Goal: Entertainment & Leisure: Consume media (video, audio)

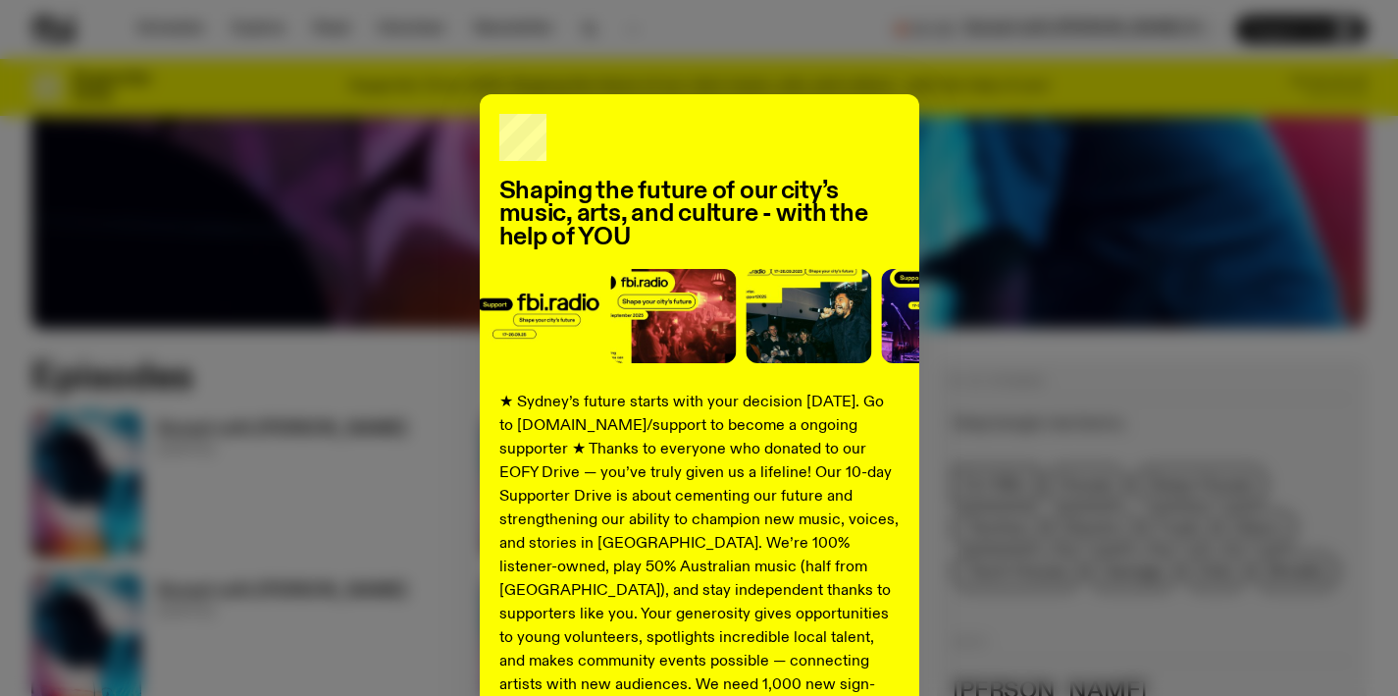
scroll to position [120, 0]
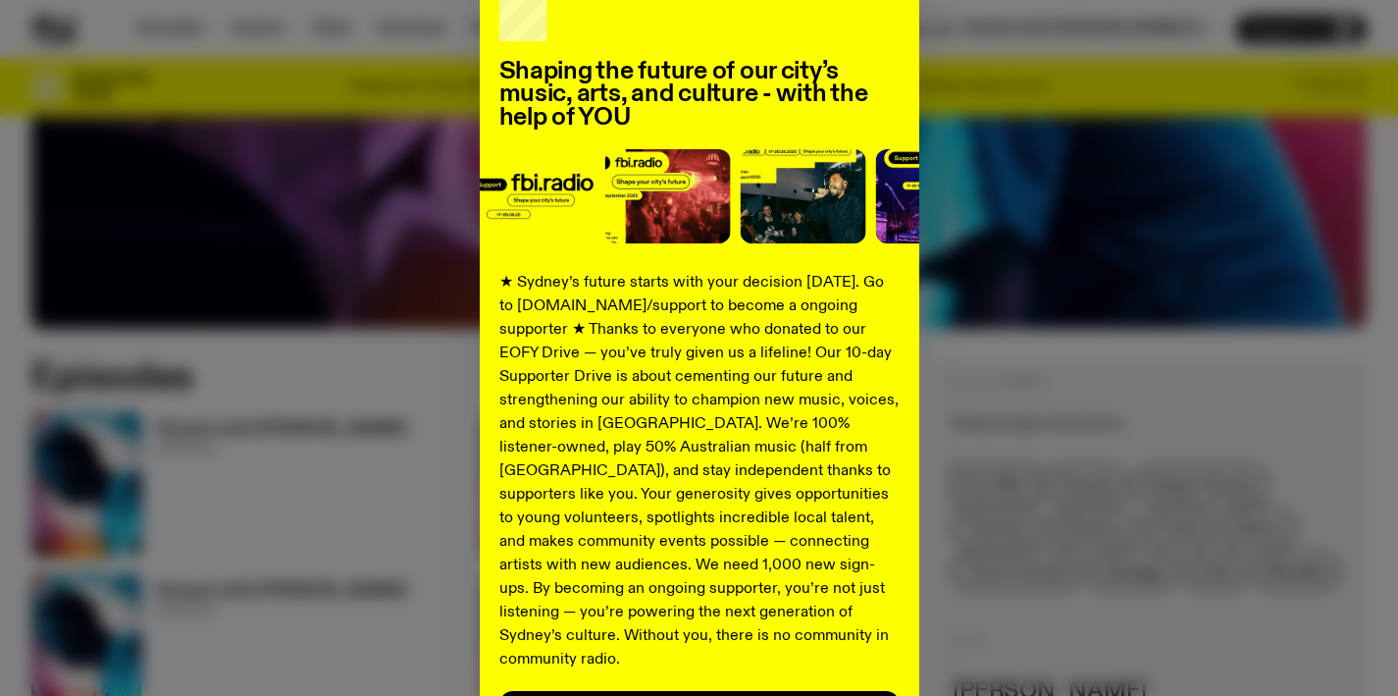
click at [989, 214] on div "Shaping the future of our city’s music, arts, and culture - with the help of YO…" at bounding box center [699, 377] width 1336 height 807
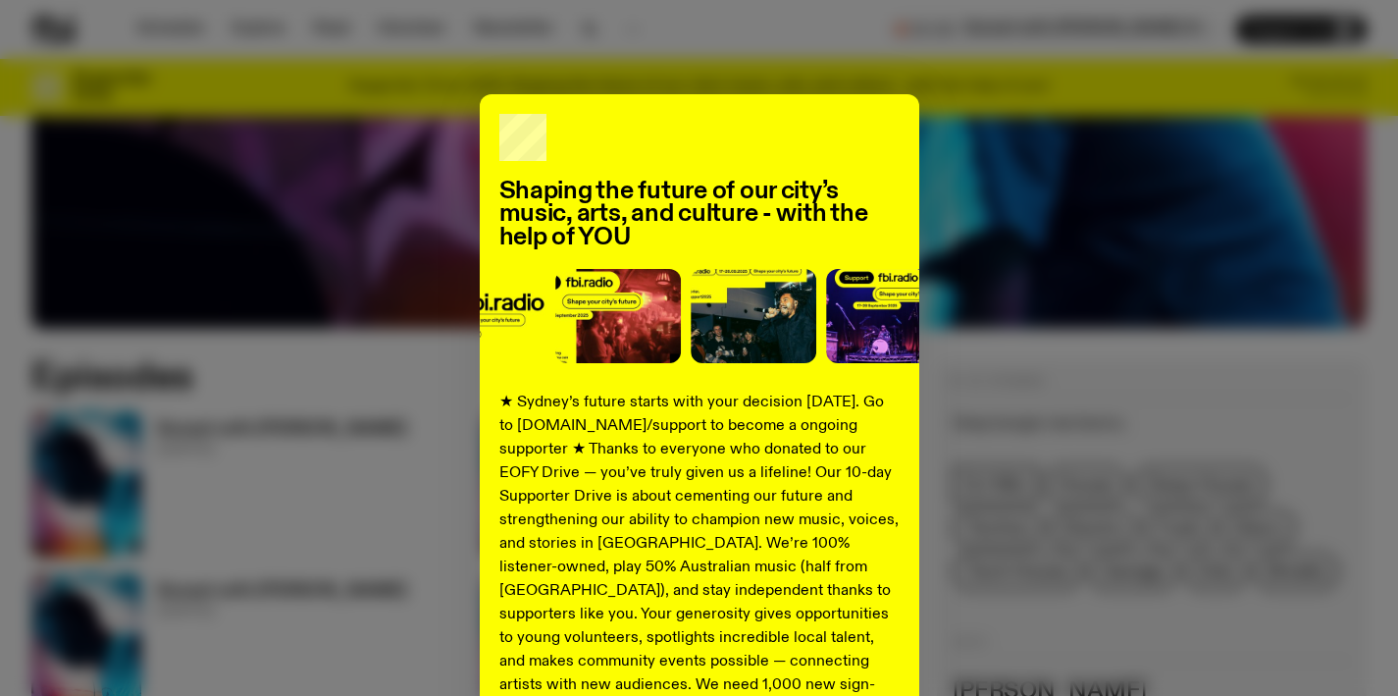
scroll to position [275, 0]
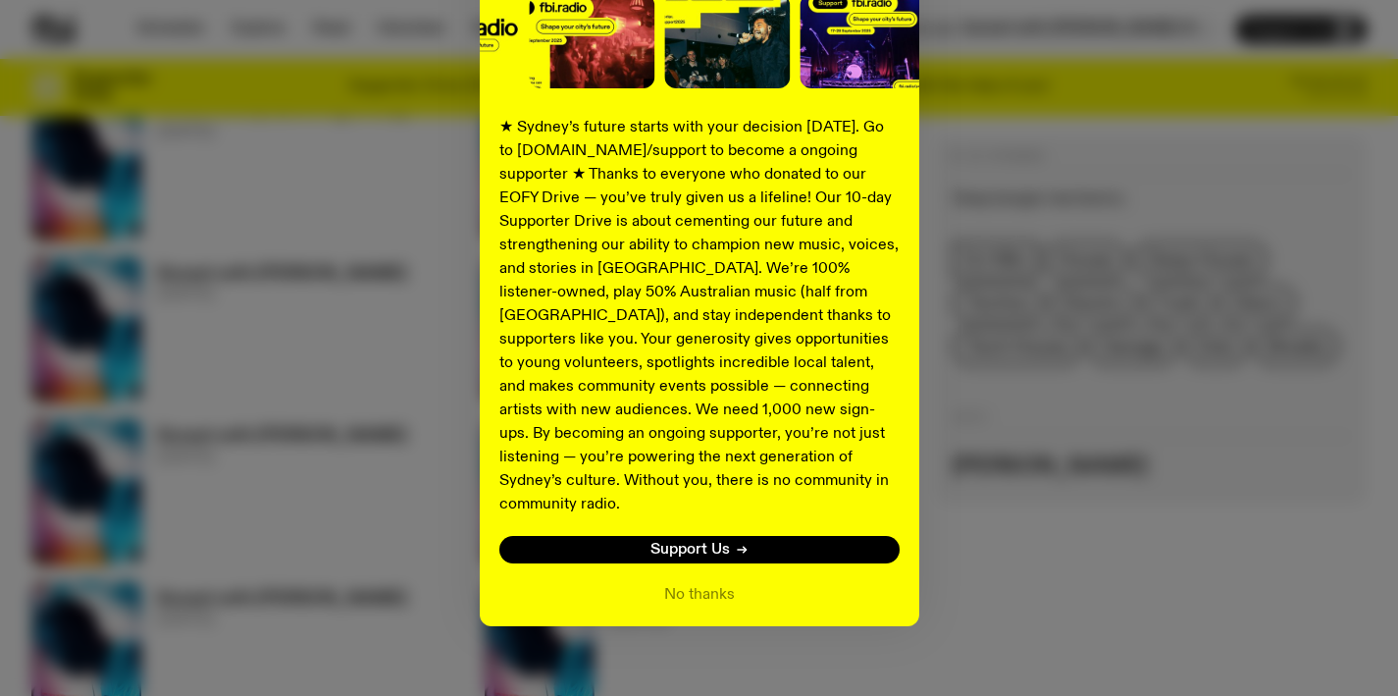
click at [710, 585] on div "Shaping the future of our city’s music, arts, and culture - with the help of YO…" at bounding box center [700, 222] width 440 height 807
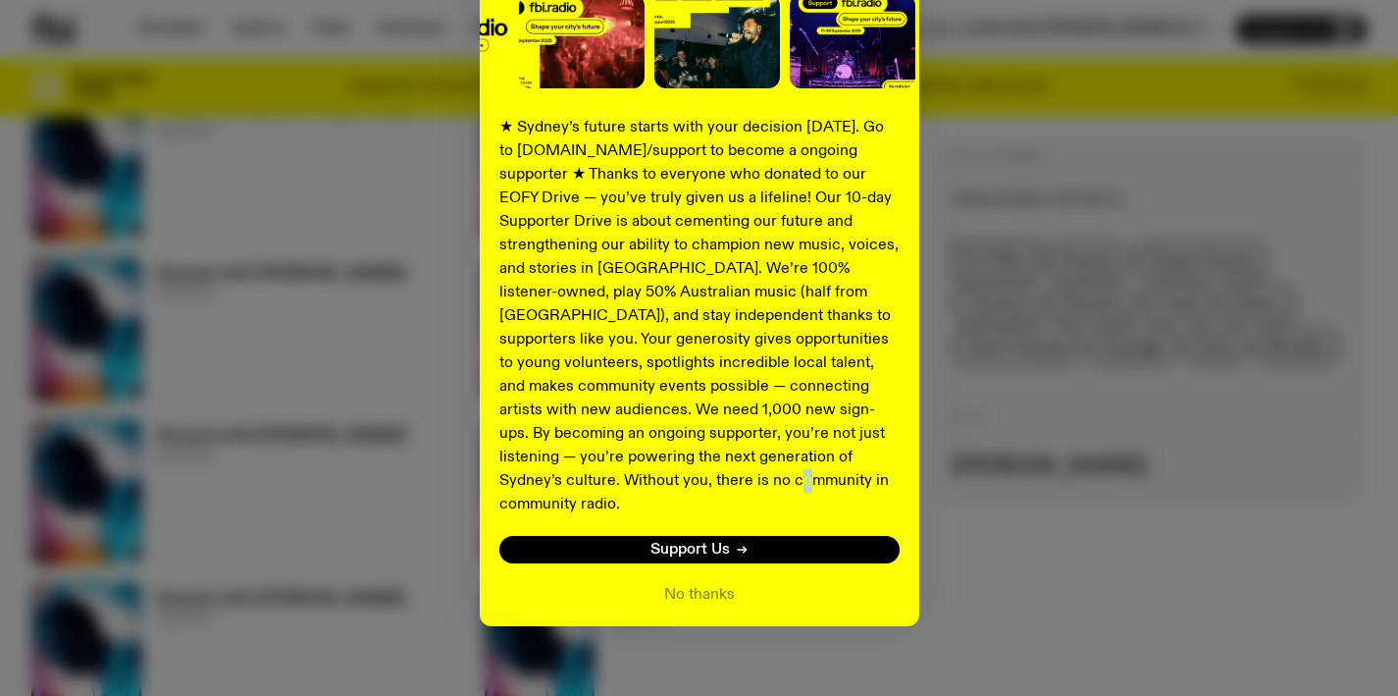
click at [710, 585] on div "Shaping the future of our city’s music, arts, and culture - with the help of YO…" at bounding box center [700, 222] width 440 height 807
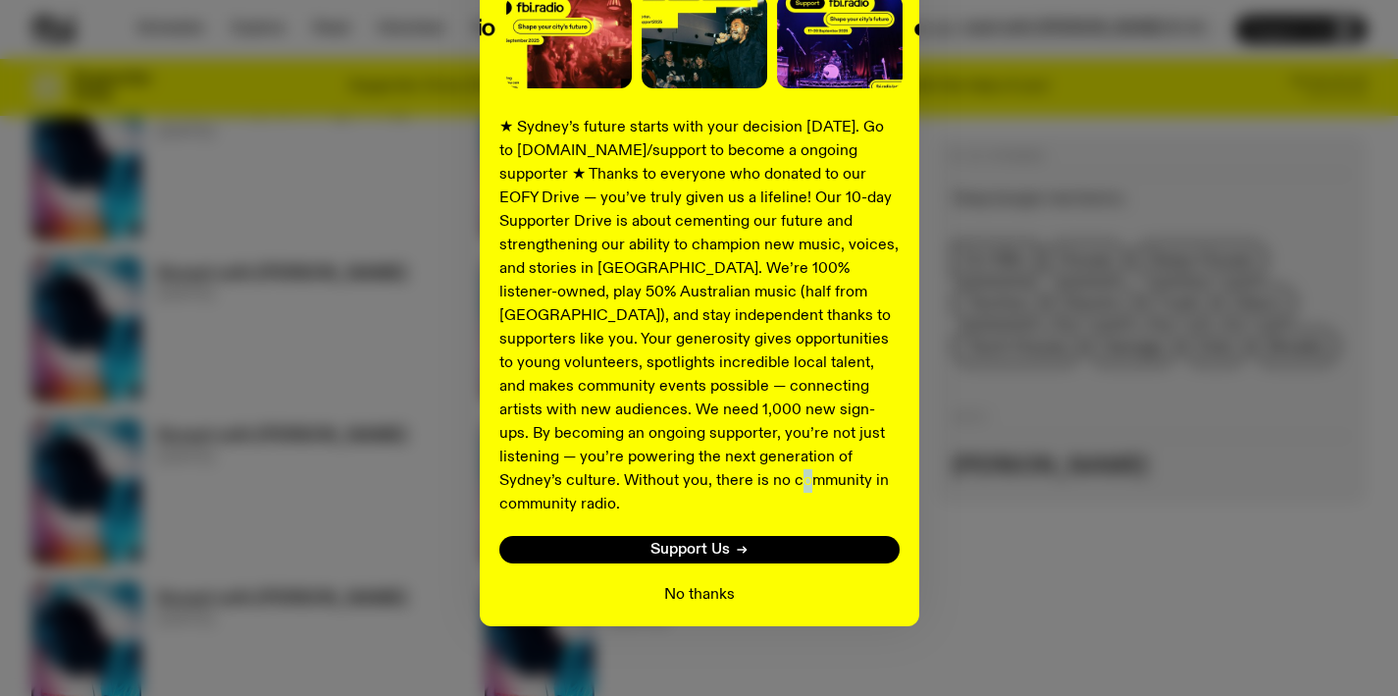
click at [705, 583] on button "No thanks" at bounding box center [699, 595] width 71 height 24
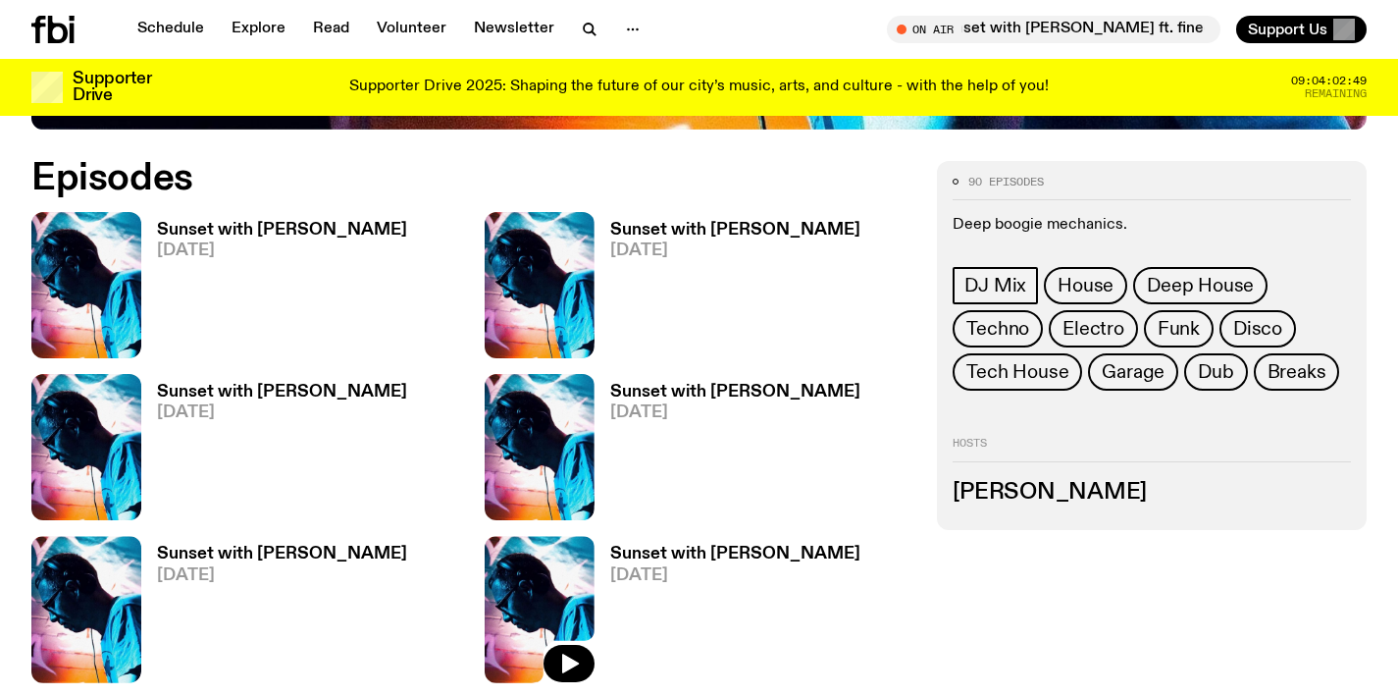
scroll to position [790, 0]
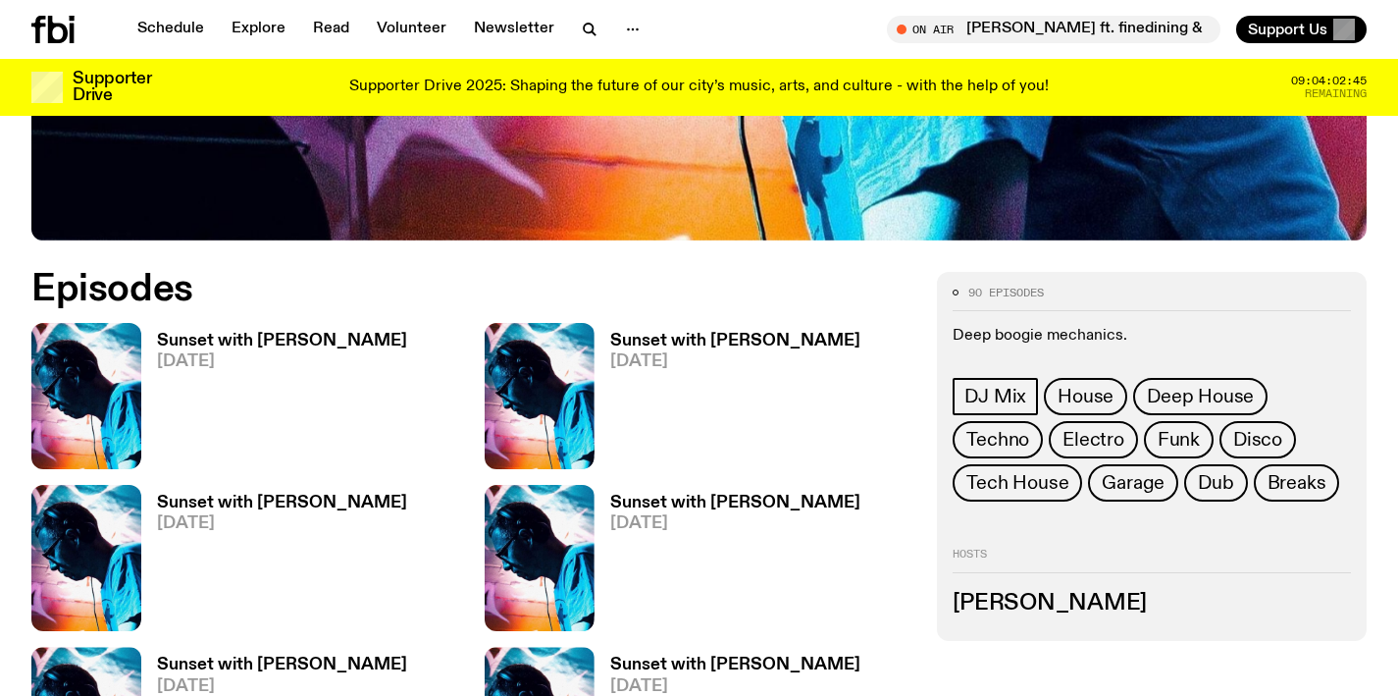
click at [321, 337] on h3 "Sunset with [PERSON_NAME]" at bounding box center [282, 341] width 250 height 17
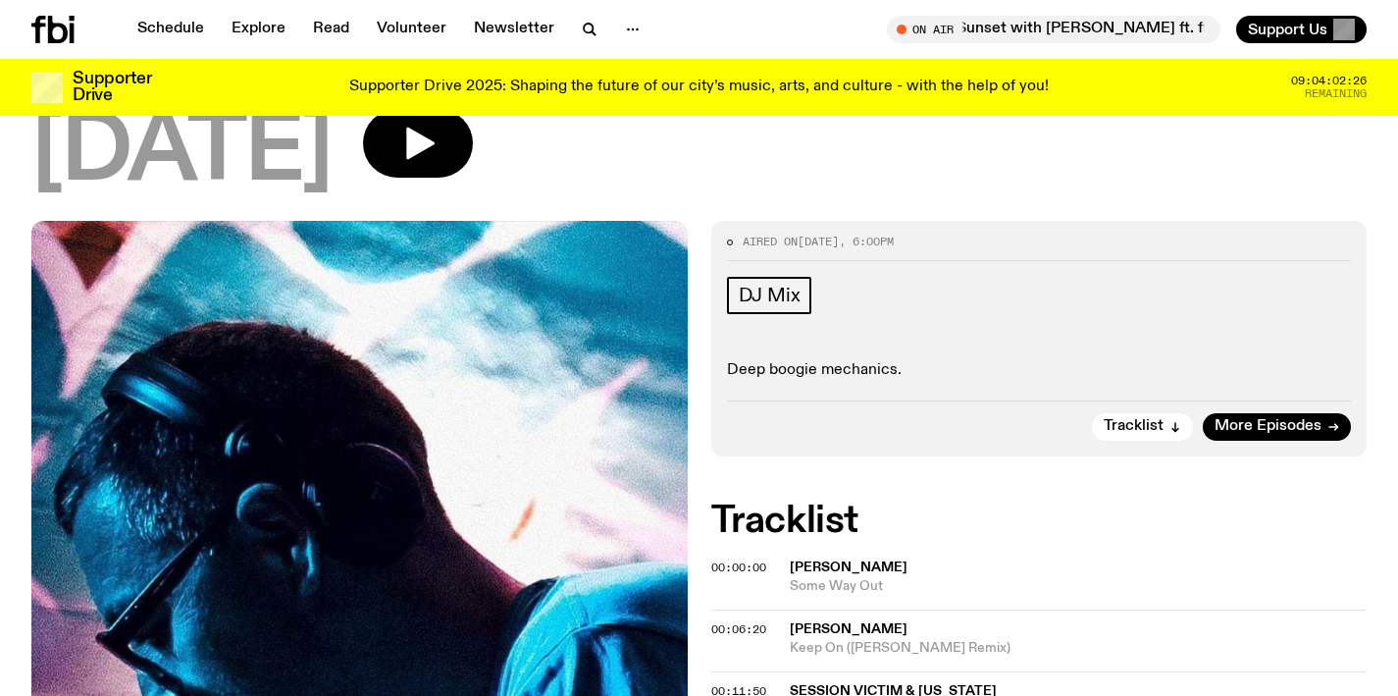
scroll to position [105, 0]
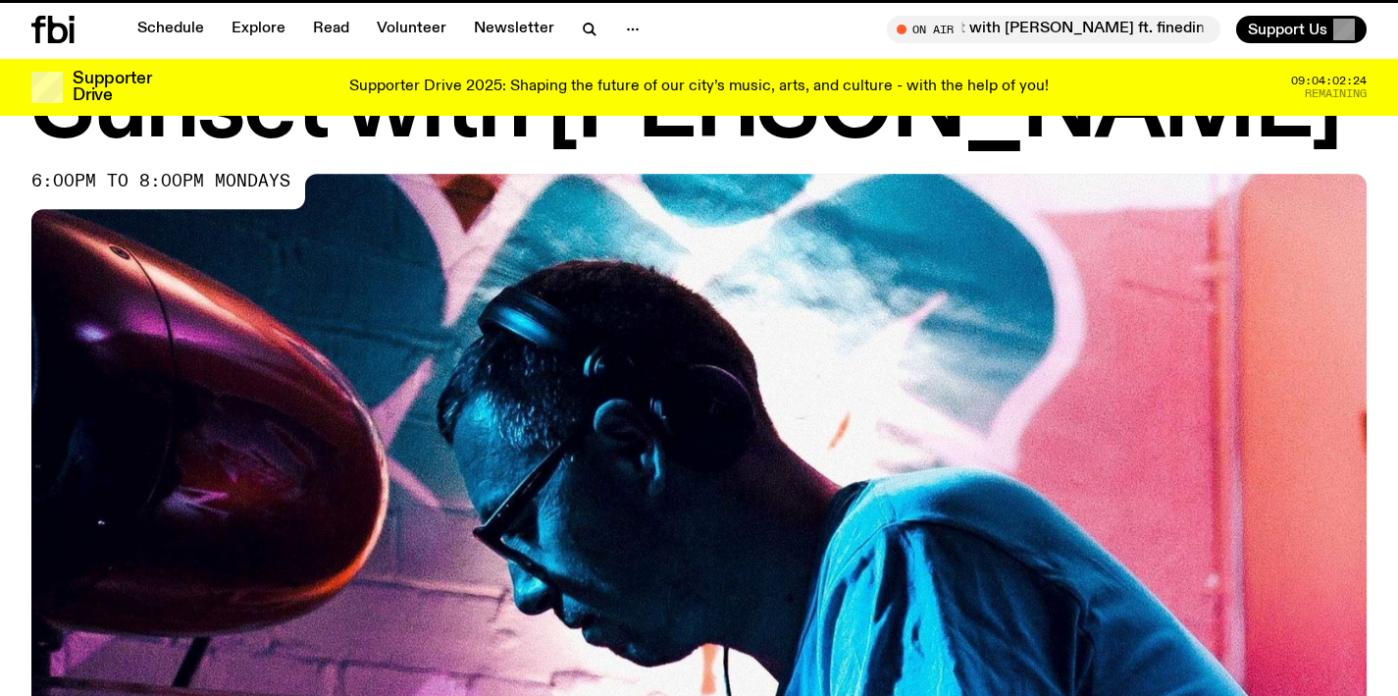
scroll to position [790, 0]
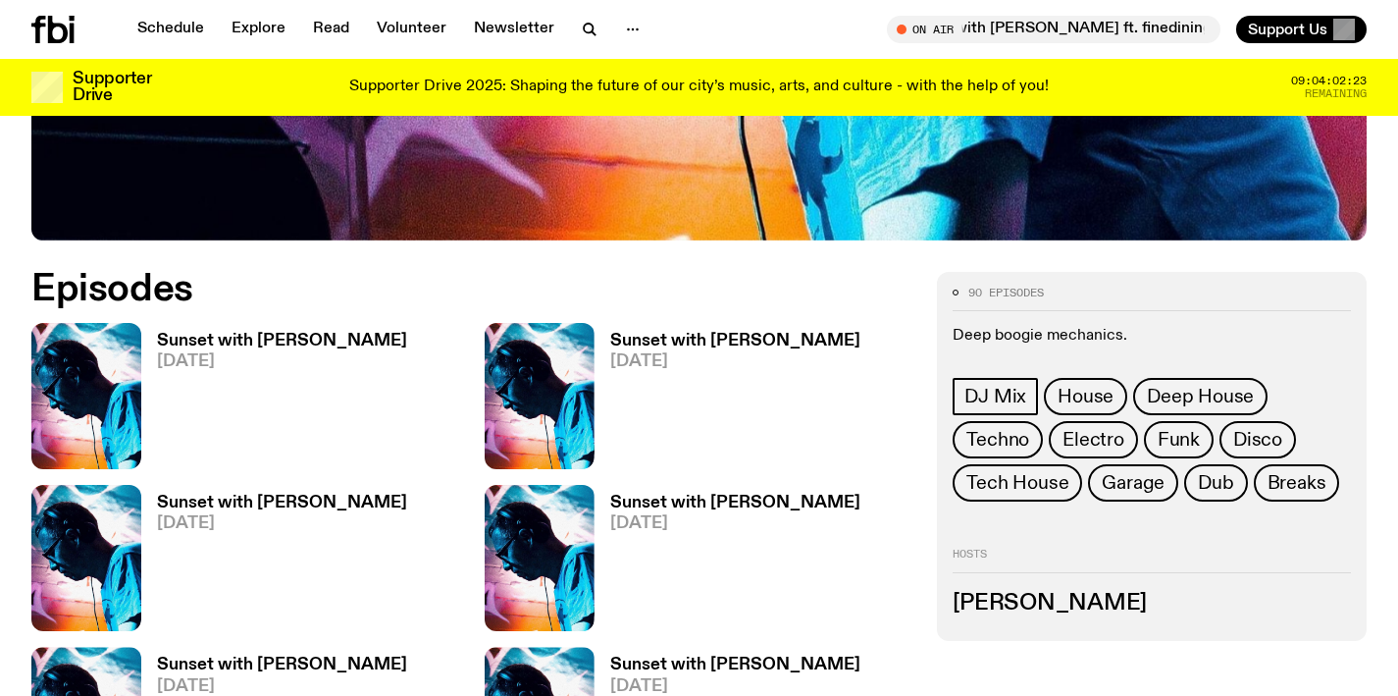
click at [643, 333] on h3 "Sunset with [PERSON_NAME]" at bounding box center [735, 341] width 250 height 17
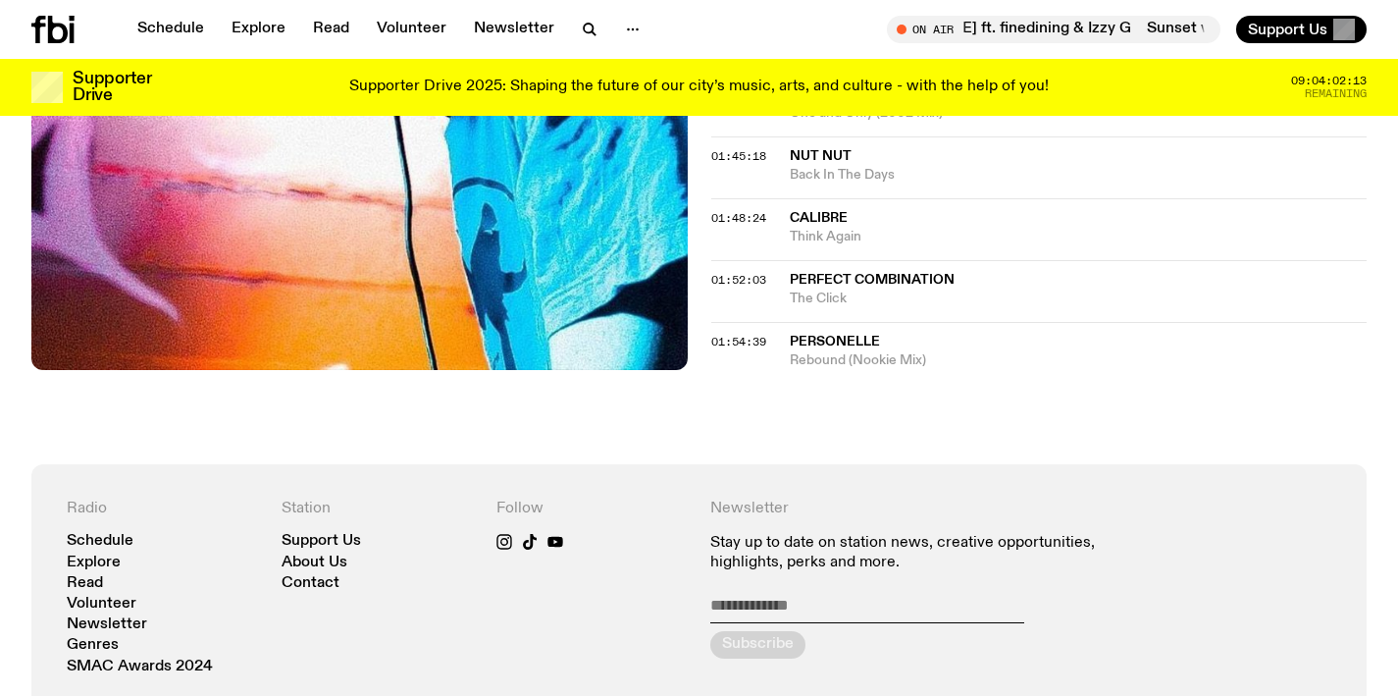
scroll to position [2072, 0]
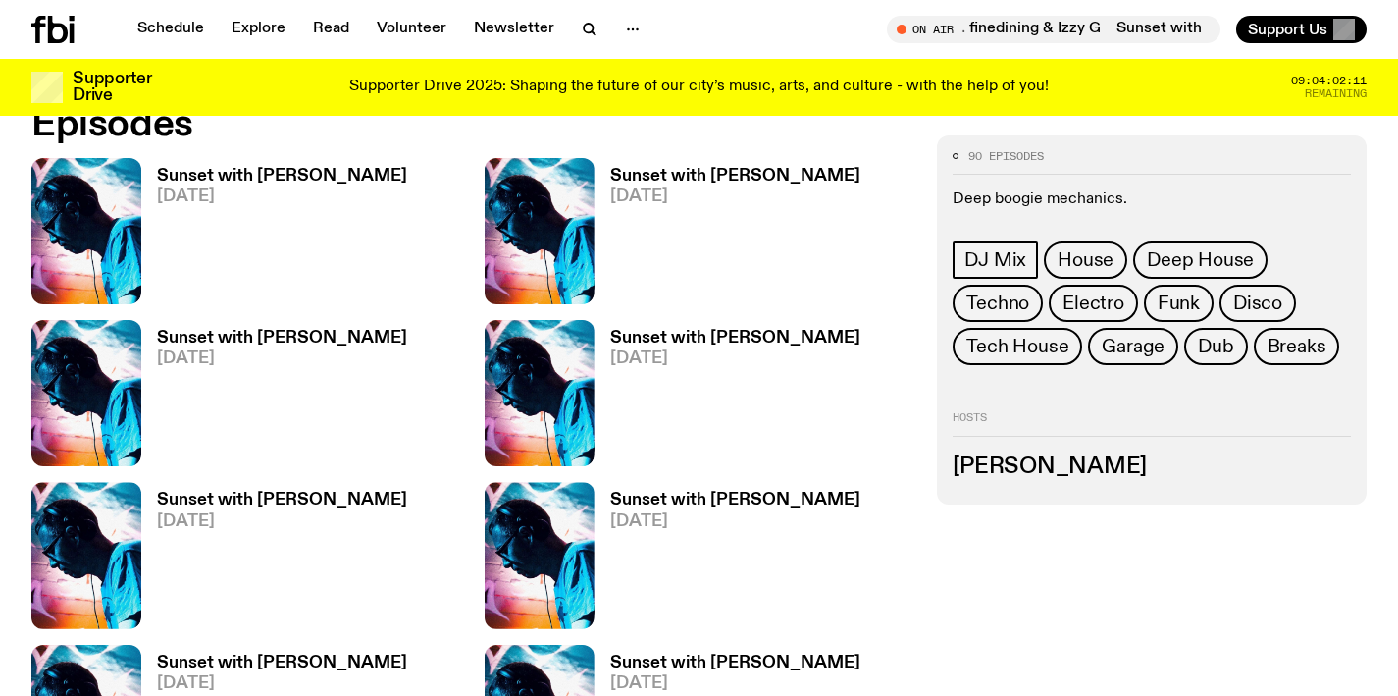
scroll to position [994, 0]
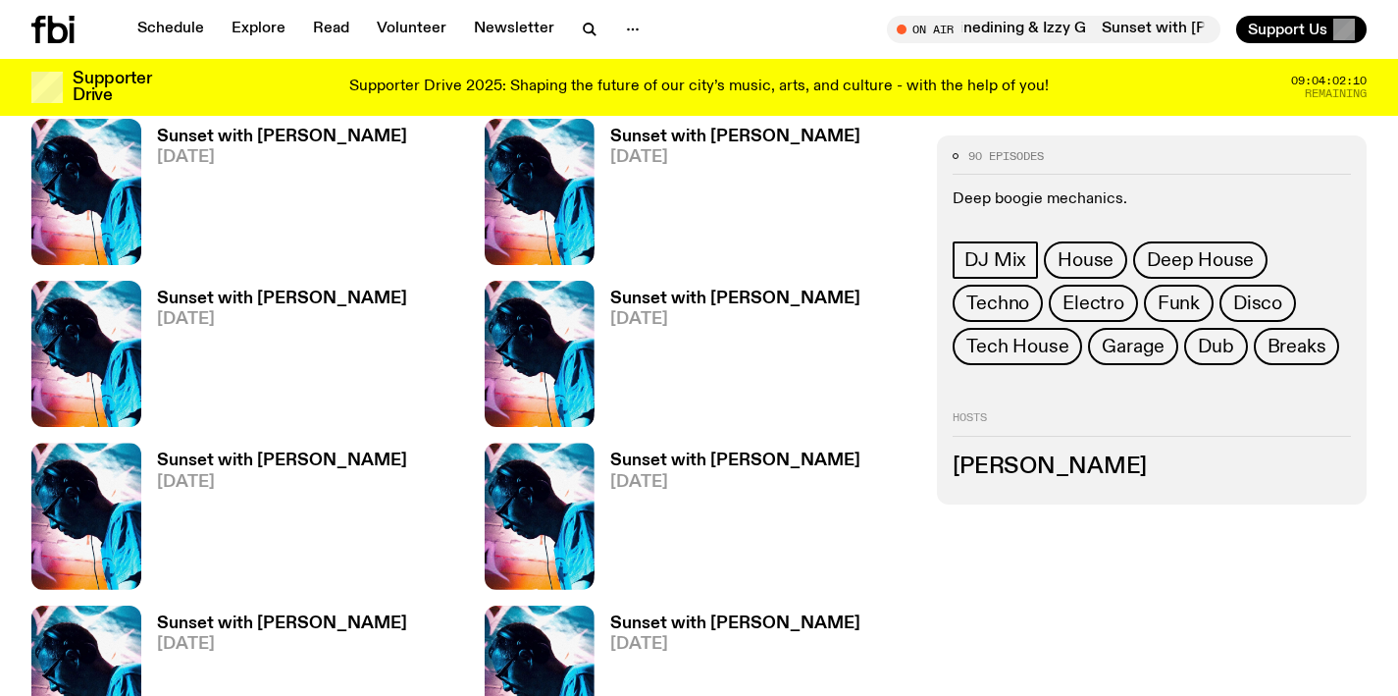
click at [239, 304] on h3 "Sunset with [PERSON_NAME]" at bounding box center [282, 298] width 250 height 17
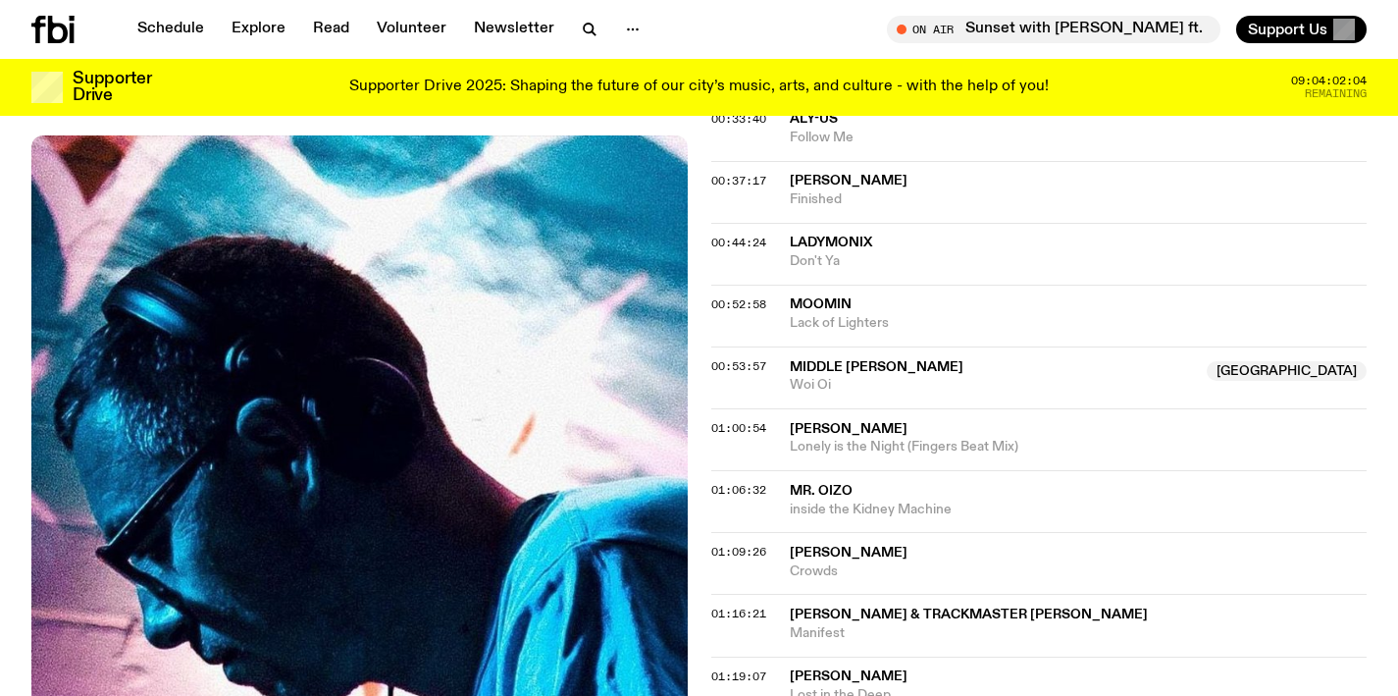
scroll to position [1002, 0]
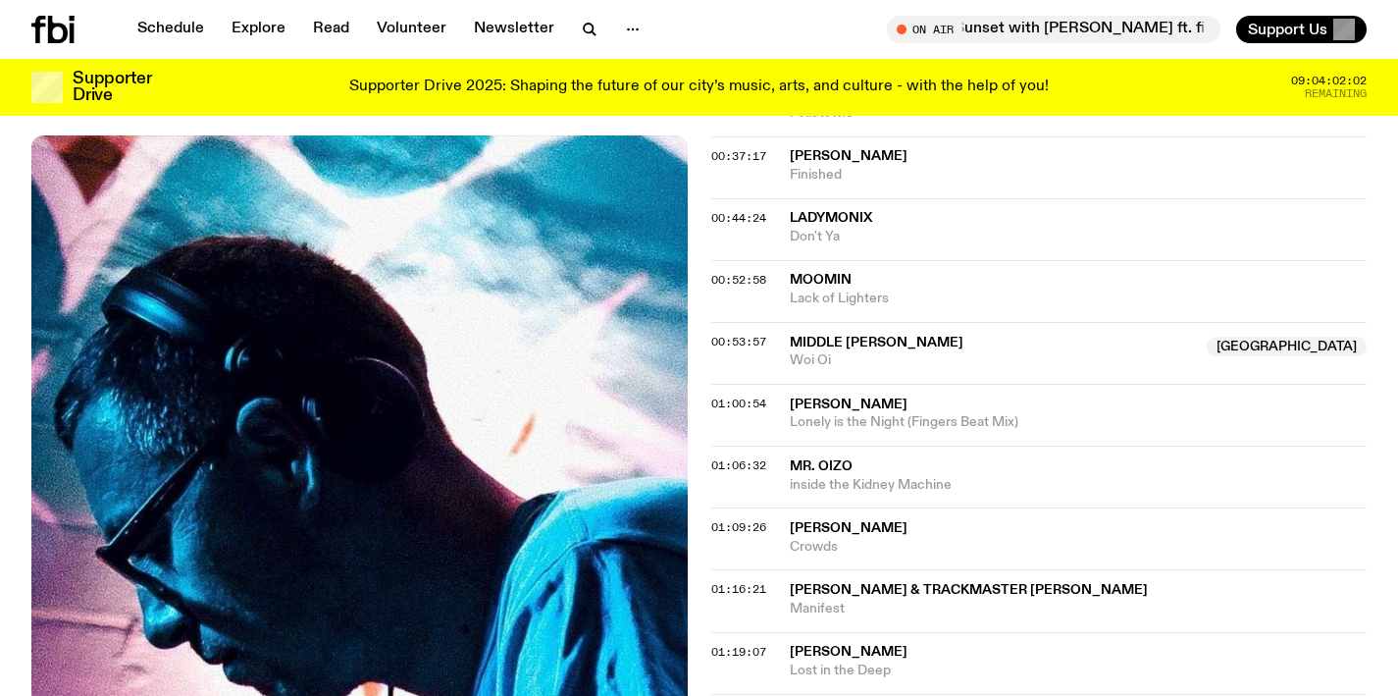
click at [826, 220] on span "LADYMONIX" at bounding box center [831, 218] width 82 height 14
click at [697, 219] on div "Aired on [DATE] 6:00pm DJ Mix Deep boogie mechanics. Tracklist More Episodes Tr…" at bounding box center [699, 292] width 1398 height 1830
click at [704, 217] on div "Aired on [DATE] 6:00pm DJ Mix Deep boogie mechanics. Tracklist More Episodes Tr…" at bounding box center [699, 292] width 1398 height 1830
click at [723, 217] on span "00:44:24" at bounding box center [738, 218] width 55 height 16
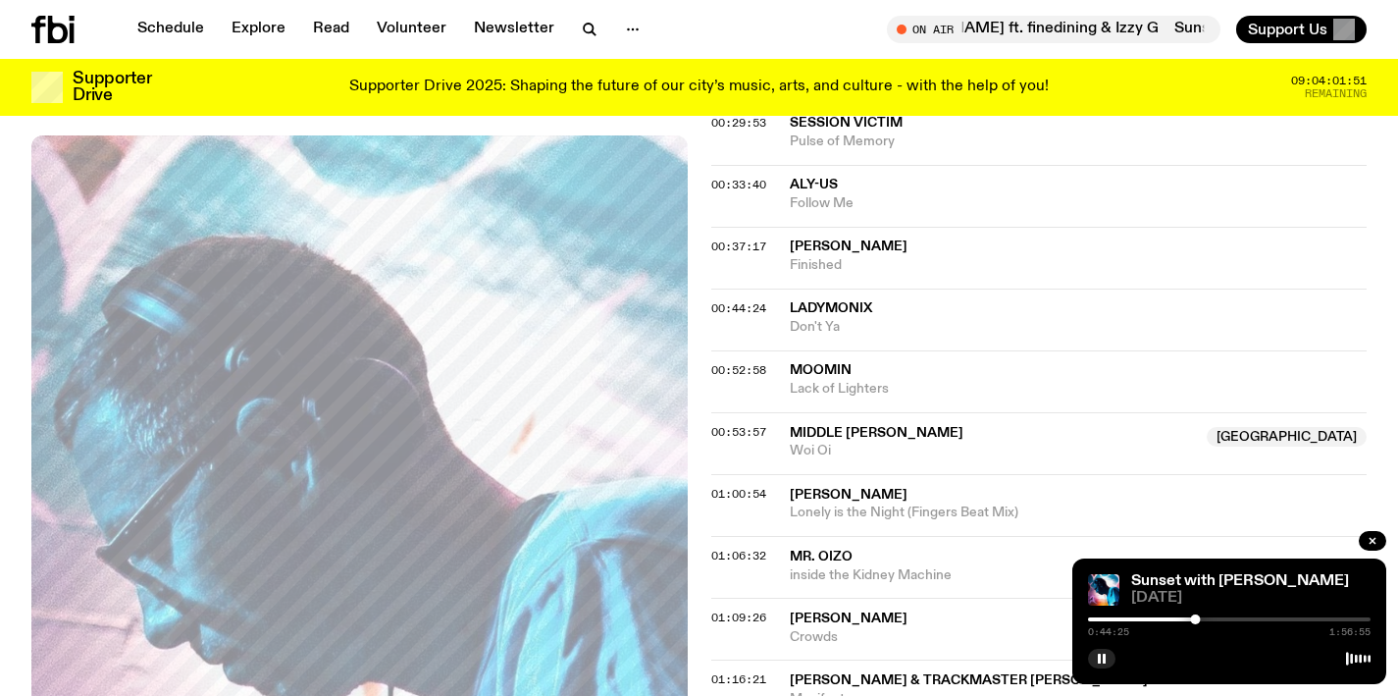
scroll to position [892, 0]
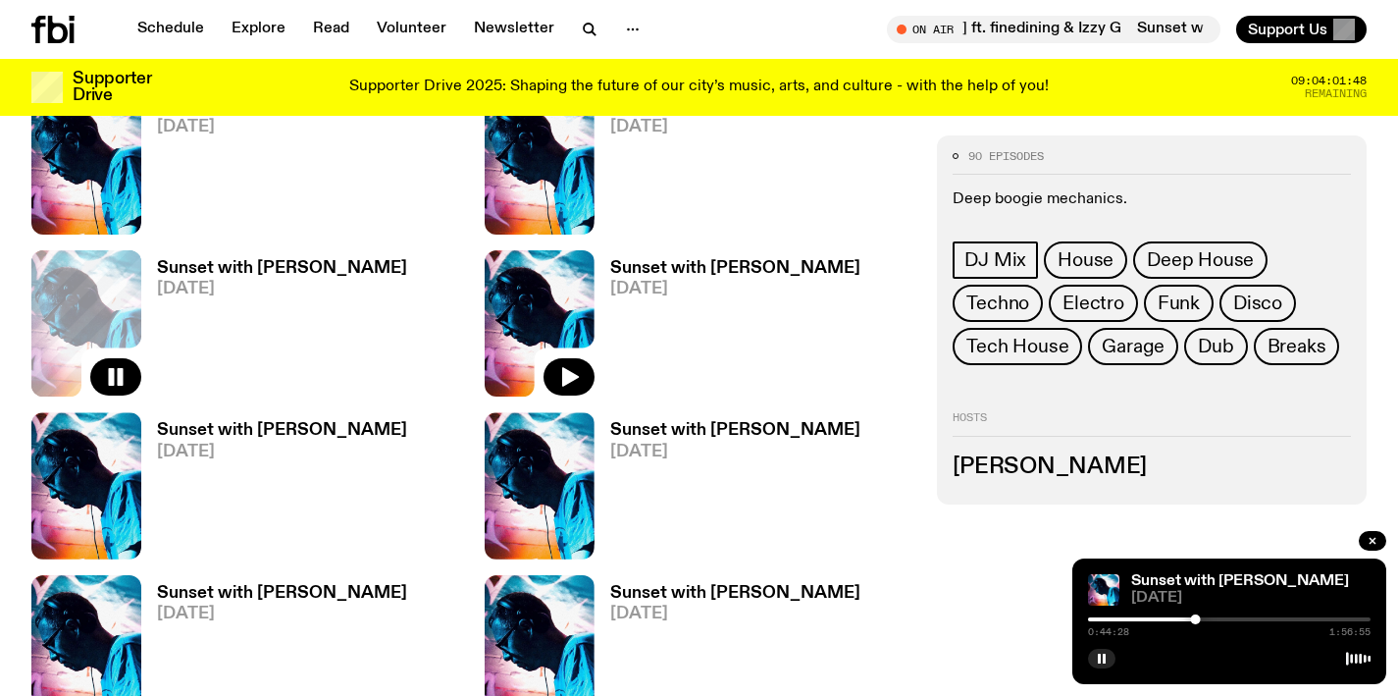
scroll to position [1025, 0]
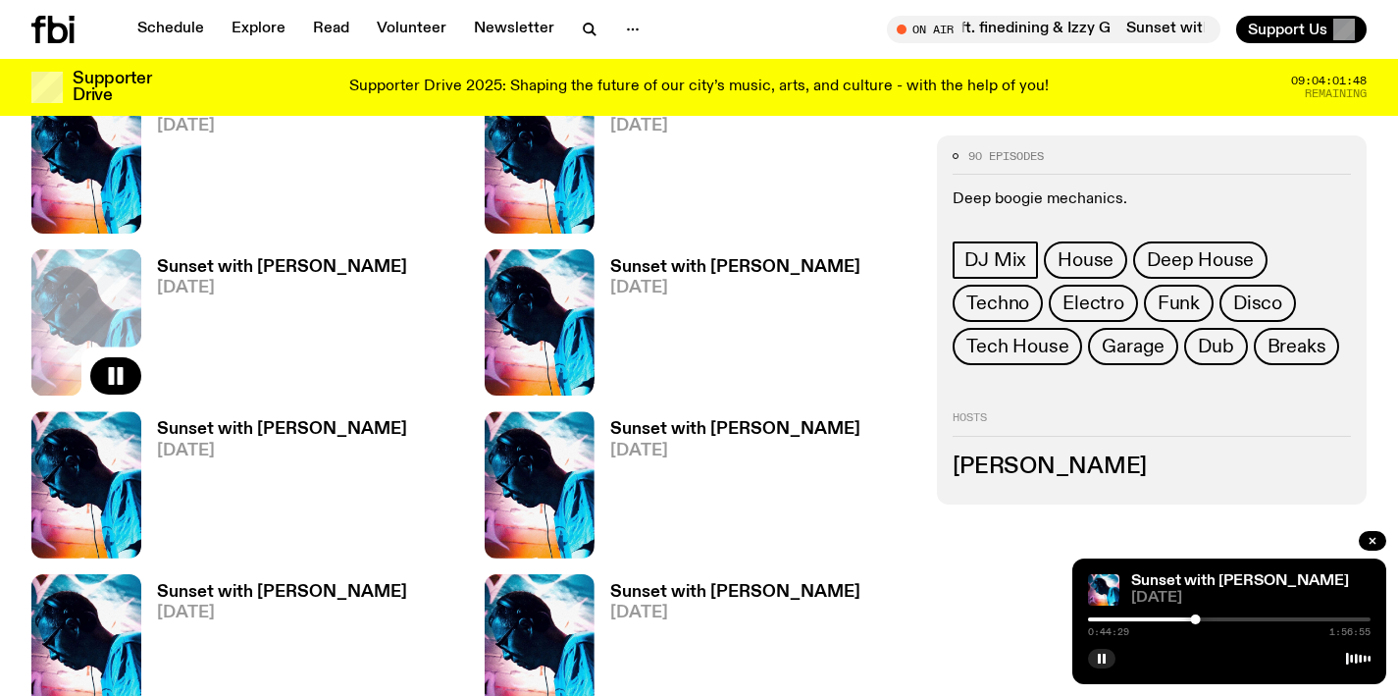
click at [702, 265] on h3 "Sunset with [PERSON_NAME]" at bounding box center [735, 267] width 250 height 17
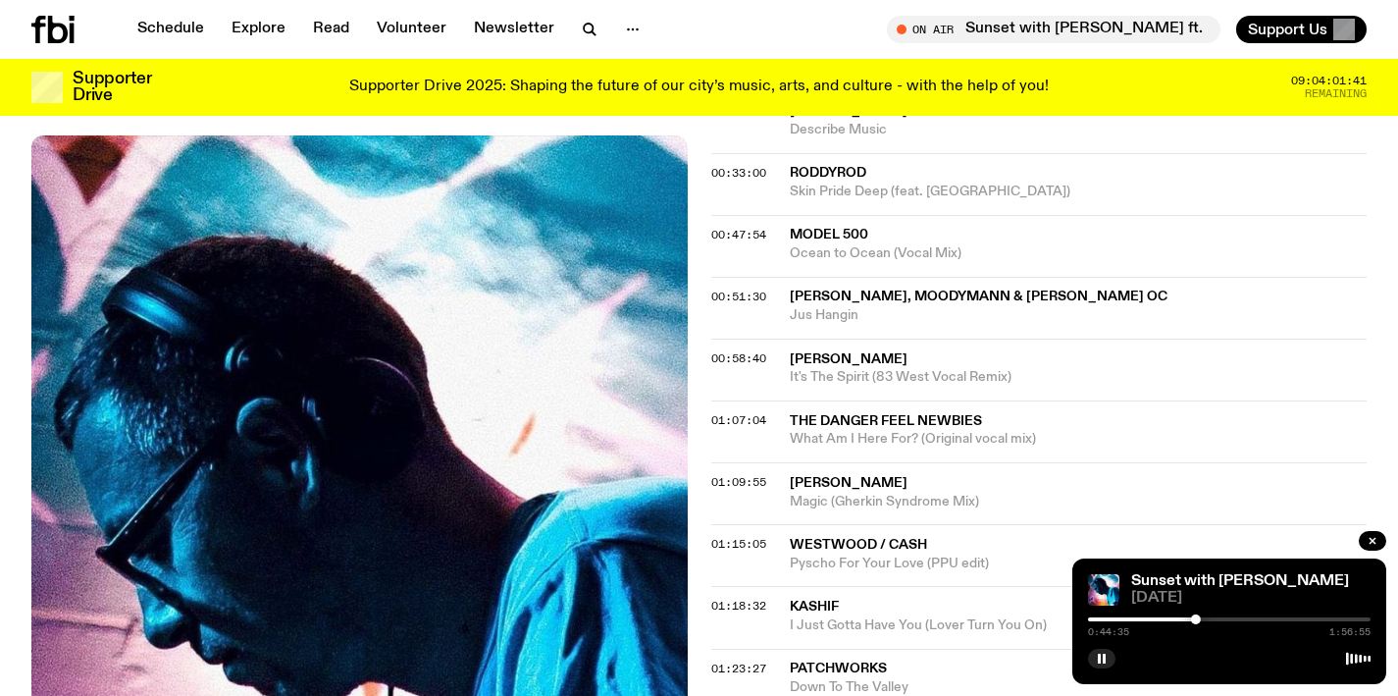
scroll to position [987, 0]
click at [750, 416] on span "01:07:04" at bounding box center [738, 418] width 55 height 16
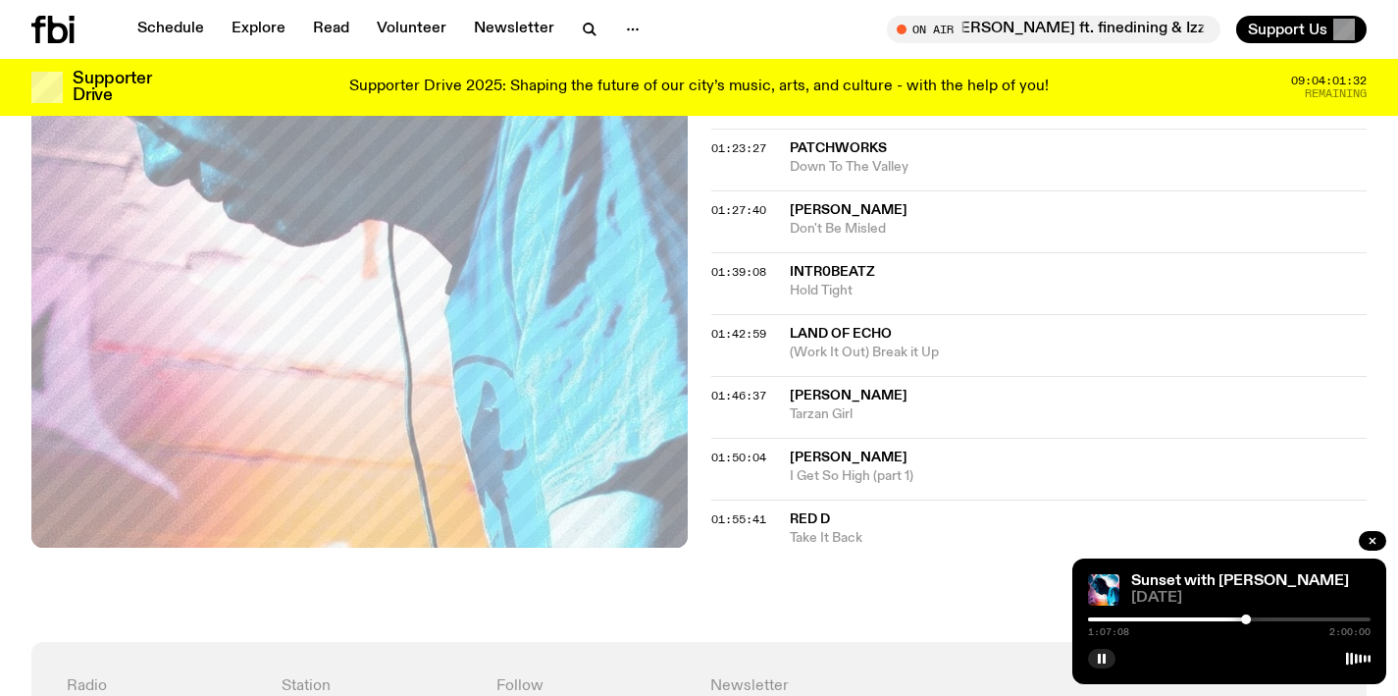
scroll to position [1571, 0]
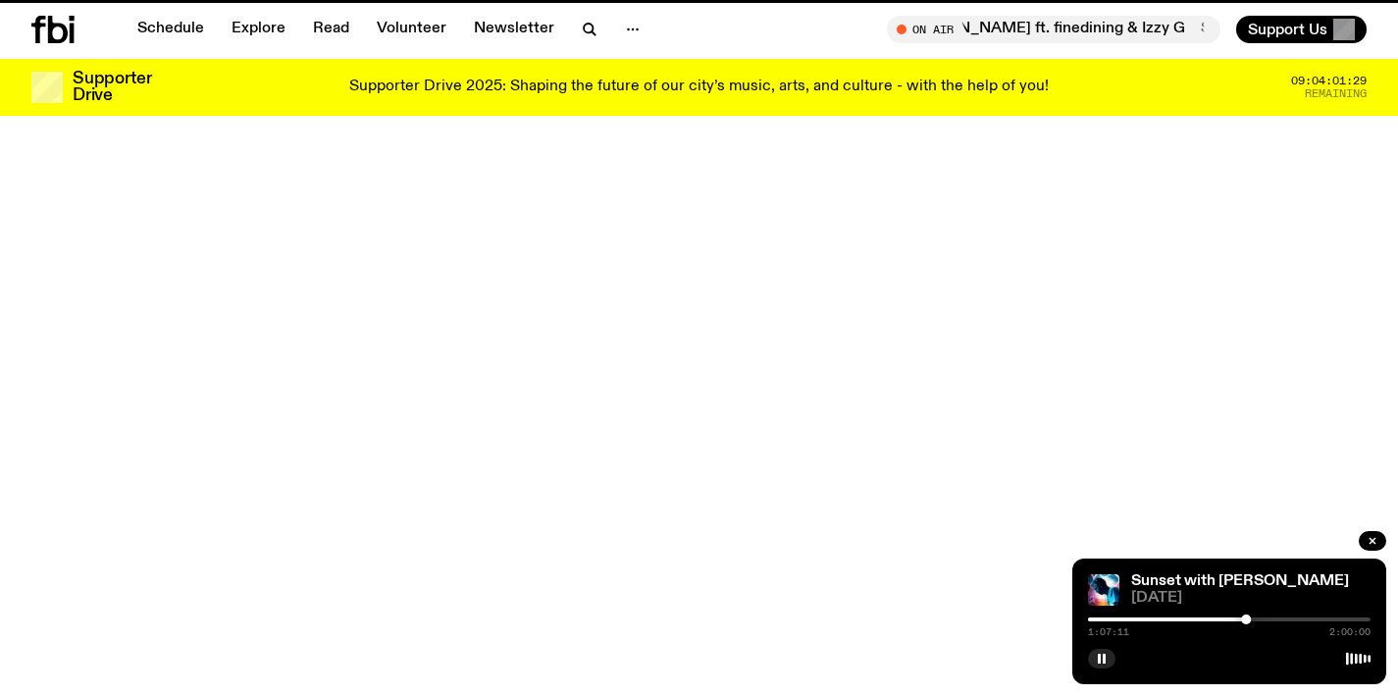
scroll to position [1025, 0]
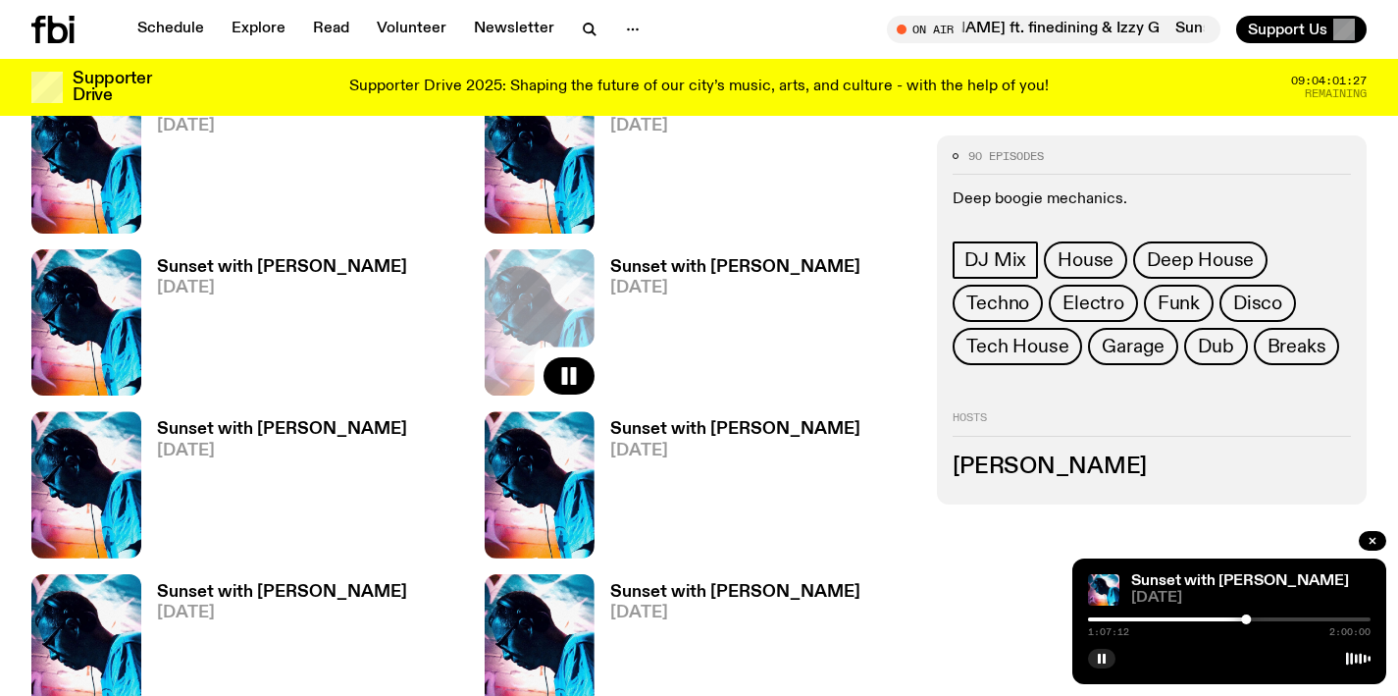
click at [228, 433] on h3 "Sunset with [PERSON_NAME]" at bounding box center [282, 429] width 250 height 17
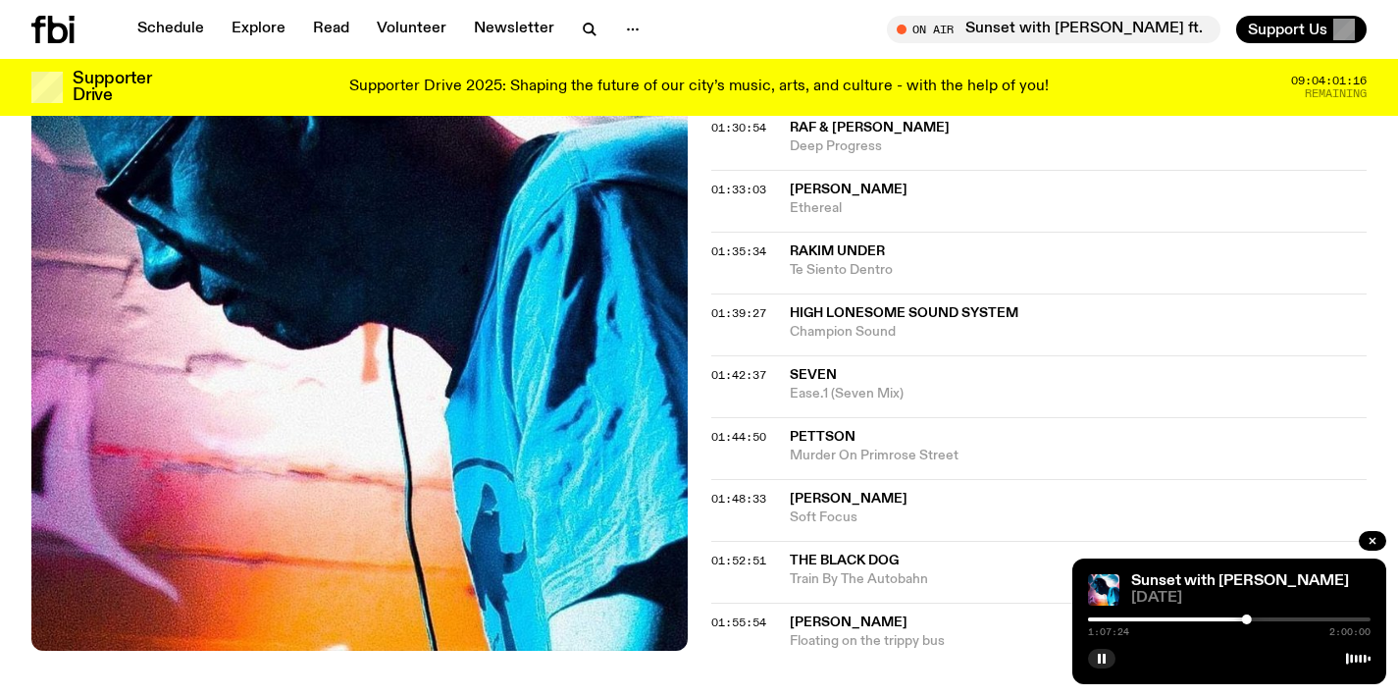
scroll to position [1836, 0]
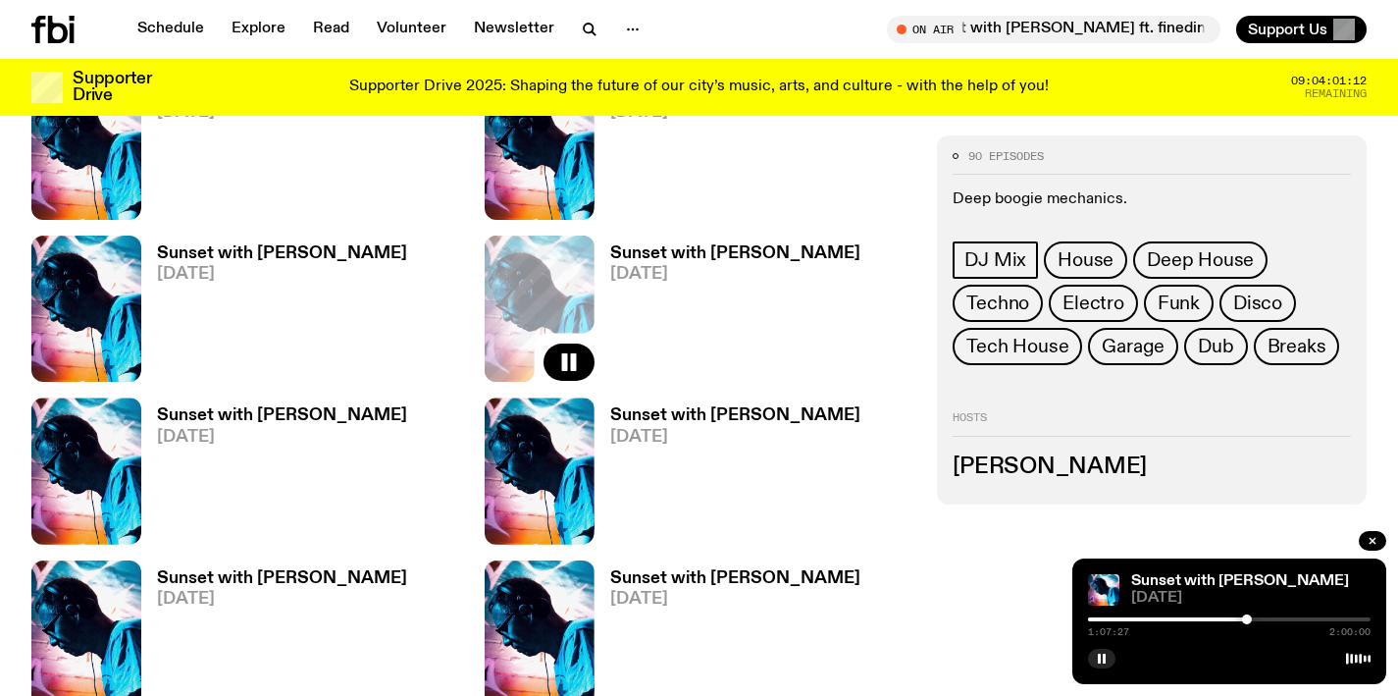
scroll to position [1038, 0]
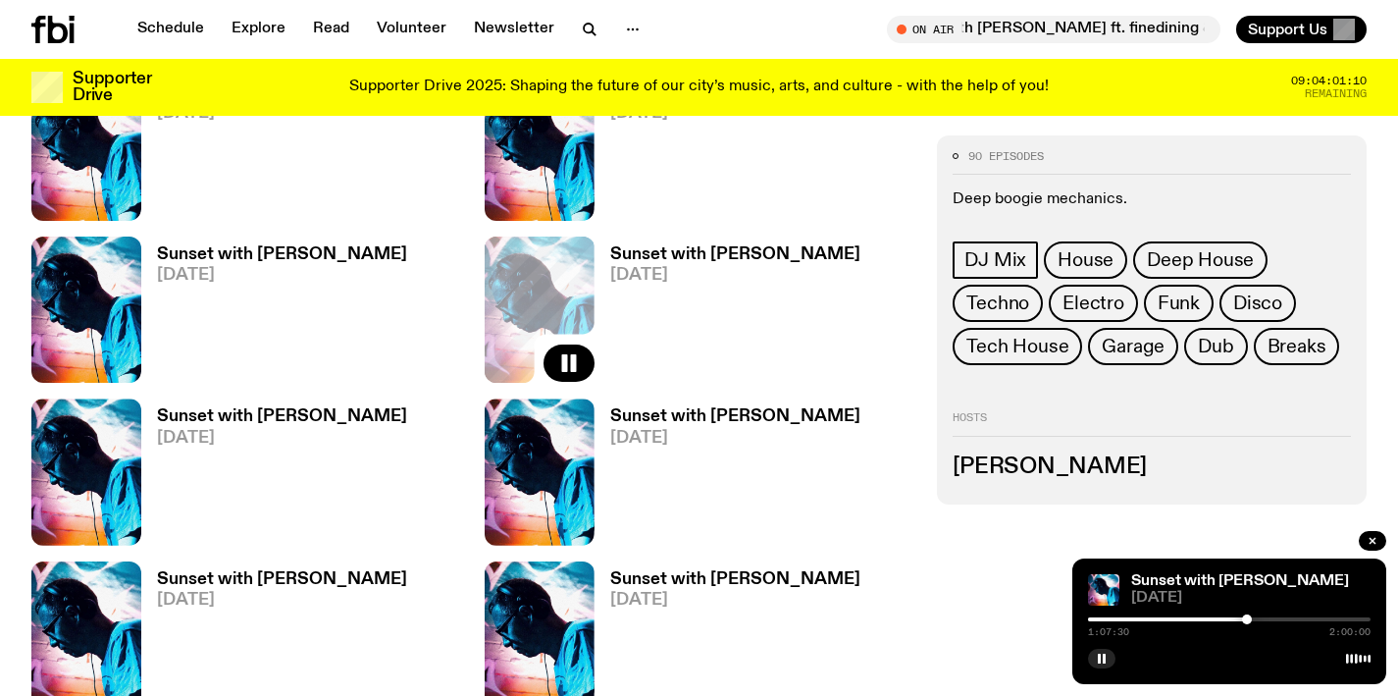
click at [665, 415] on h3 "Sunset with [PERSON_NAME]" at bounding box center [735, 416] width 250 height 17
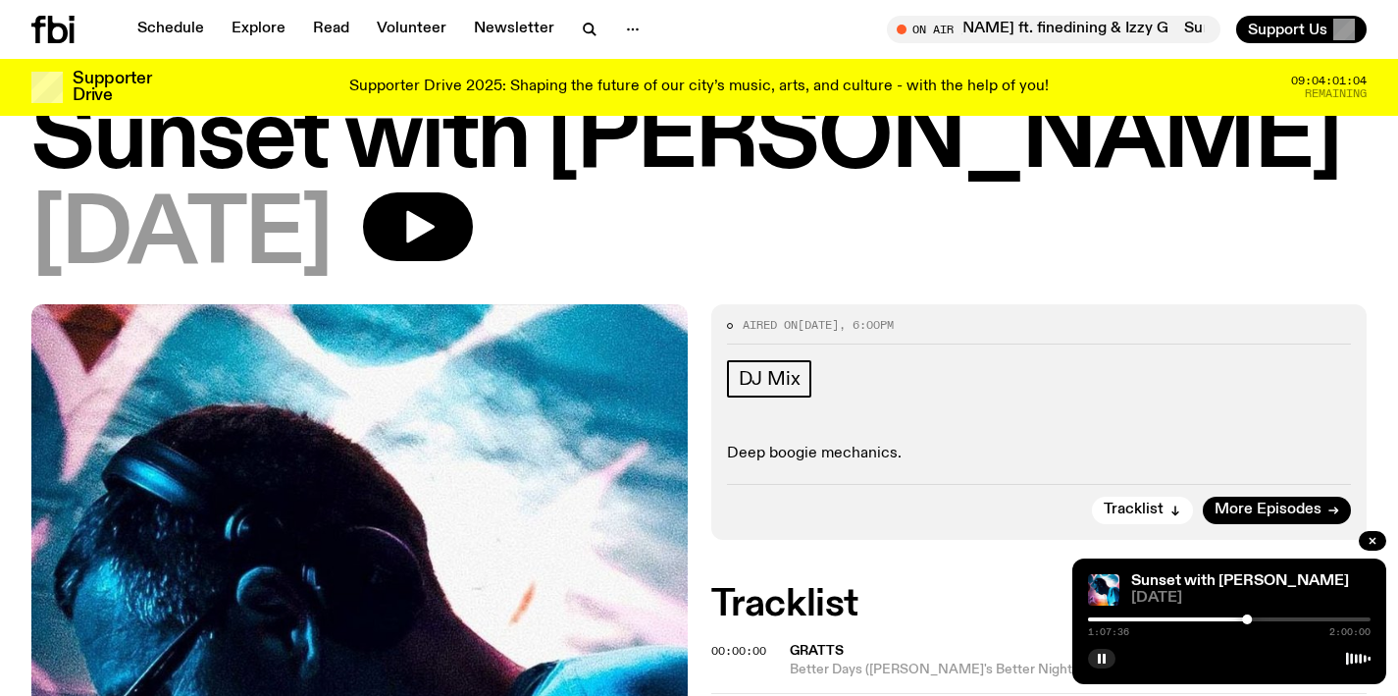
scroll to position [61, 0]
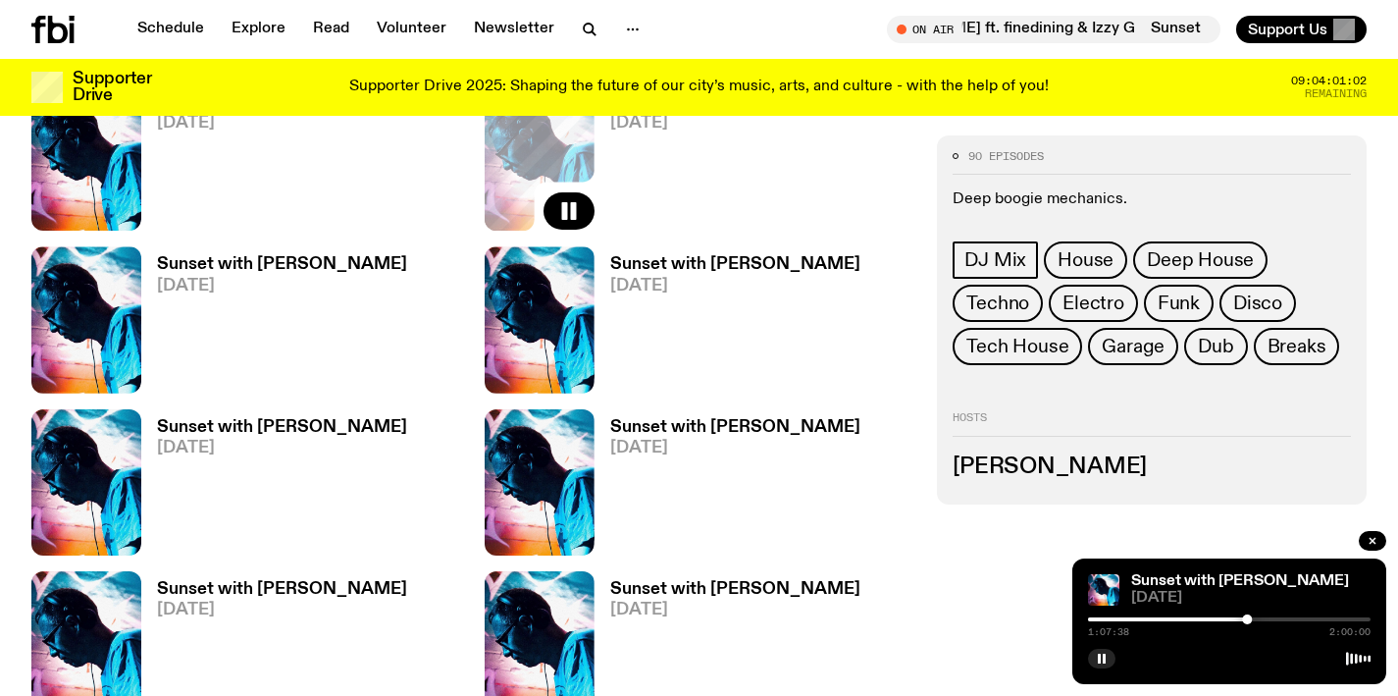
scroll to position [1217, 0]
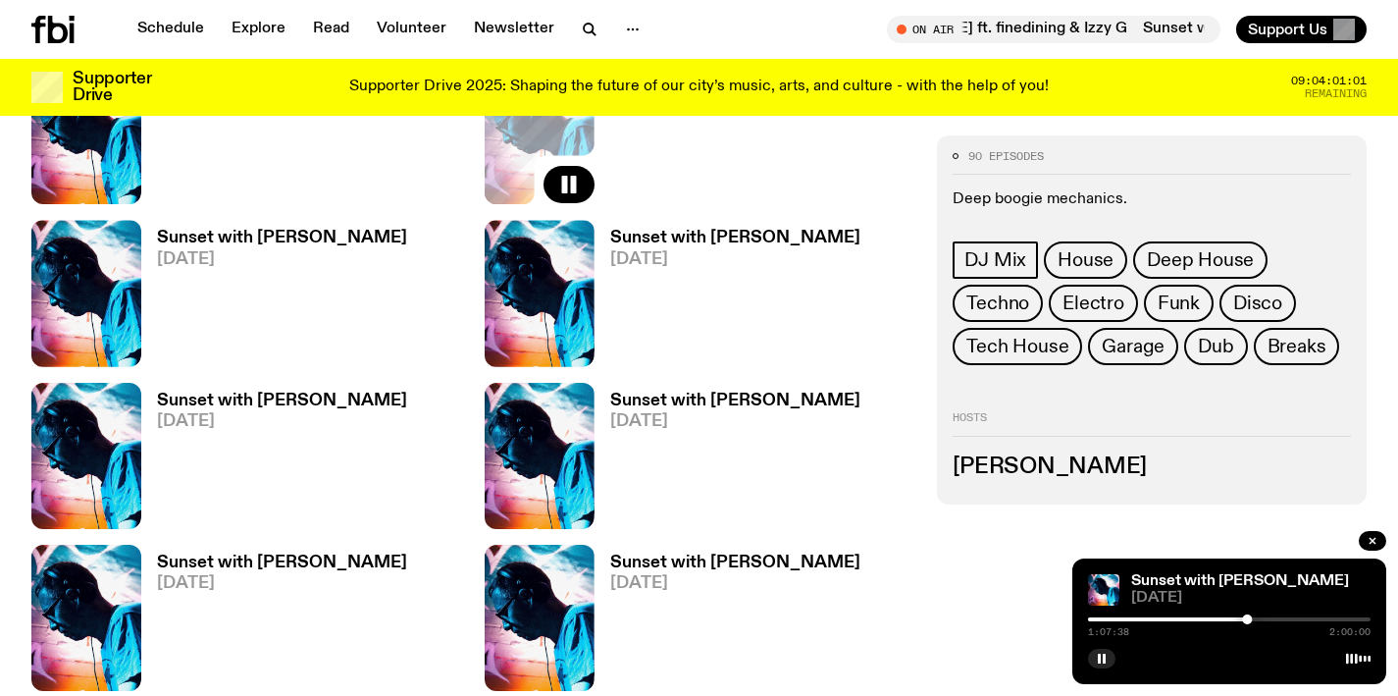
click at [251, 397] on h3 "Sunset with [PERSON_NAME]" at bounding box center [282, 401] width 250 height 17
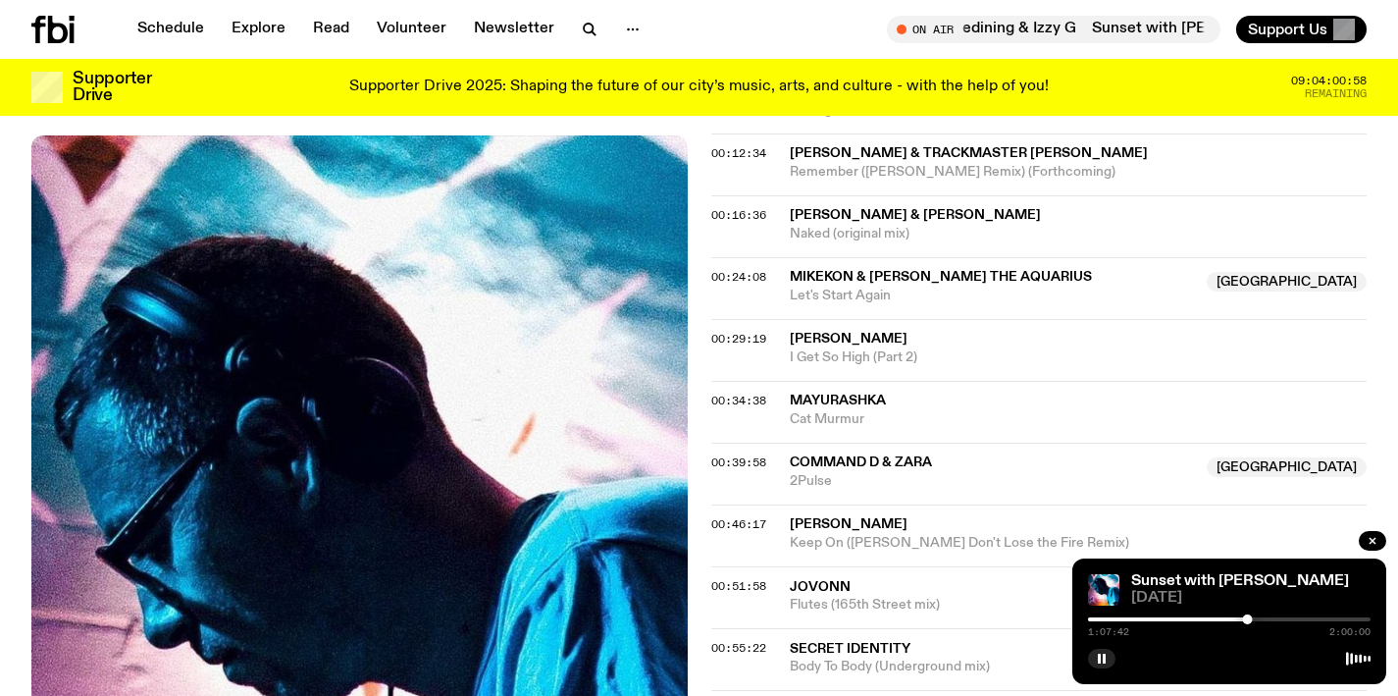
scroll to position [859, 0]
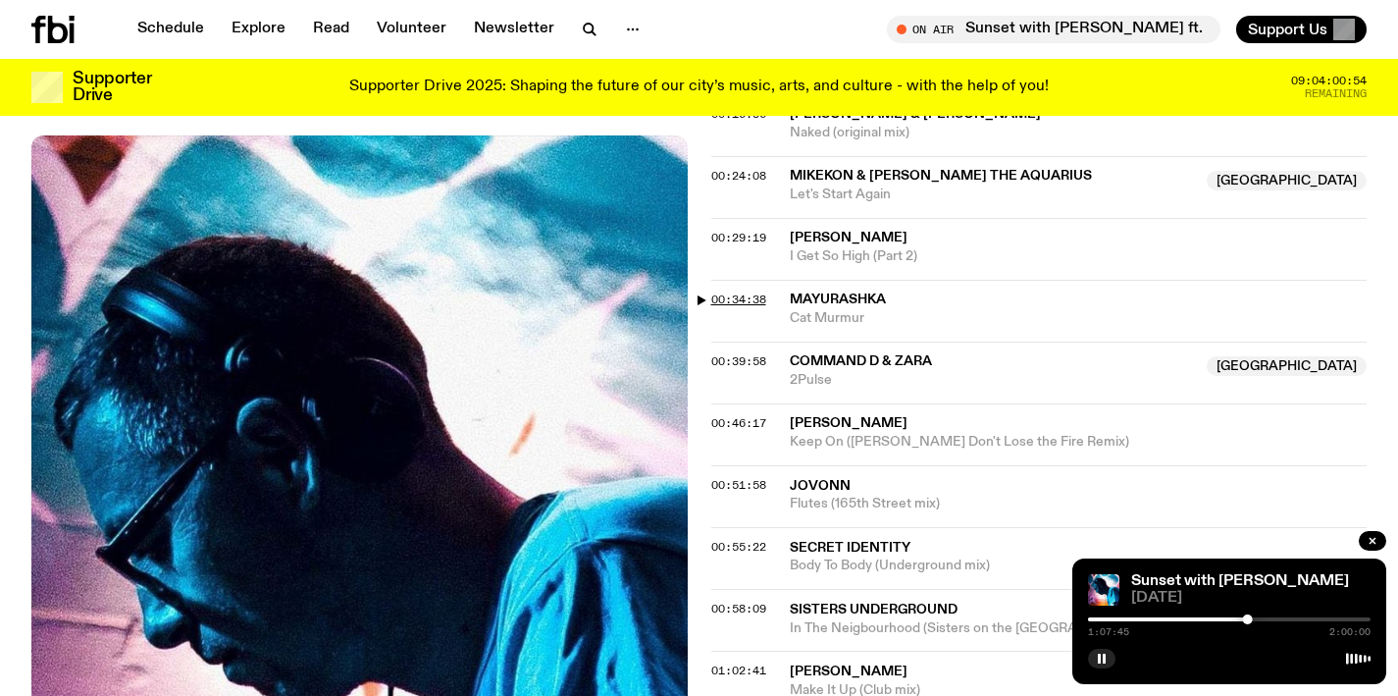
click at [741, 292] on span "00:34:38" at bounding box center [738, 299] width 55 height 16
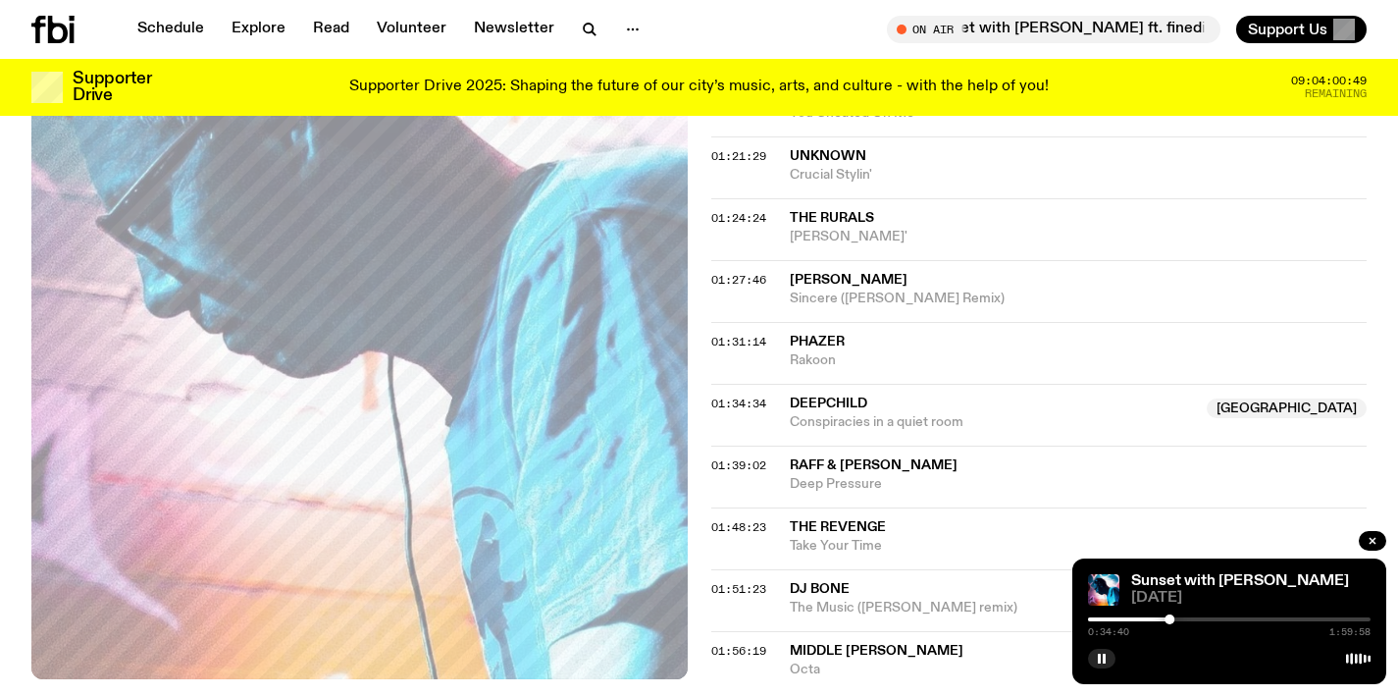
scroll to position [1776, 0]
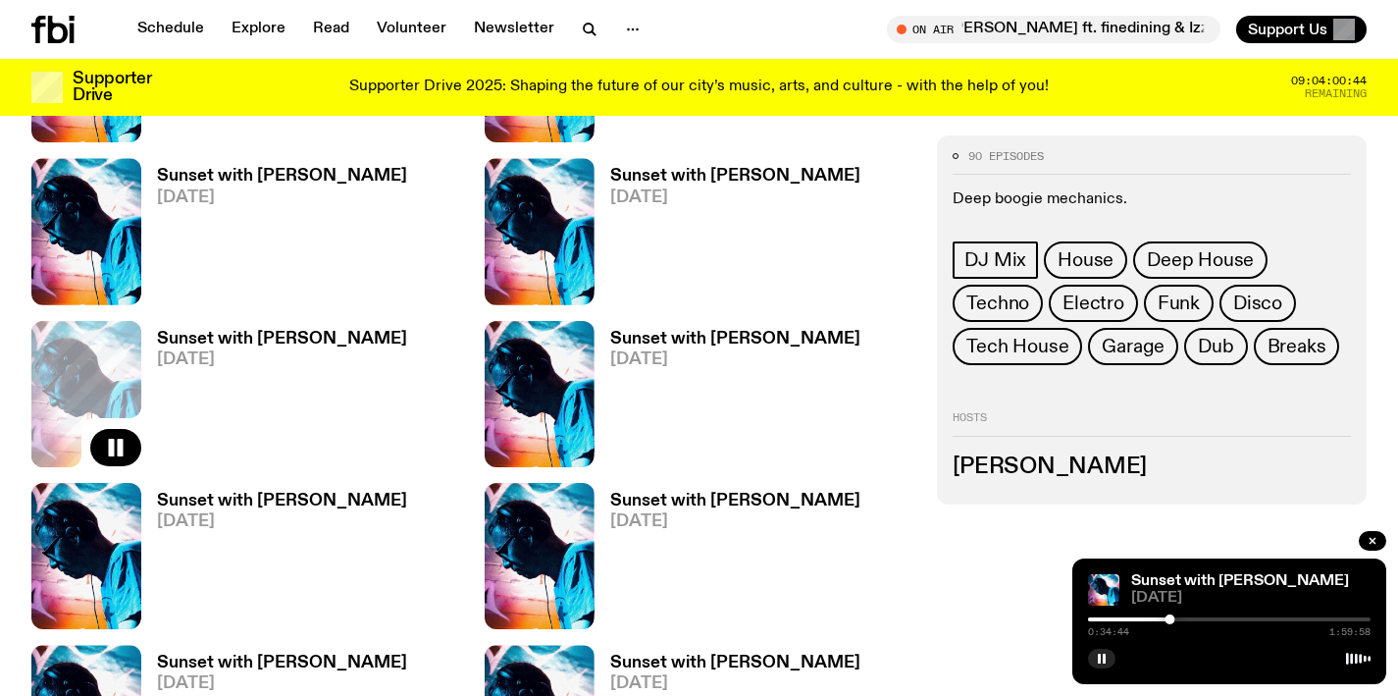
scroll to position [1280, 0]
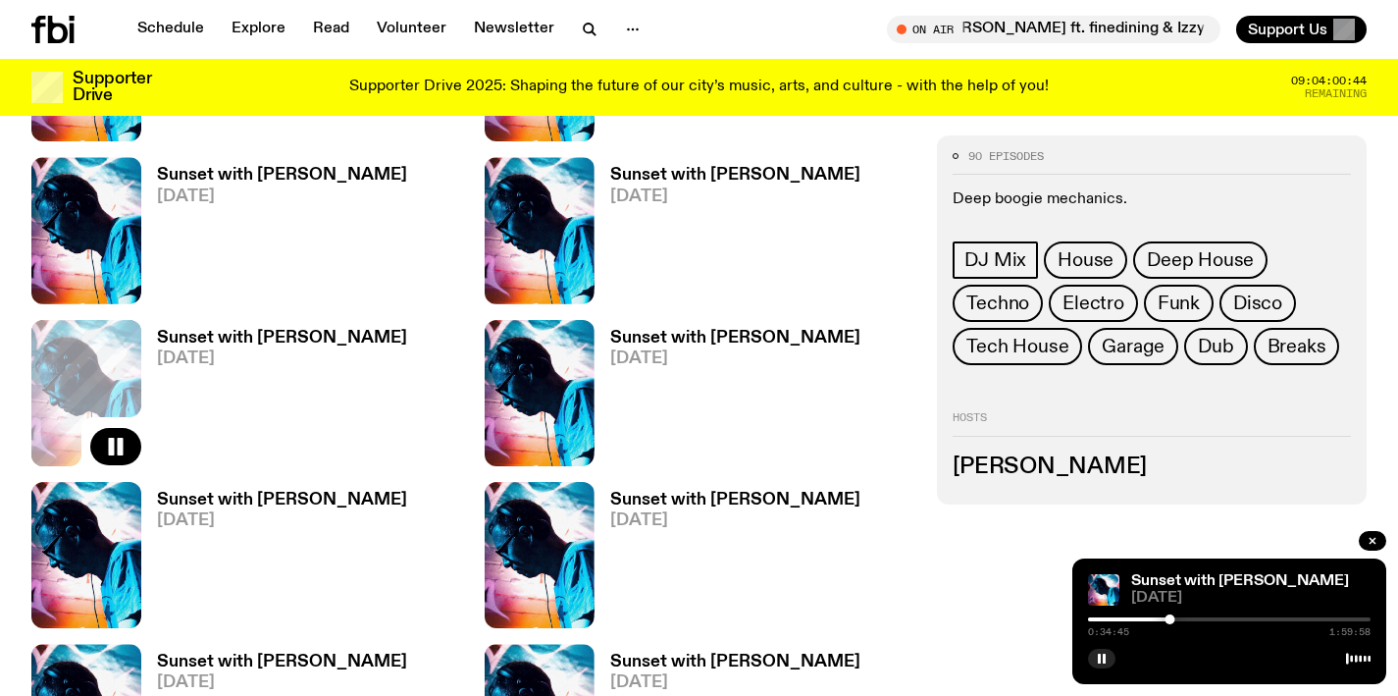
click at [677, 337] on h3 "Sunset with [PERSON_NAME]" at bounding box center [735, 338] width 250 height 17
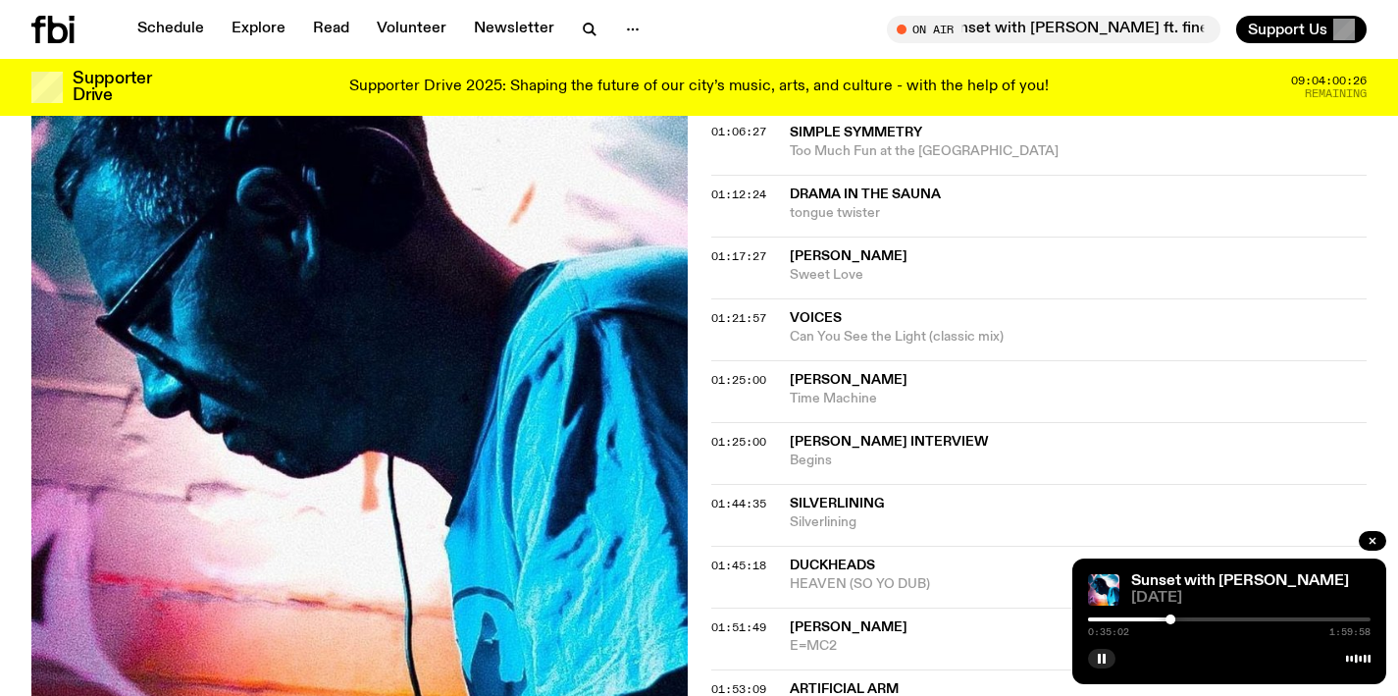
scroll to position [1466, 0]
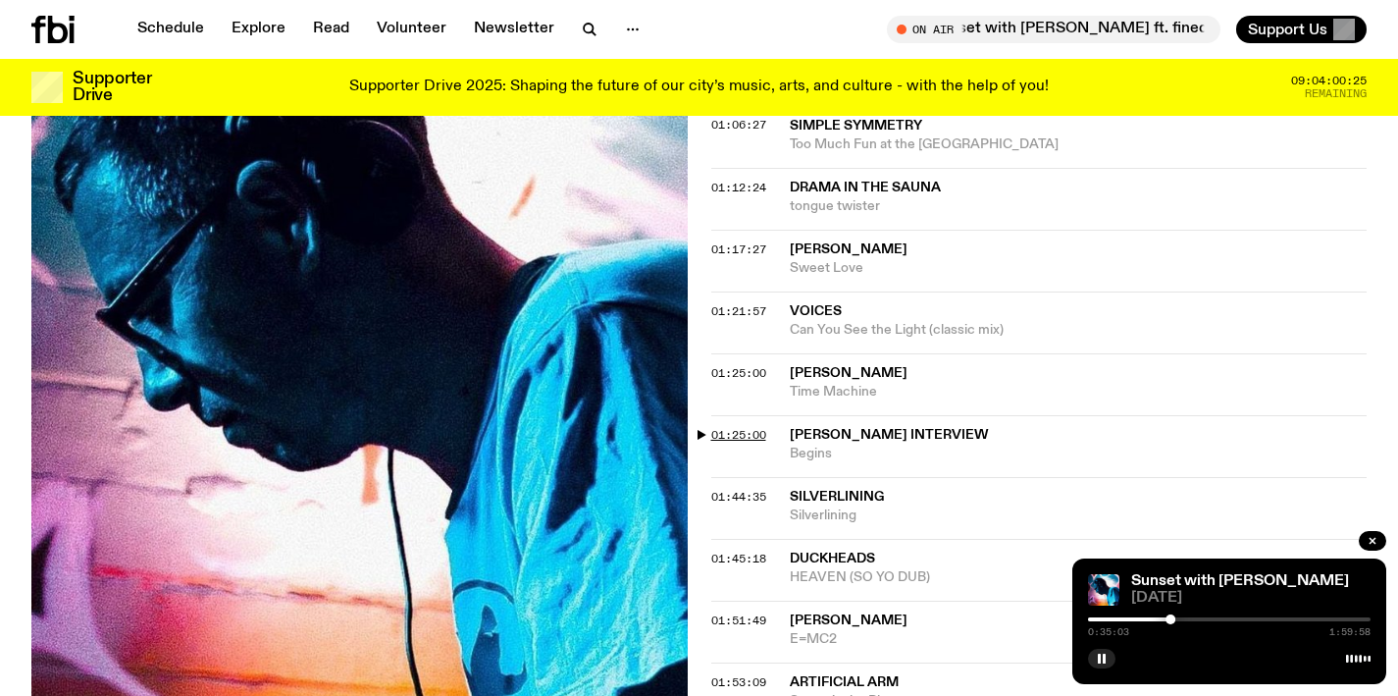
click at [747, 436] on span "01:25:00" at bounding box center [738, 435] width 55 height 16
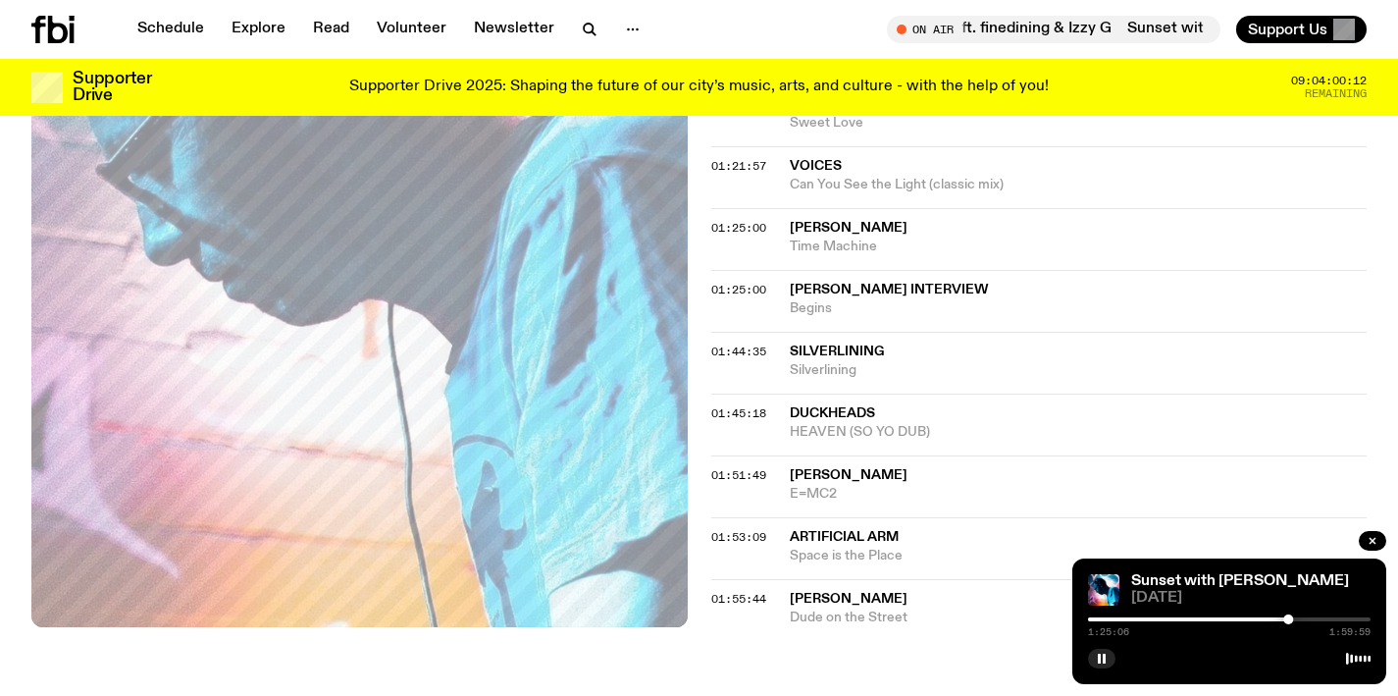
scroll to position [1594, 0]
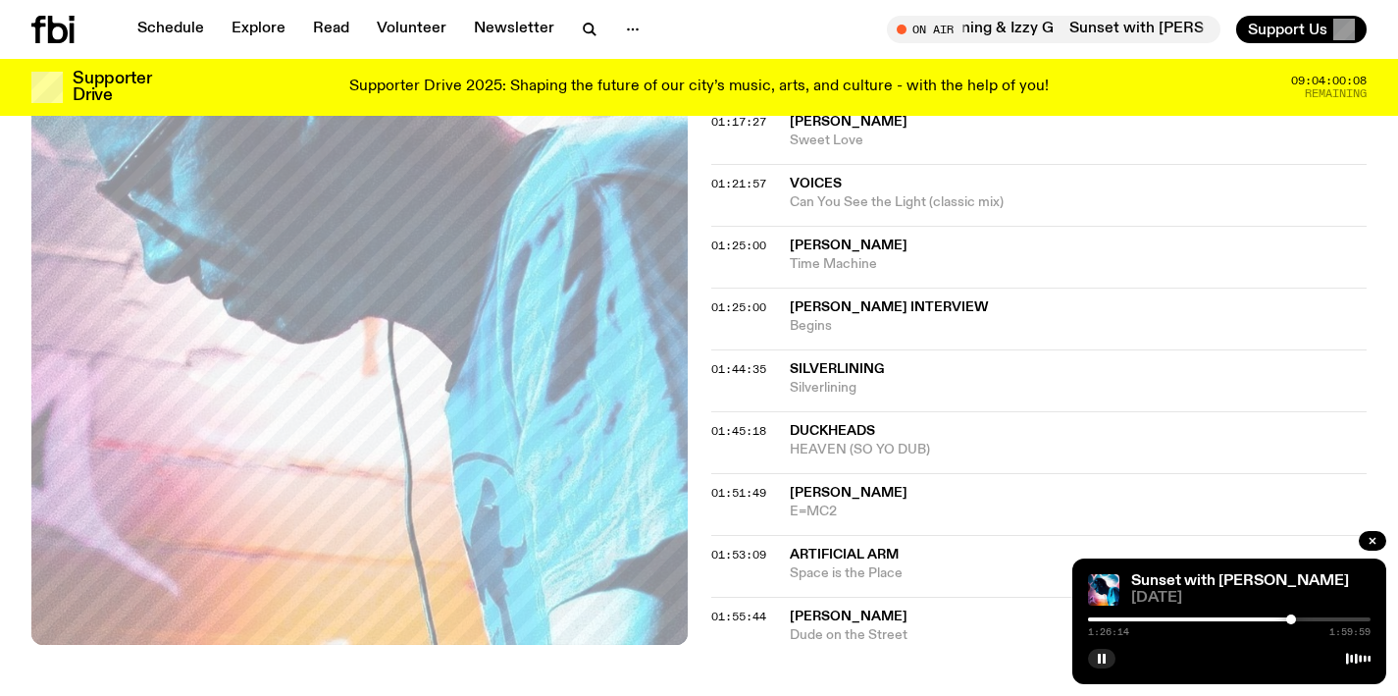
click at [1291, 615] on div at bounding box center [1292, 619] width 10 height 10
click at [1294, 615] on div at bounding box center [1294, 619] width 10 height 10
click at [1303, 614] on div at bounding box center [1302, 619] width 10 height 10
drag, startPoint x: 1306, startPoint y: 619, endPoint x: 1295, endPoint y: 621, distance: 11.0
click at [1295, 621] on div at bounding box center [1296, 619] width 10 height 10
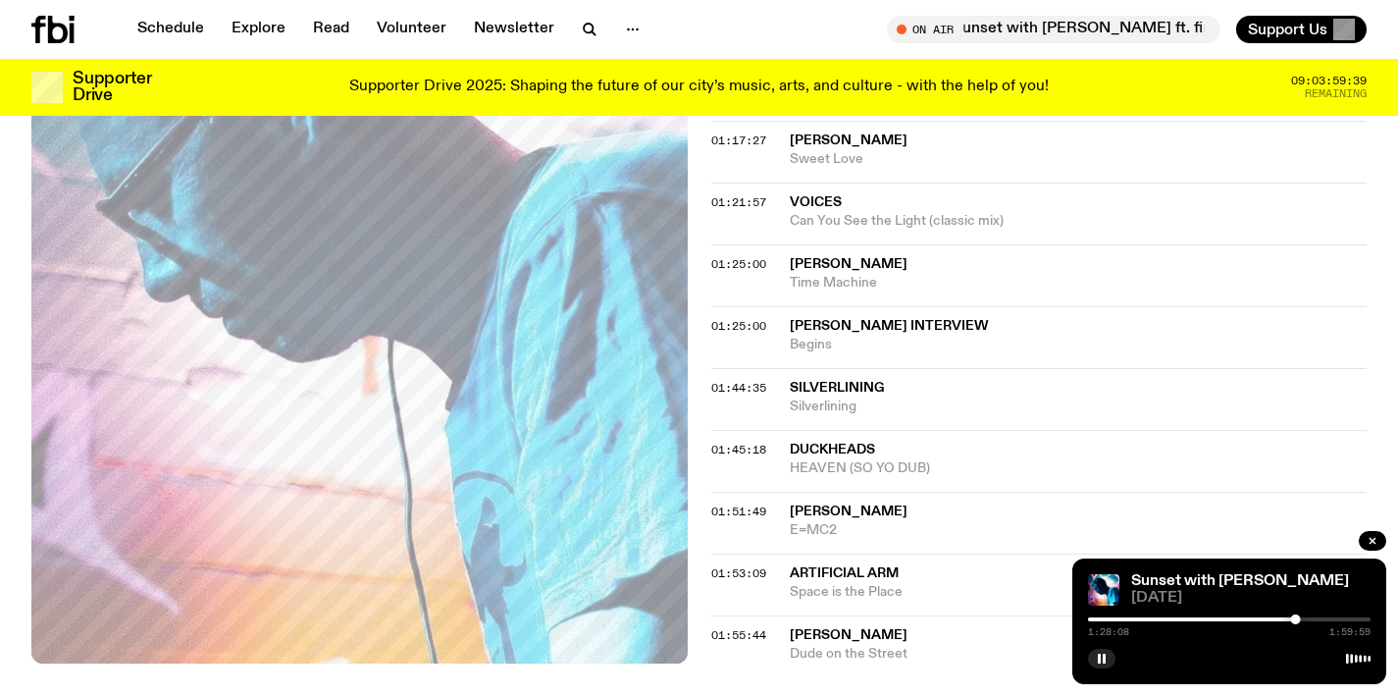
scroll to position [1664, 0]
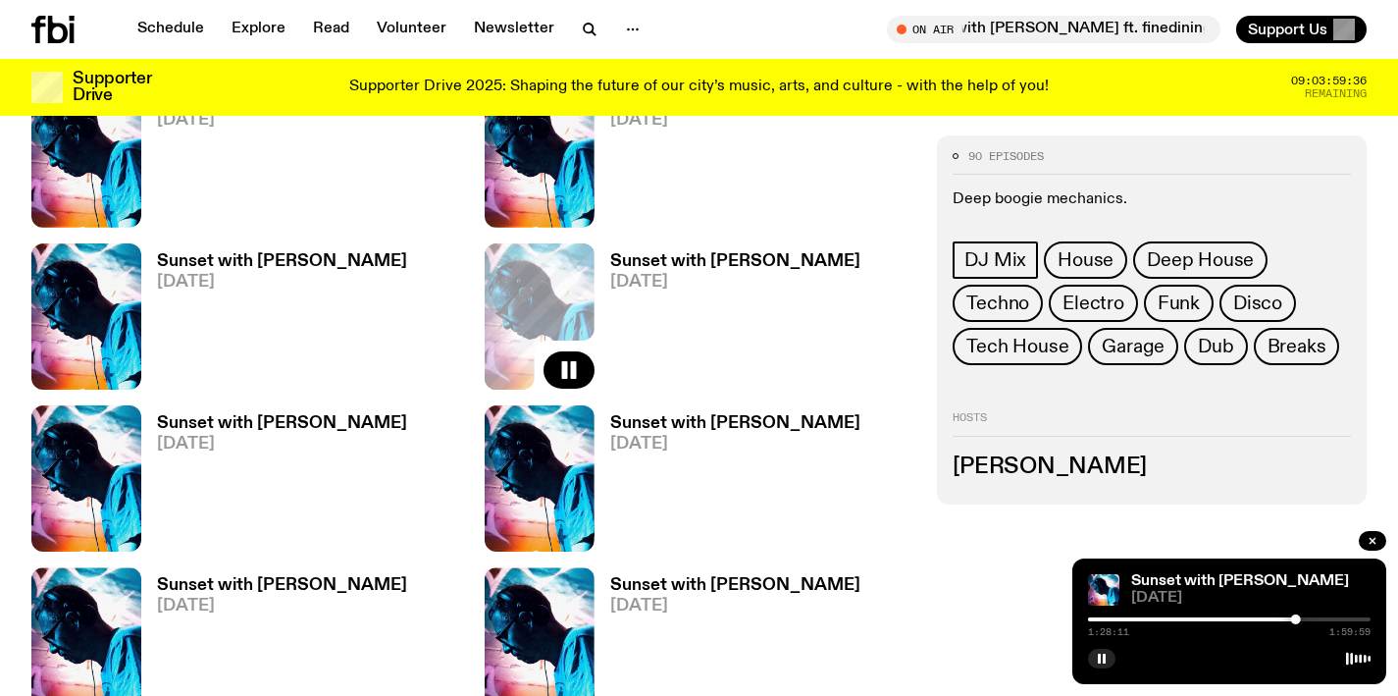
scroll to position [1453, 0]
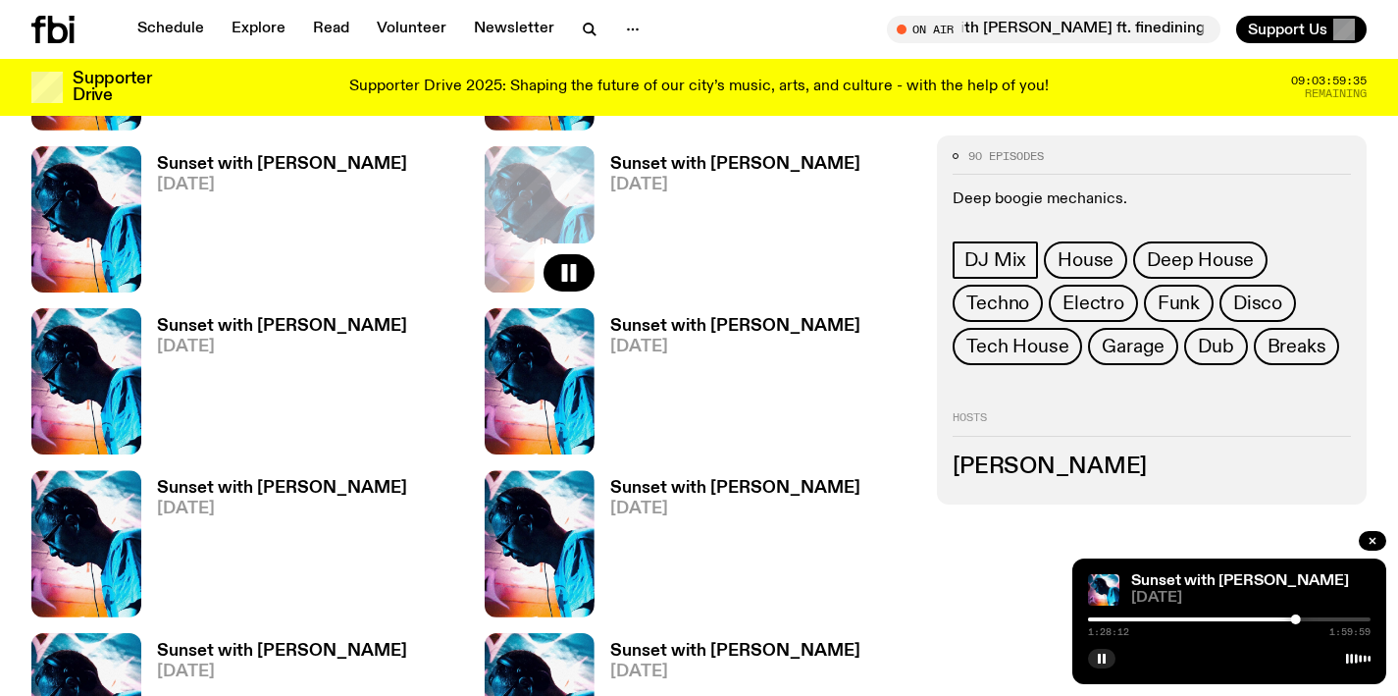
click at [253, 312] on div "Sunset with [PERSON_NAME] [DATE]" at bounding box center [274, 381] width 266 height 146
click at [253, 339] on span "[DATE]" at bounding box center [282, 347] width 250 height 17
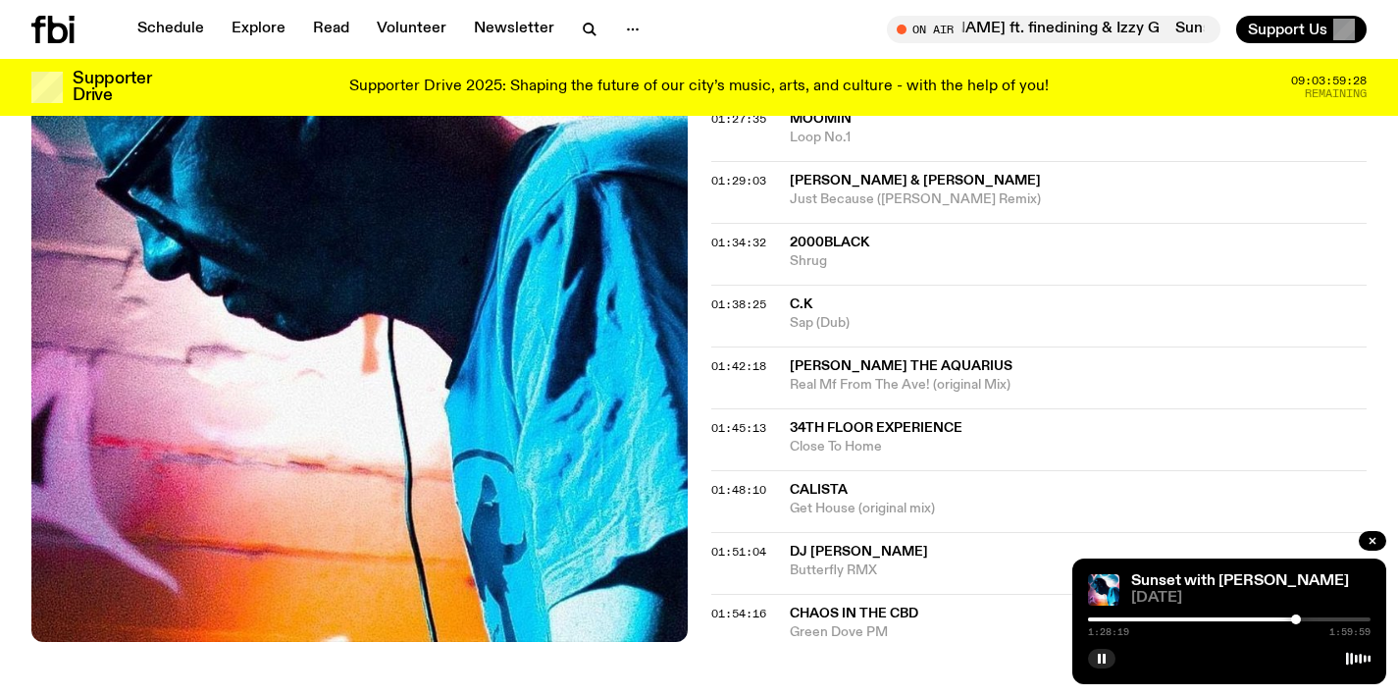
scroll to position [1597, 0]
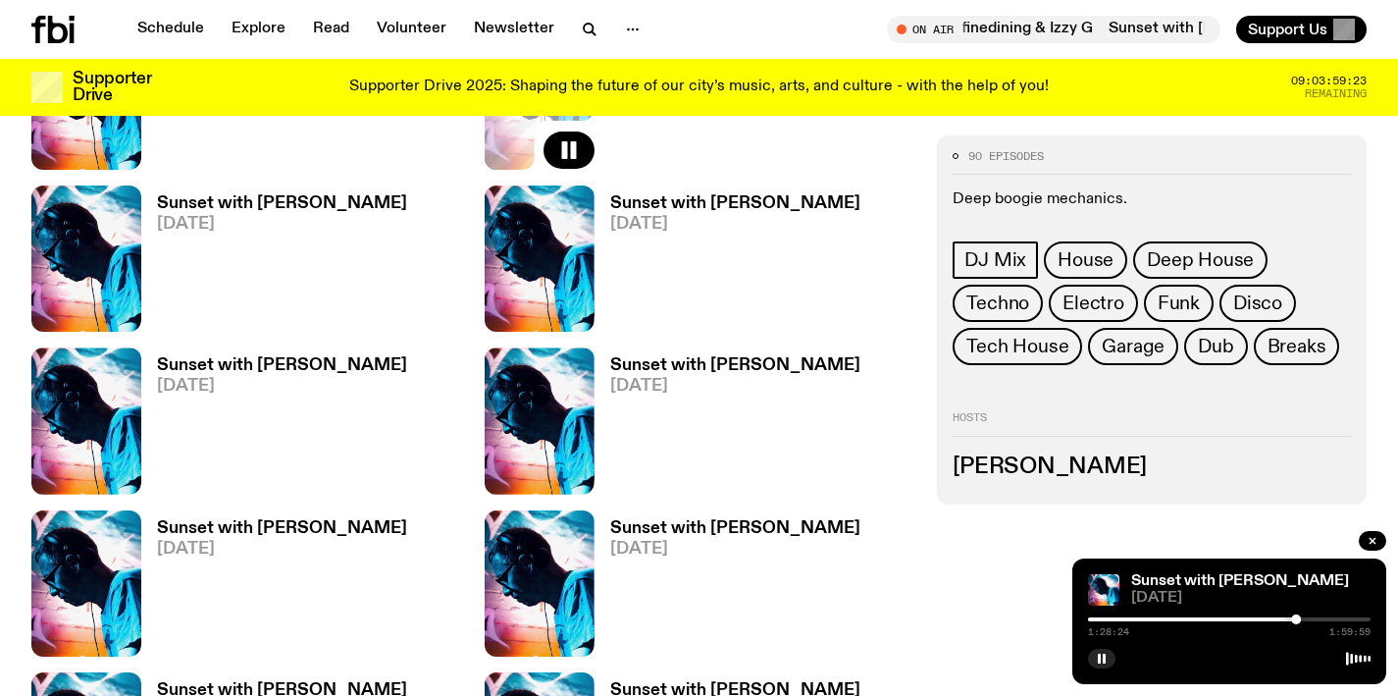
scroll to position [1478, 0]
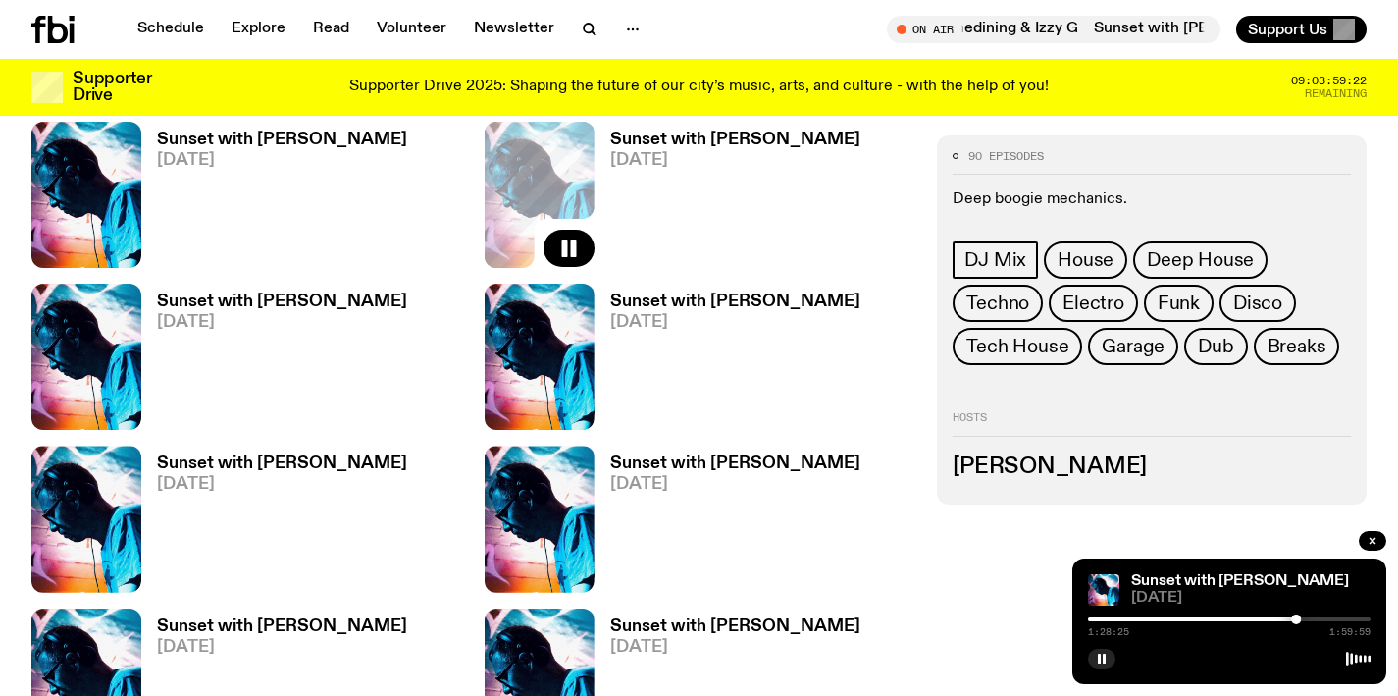
click at [666, 307] on h3 "Sunset with [PERSON_NAME]" at bounding box center [735, 301] width 250 height 17
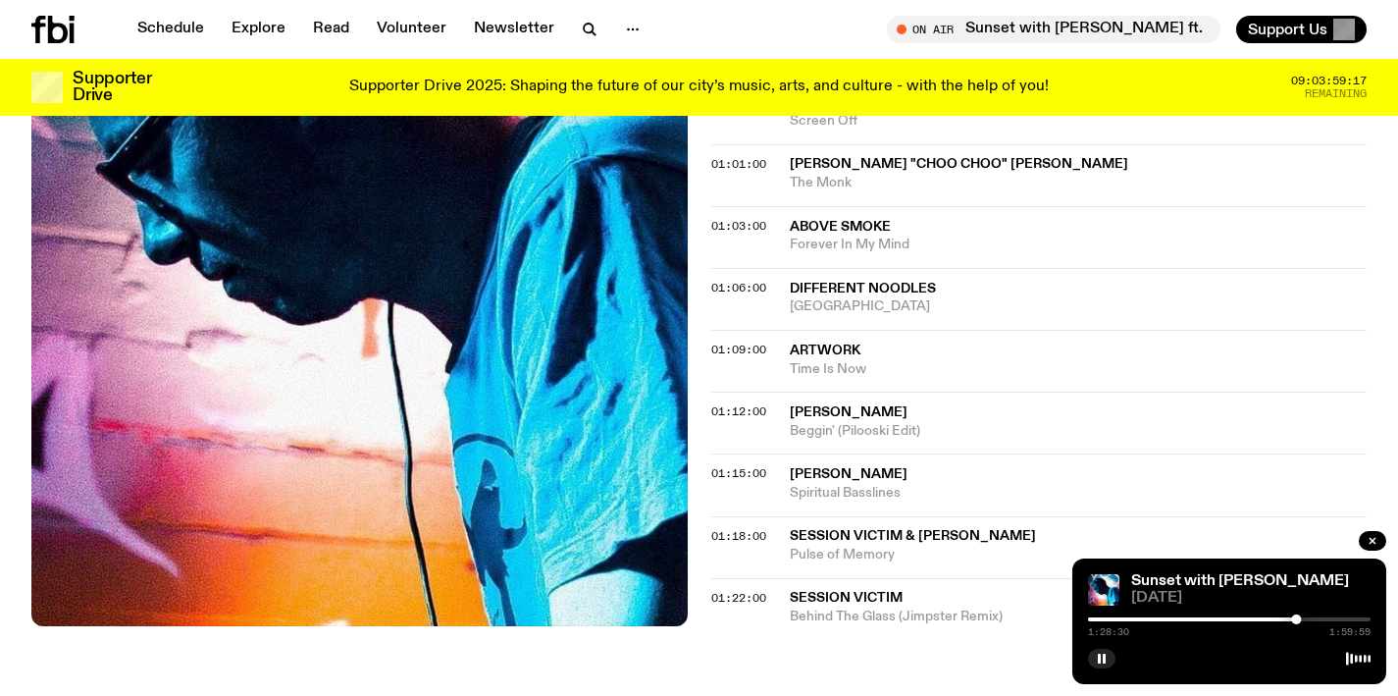
scroll to position [1136, 0]
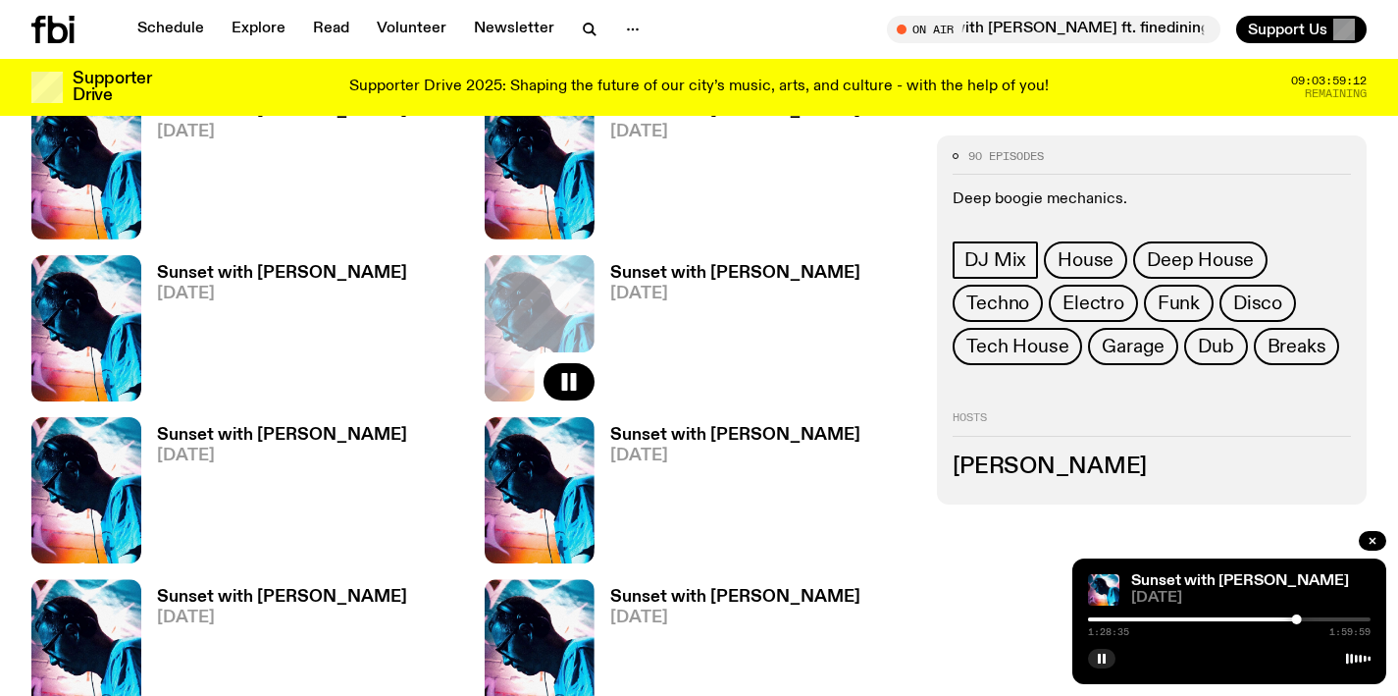
scroll to position [1417, 0]
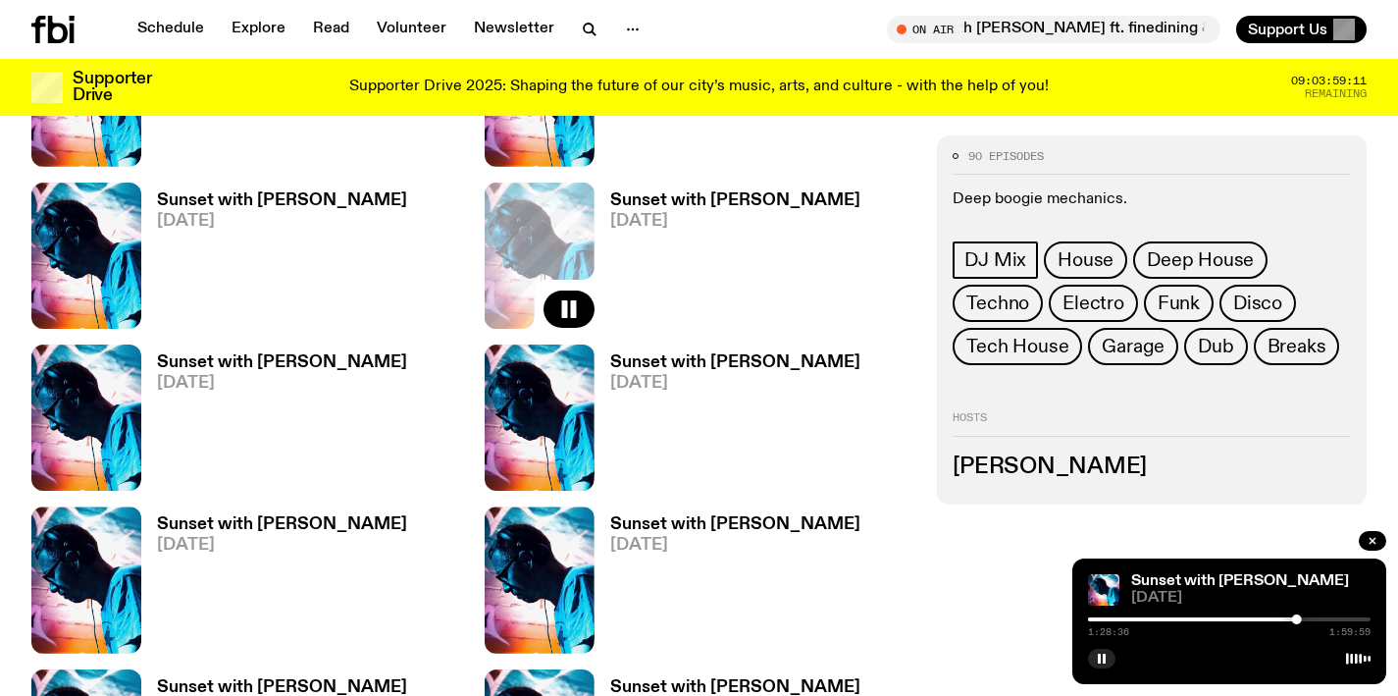
click at [237, 530] on h3 "Sunset with [PERSON_NAME]" at bounding box center [282, 524] width 250 height 17
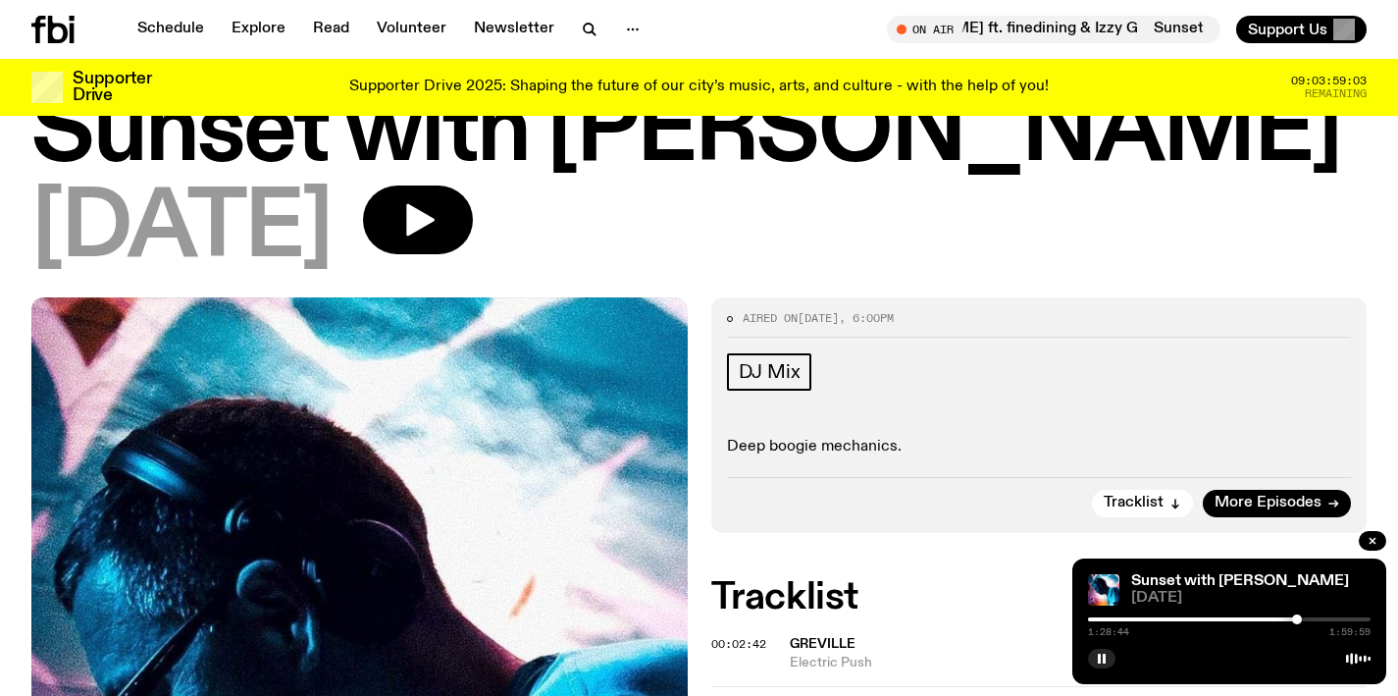
scroll to position [73, 0]
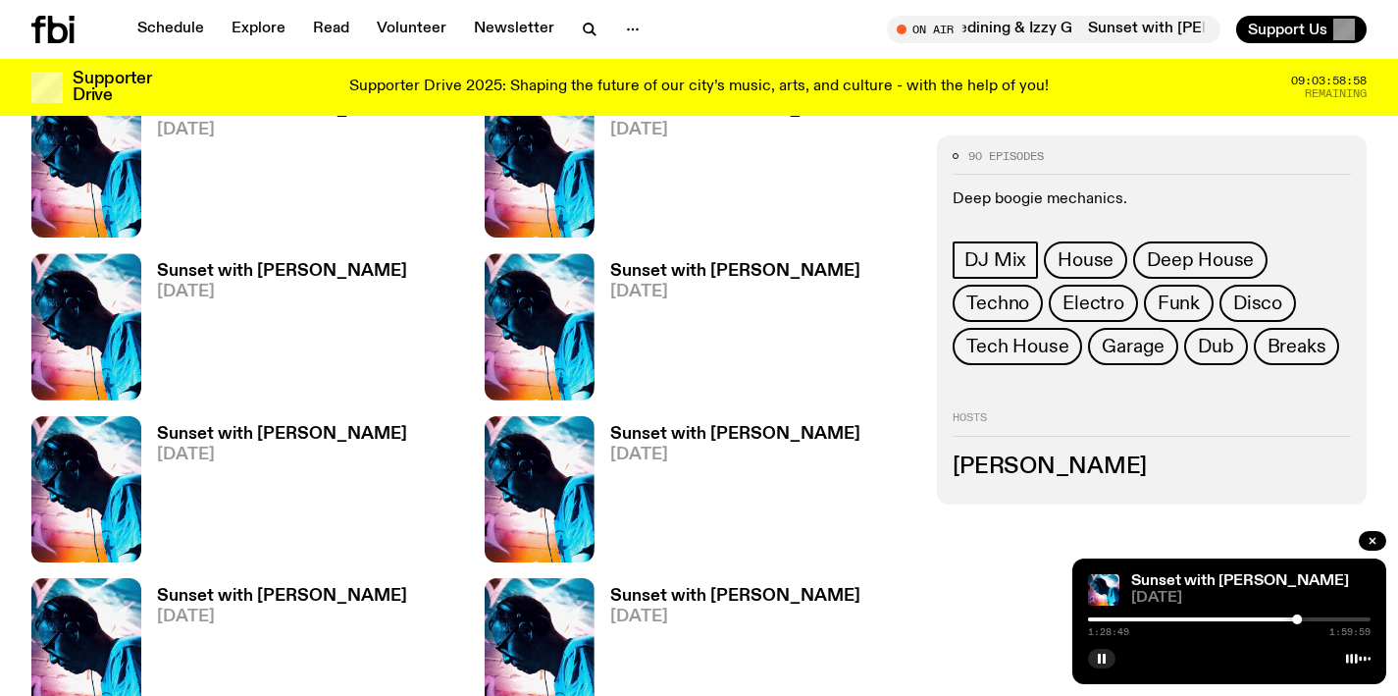
scroll to position [1671, 0]
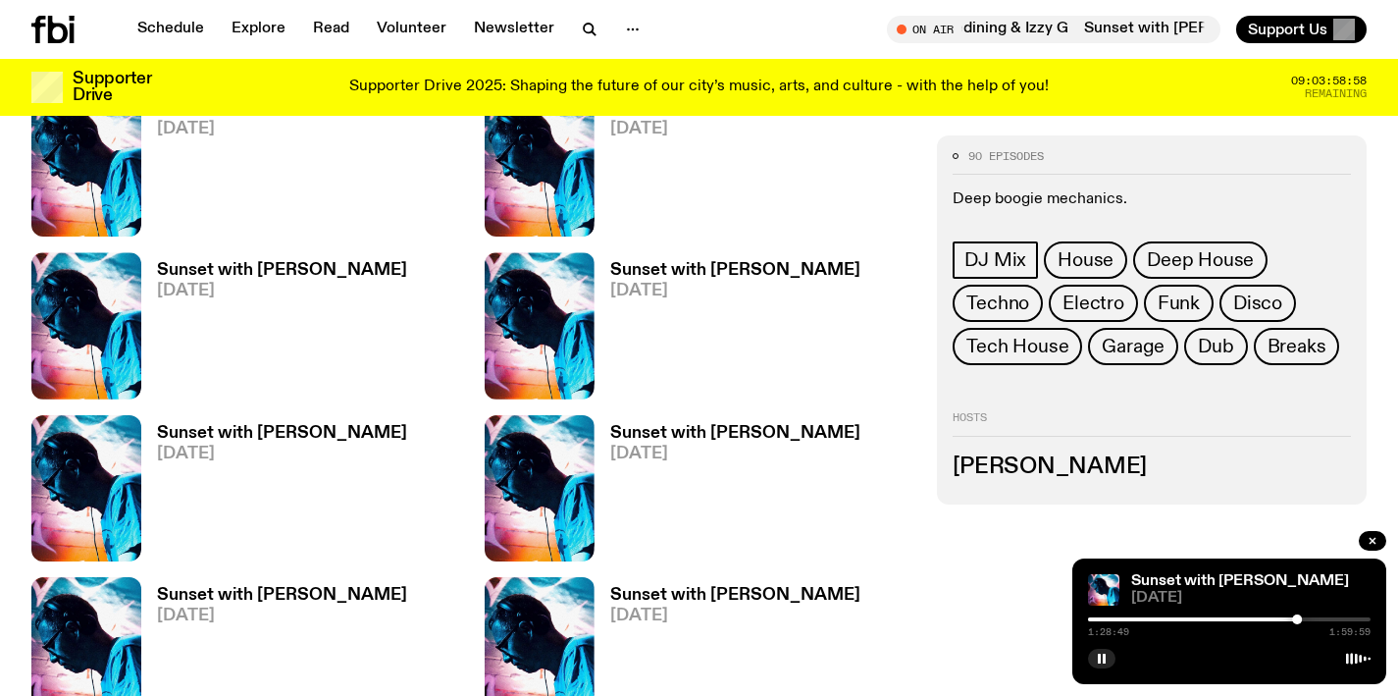
click at [289, 267] on h3 "Sunset with [PERSON_NAME]" at bounding box center [282, 270] width 250 height 17
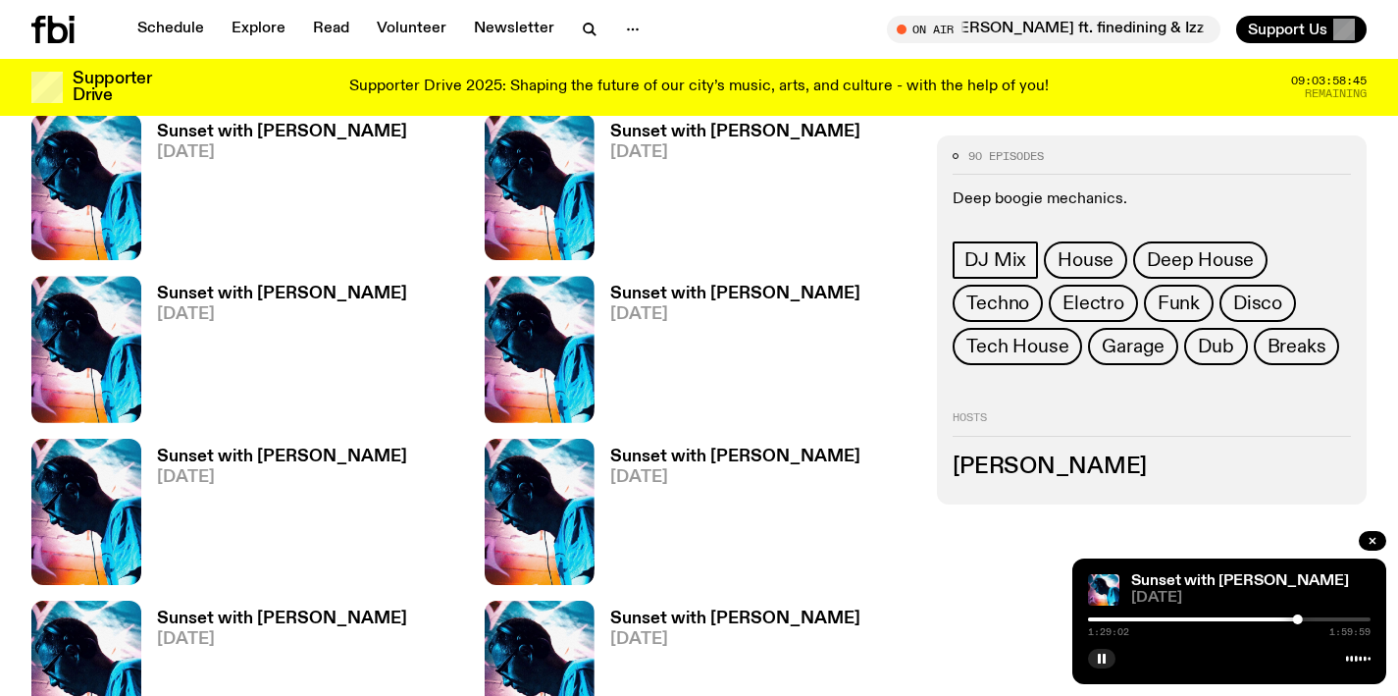
scroll to position [1646, 0]
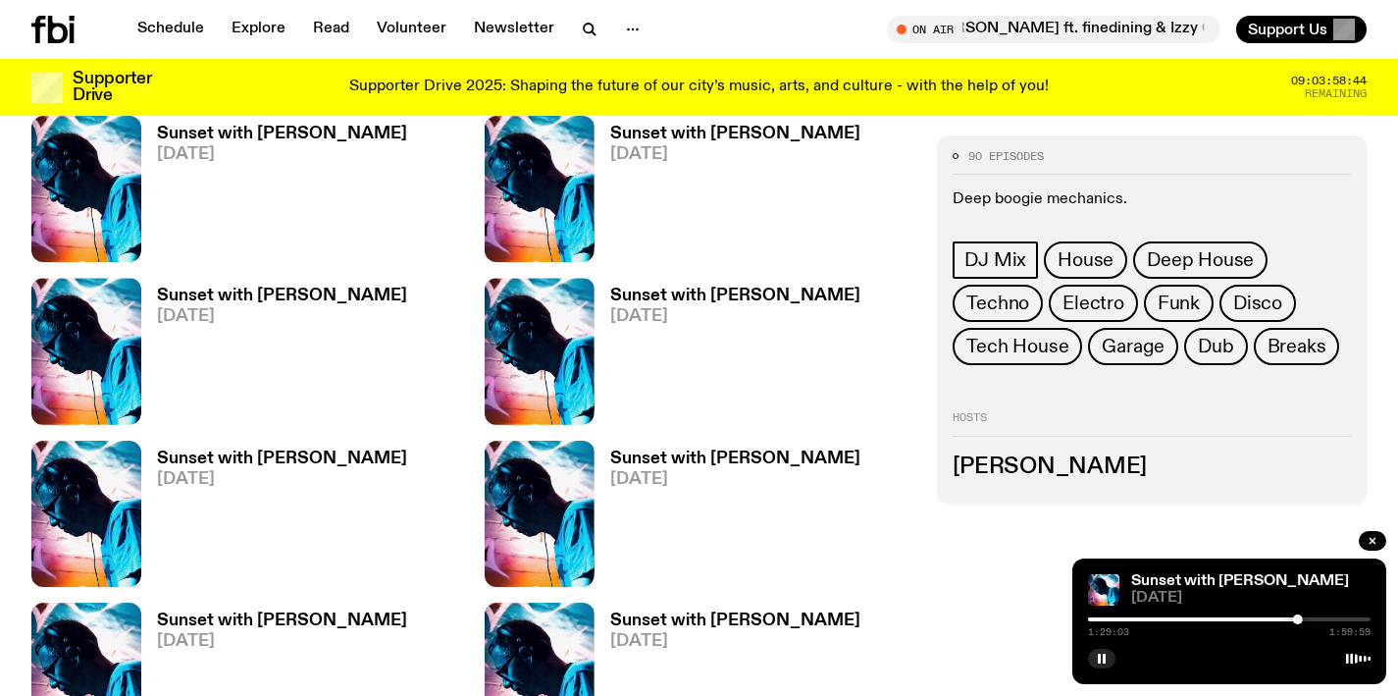
click at [665, 289] on h3 "Sunset with [PERSON_NAME]" at bounding box center [735, 296] width 250 height 17
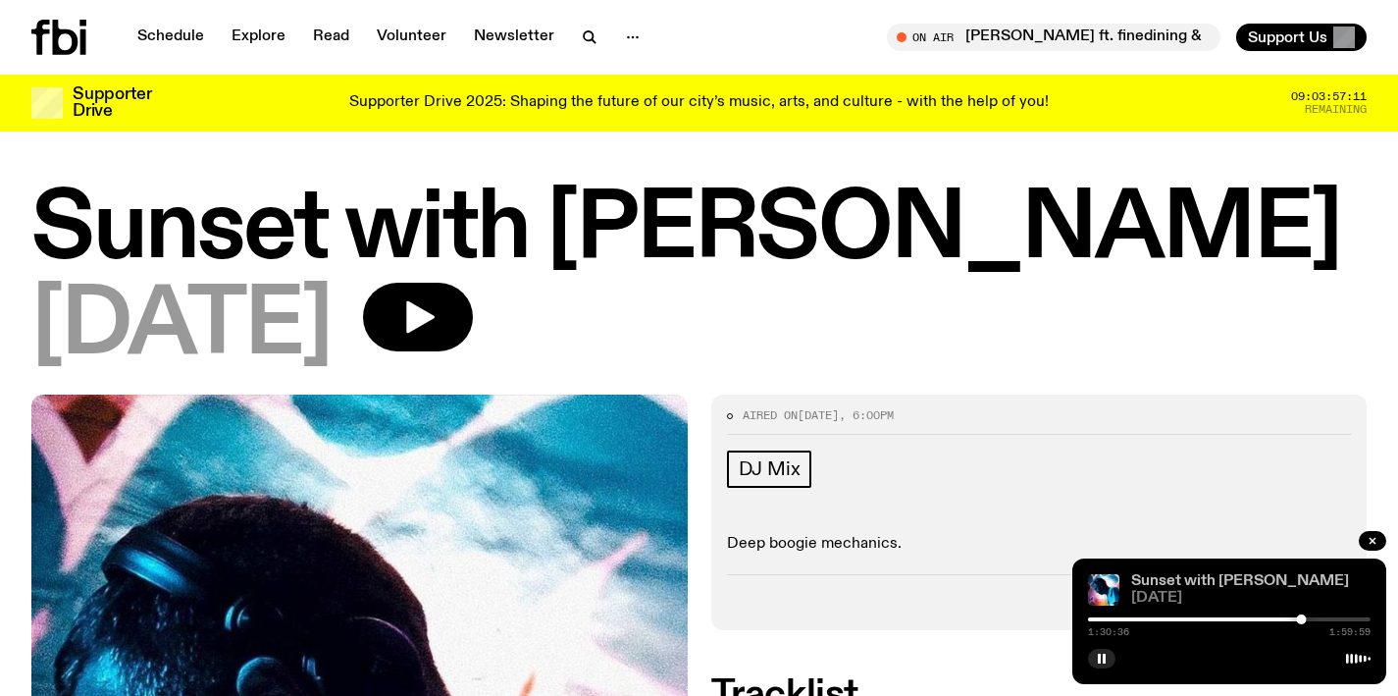
click at [1199, 577] on link "Sunset with [PERSON_NAME]" at bounding box center [1240, 581] width 218 height 16
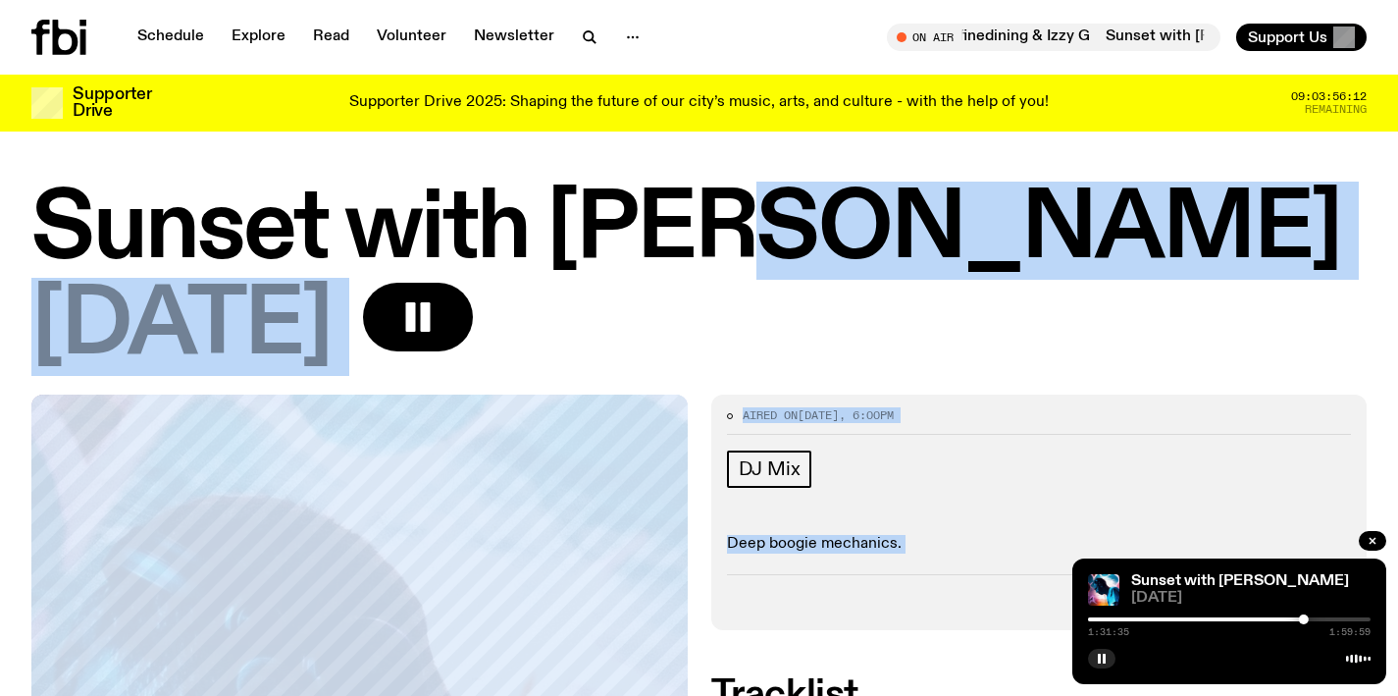
drag, startPoint x: 762, startPoint y: 268, endPoint x: 894, endPoint y: 644, distance: 398.2
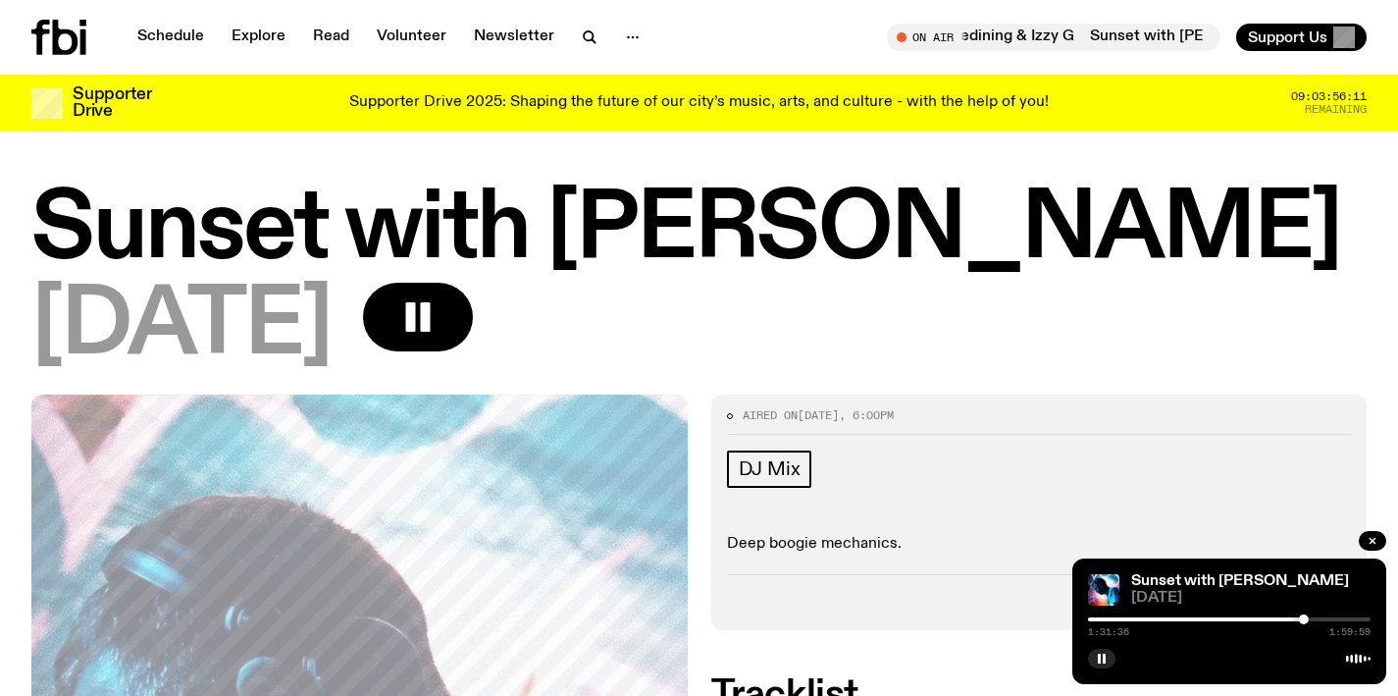
drag, startPoint x: 894, startPoint y: 644, endPoint x: 803, endPoint y: 306, distance: 349.7
click at [803, 306] on div "[DATE]" at bounding box center [699, 327] width 1336 height 88
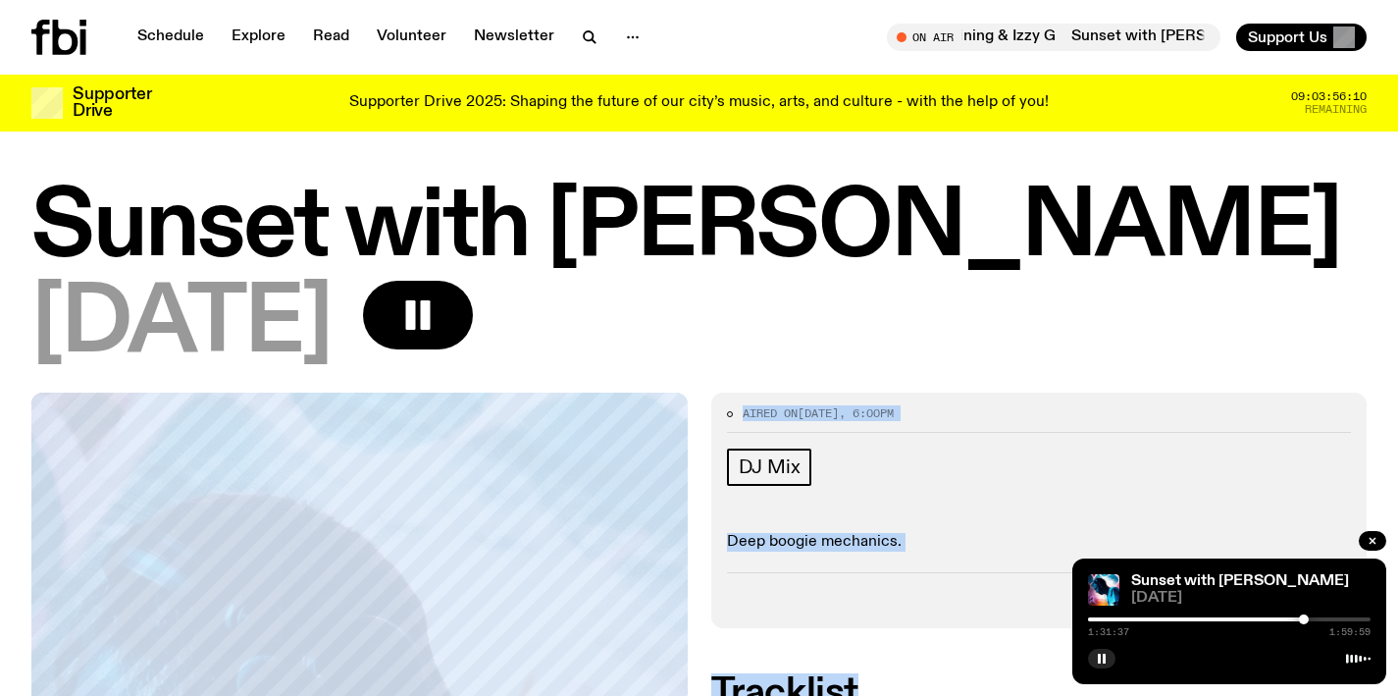
drag, startPoint x: 803, startPoint y: 306, endPoint x: 922, endPoint y: 683, distance: 395.4
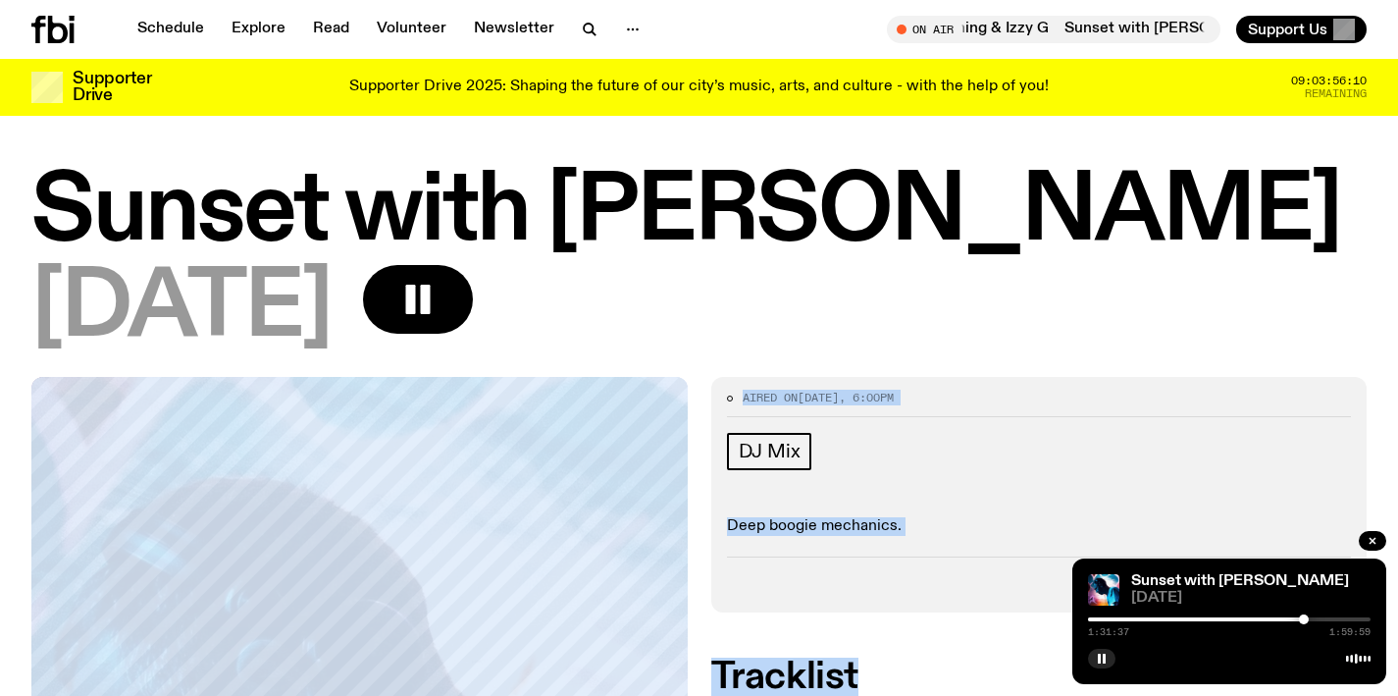
click at [922, 683] on h2 "Tracklist" at bounding box center [1039, 676] width 657 height 35
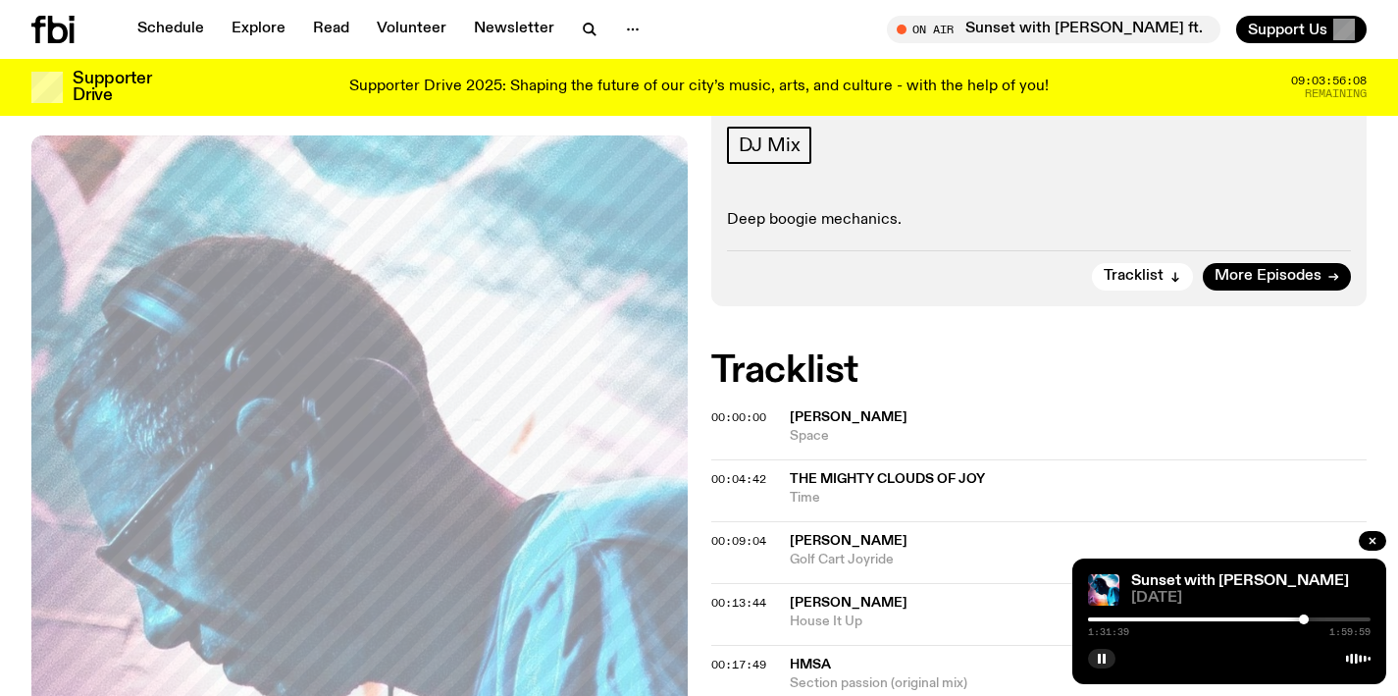
scroll to position [332, 0]
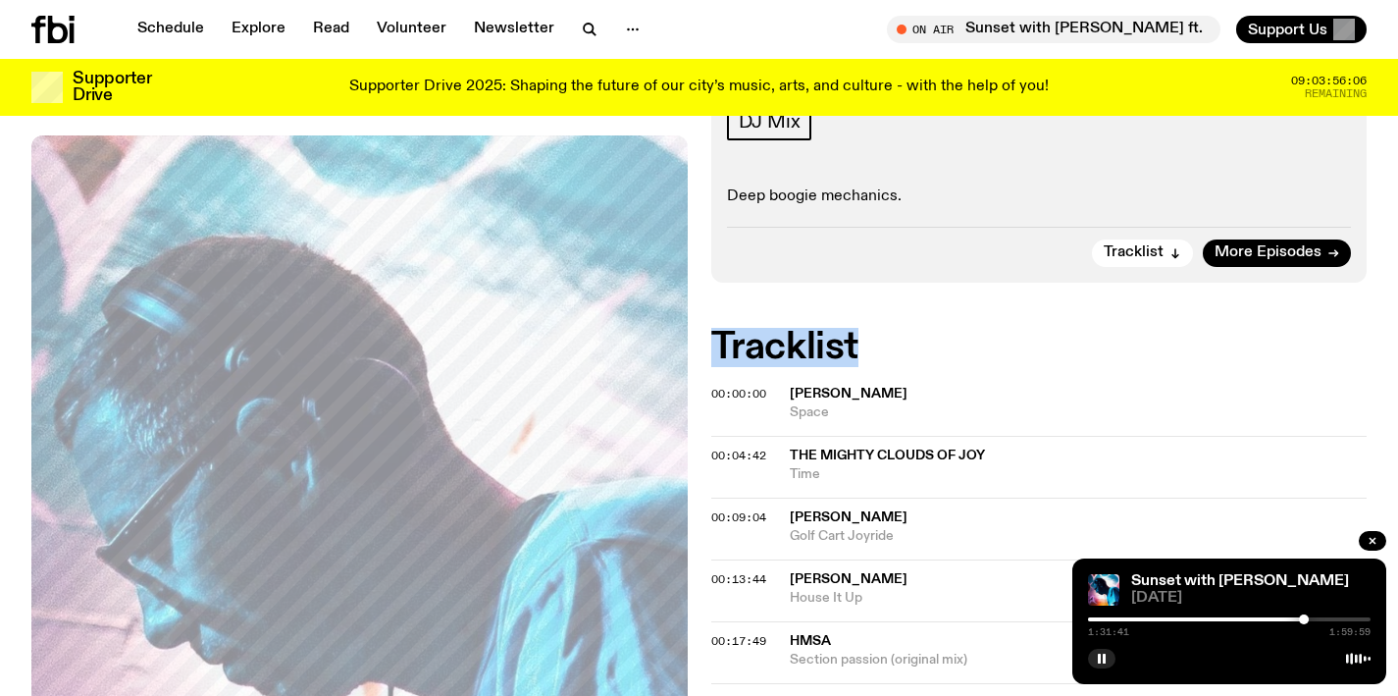
drag, startPoint x: 874, startPoint y: 360, endPoint x: 851, endPoint y: 315, distance: 50.9
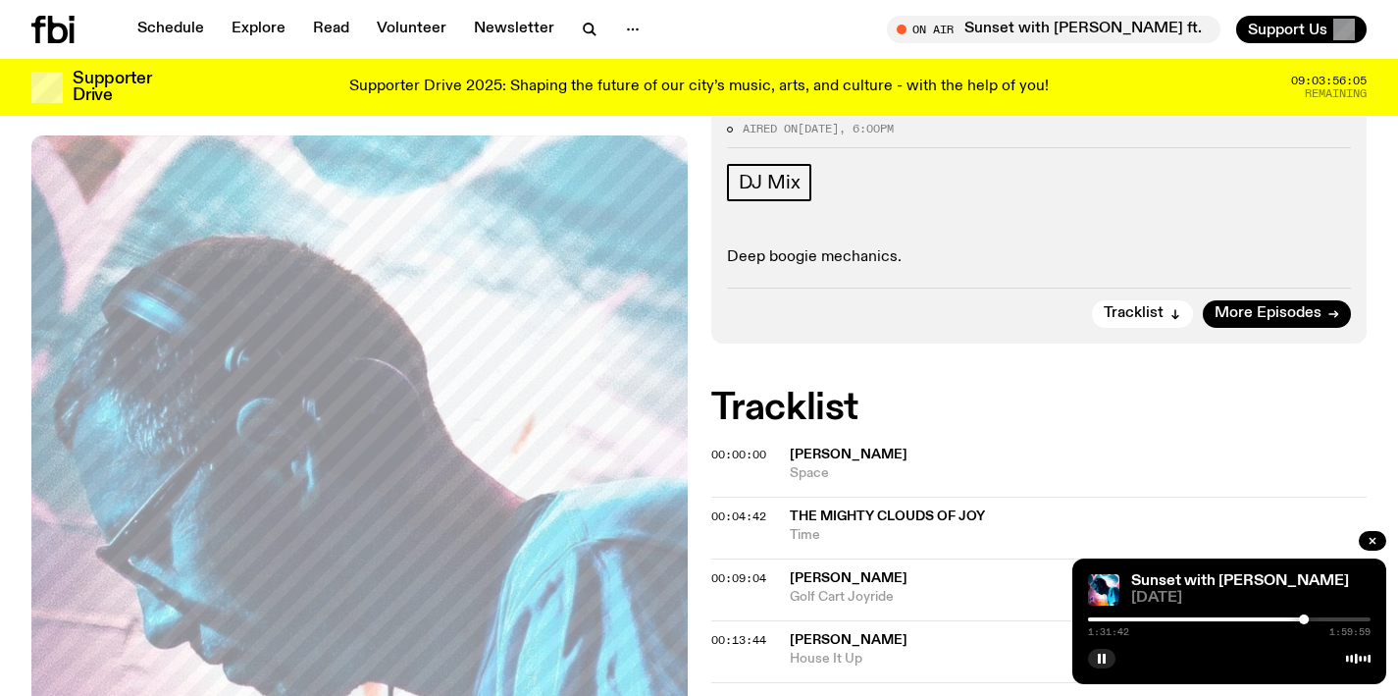
scroll to position [149, 0]
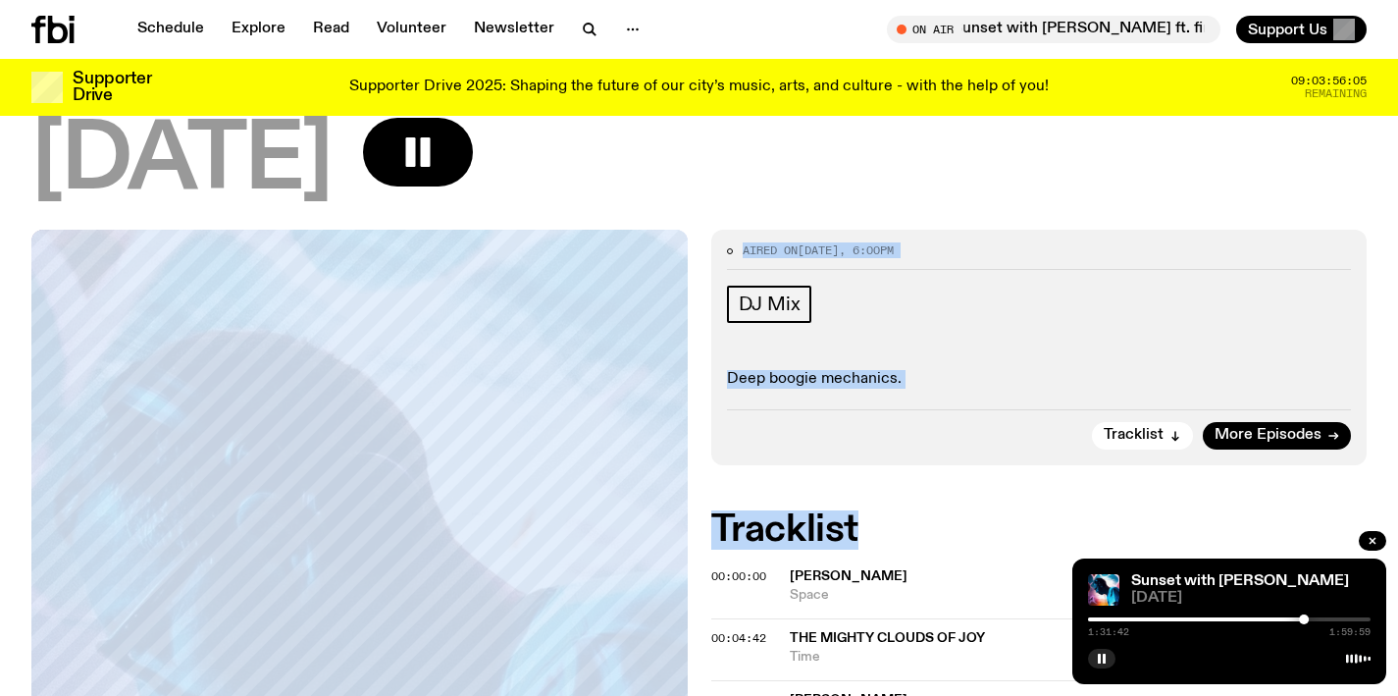
drag, startPoint x: 807, startPoint y: 211, endPoint x: 924, endPoint y: 515, distance: 326.2
click at [924, 515] on h2 "Tracklist" at bounding box center [1039, 529] width 657 height 35
drag, startPoint x: 924, startPoint y: 515, endPoint x: 860, endPoint y: 139, distance: 381.4
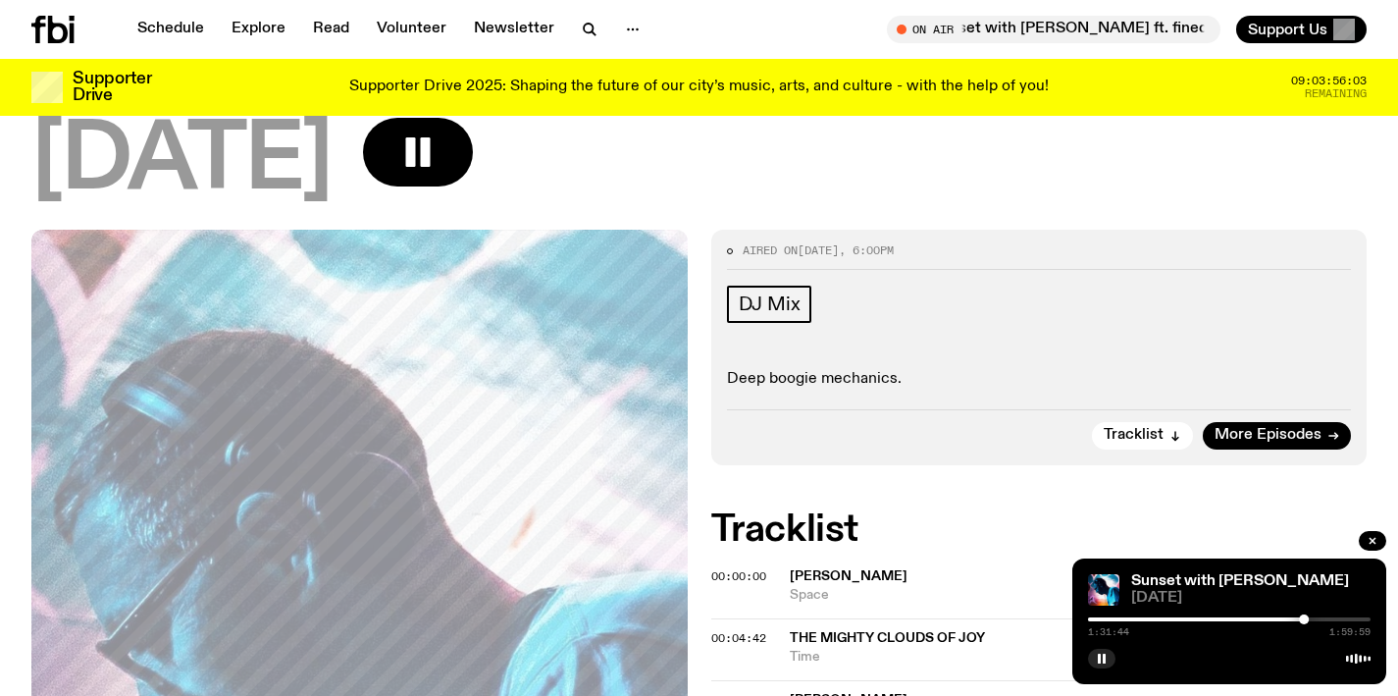
click at [860, 139] on div "[DATE]" at bounding box center [699, 162] width 1336 height 88
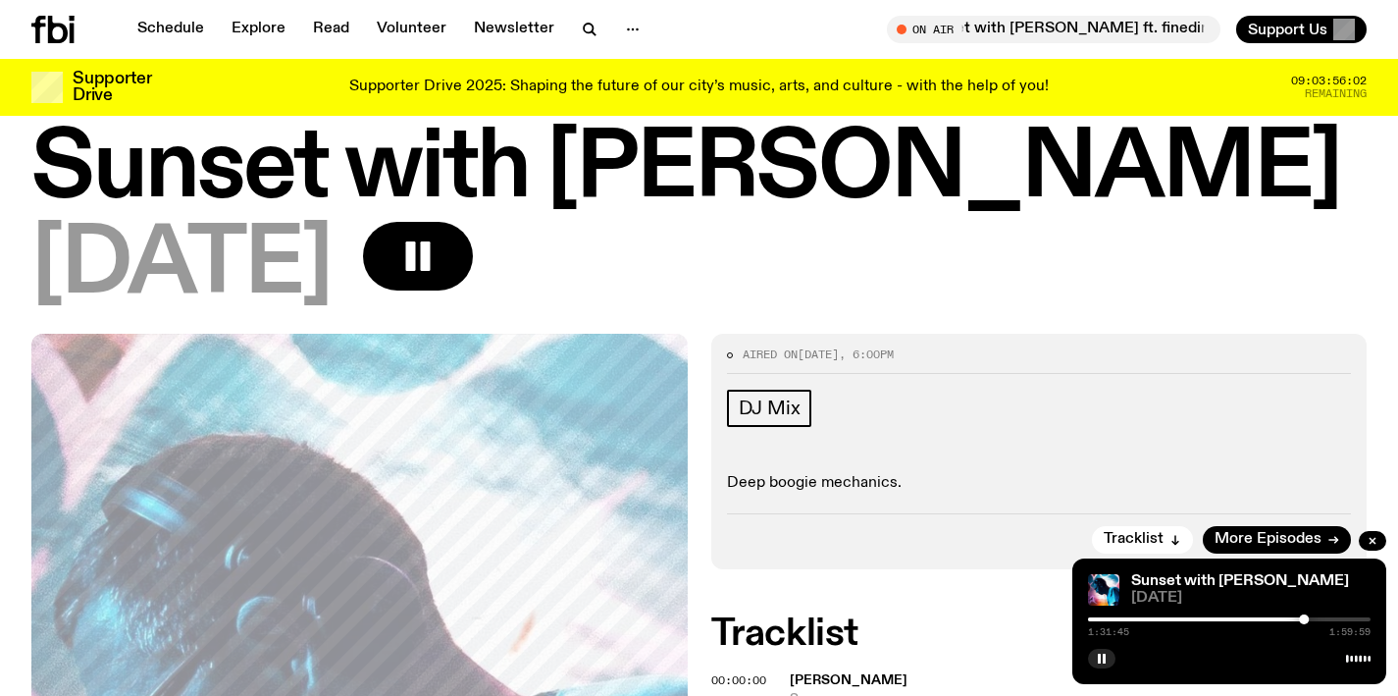
scroll to position [0, 0]
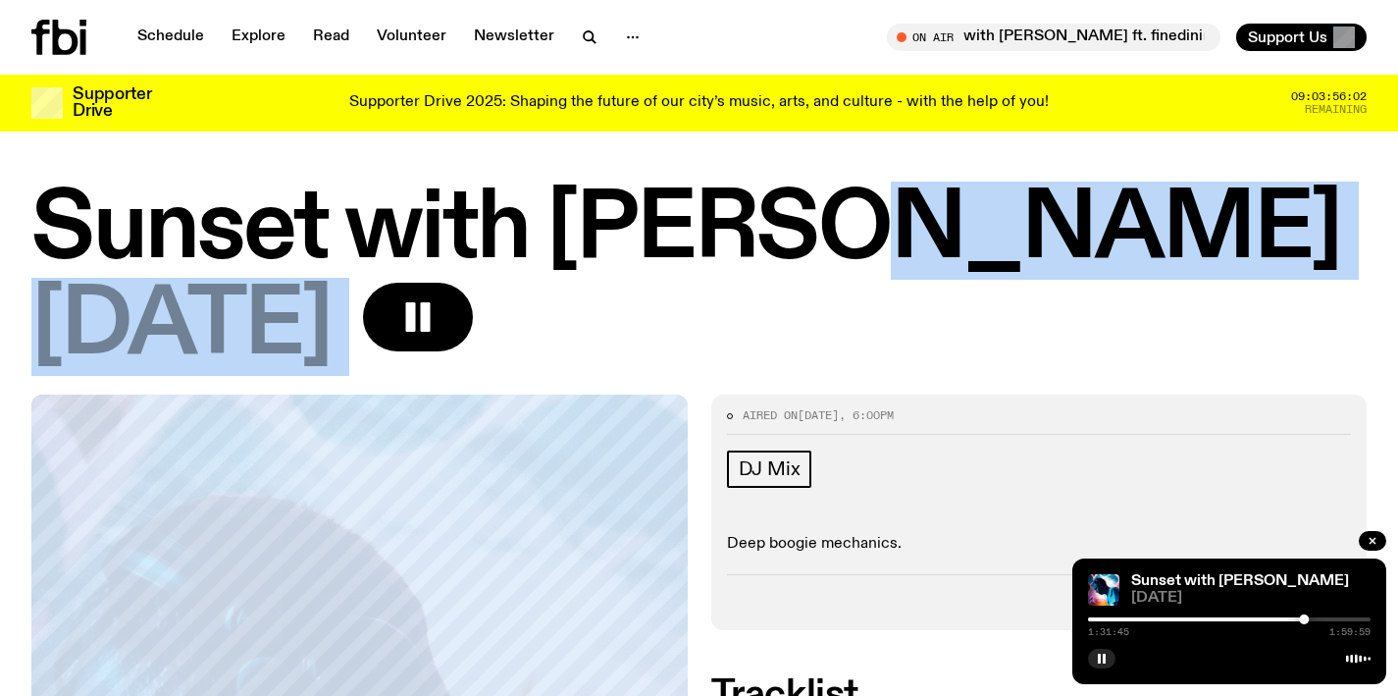
drag, startPoint x: 822, startPoint y: 168, endPoint x: 916, endPoint y: 364, distance: 217.3
click at [916, 364] on div "Sunset with [PERSON_NAME] [DATE]" at bounding box center [699, 278] width 1336 height 184
click at [916, 364] on div "[DATE]" at bounding box center [699, 327] width 1336 height 88
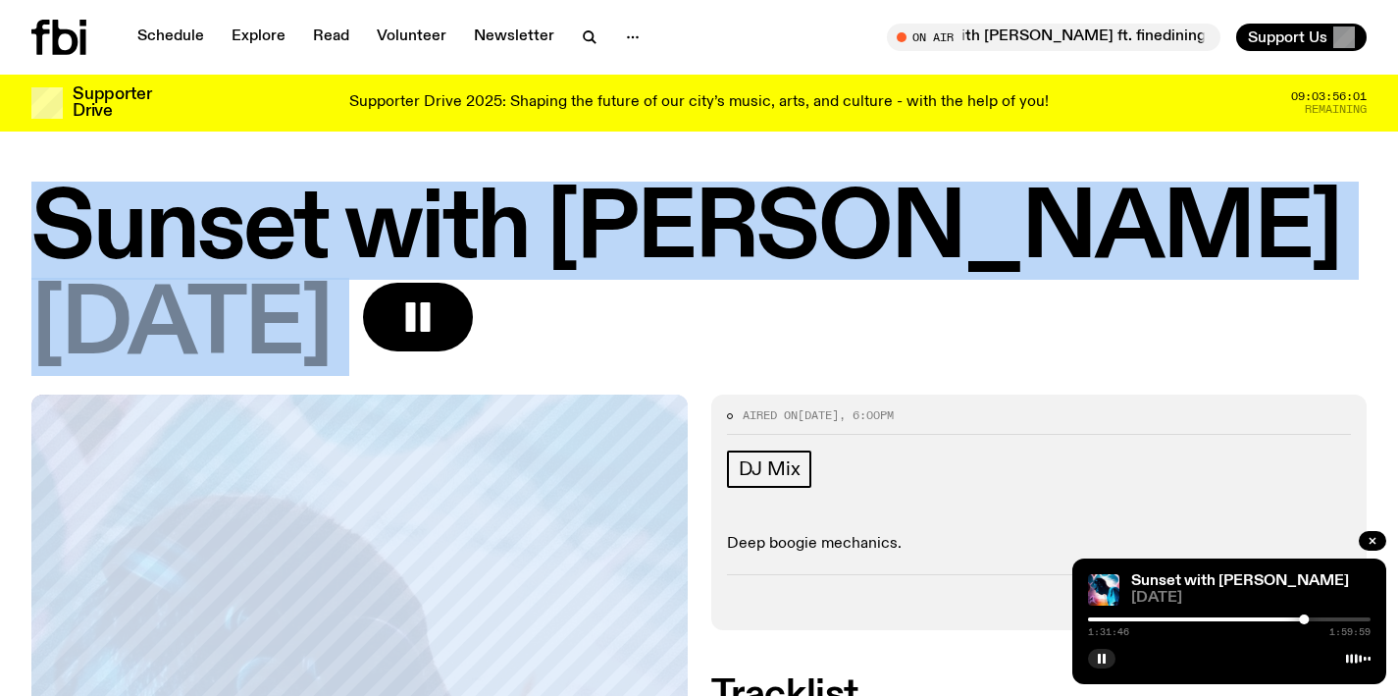
drag, startPoint x: 916, startPoint y: 364, endPoint x: 275, endPoint y: 215, distance: 657.9
click at [276, 216] on div "Sunset with [PERSON_NAME] [DATE]" at bounding box center [699, 278] width 1336 height 184
click at [275, 215] on h1 "Sunset with [PERSON_NAME]" at bounding box center [699, 230] width 1336 height 88
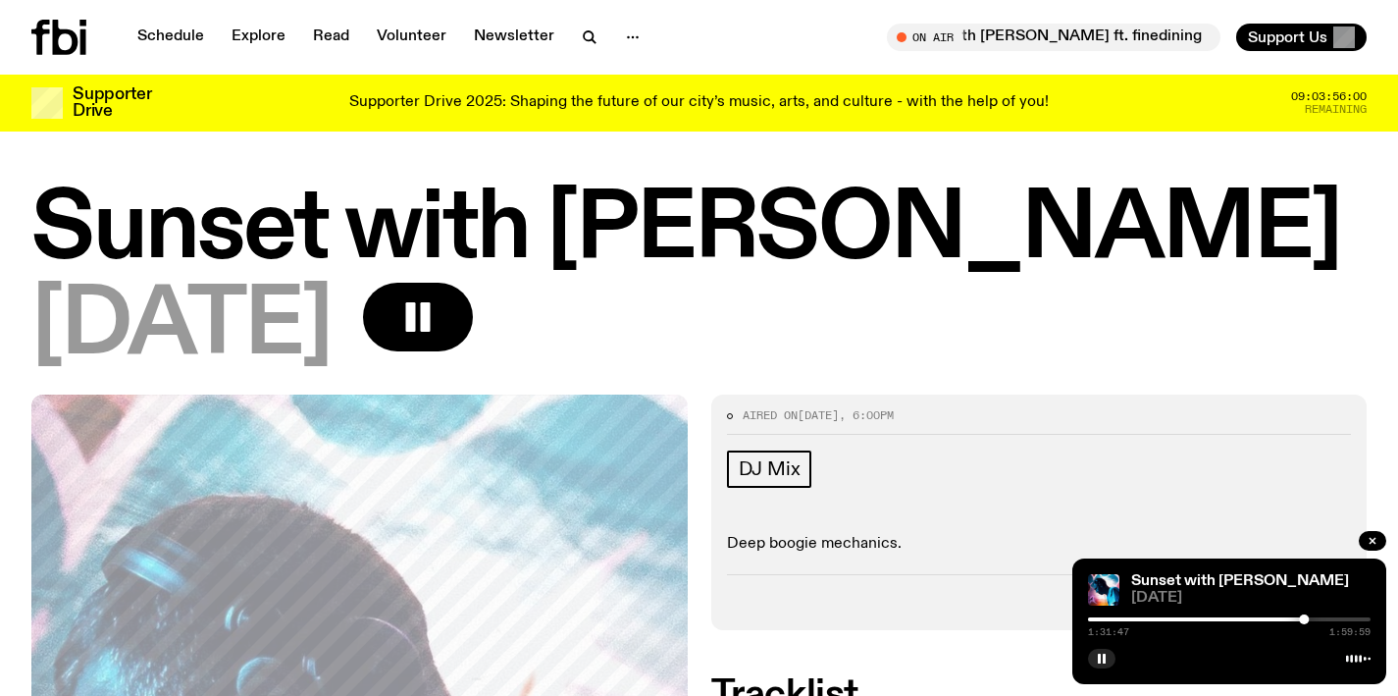
click at [275, 215] on h1 "Sunset with [PERSON_NAME]" at bounding box center [699, 230] width 1336 height 88
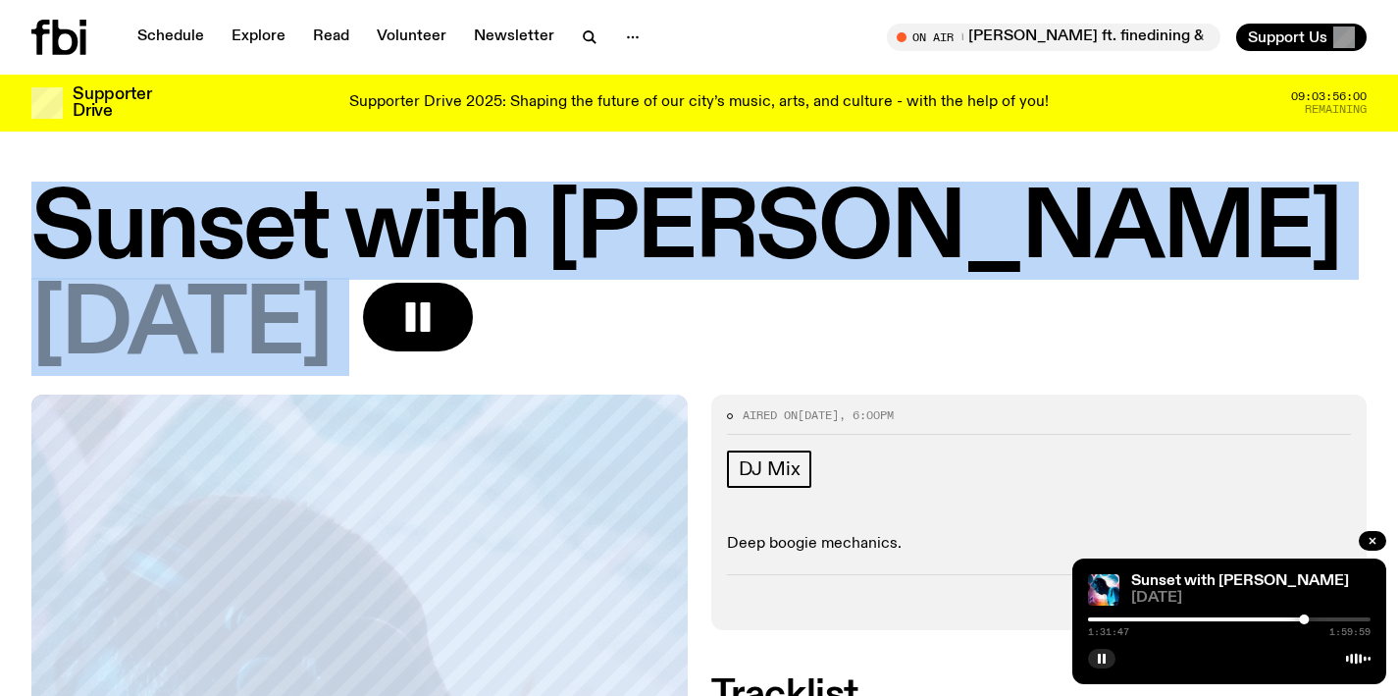
drag, startPoint x: 275, startPoint y: 215, endPoint x: 665, endPoint y: 343, distance: 411.2
click at [665, 343] on div "Sunset with [PERSON_NAME] [DATE]" at bounding box center [699, 278] width 1336 height 184
click at [665, 343] on div "[DATE]" at bounding box center [699, 327] width 1336 height 88
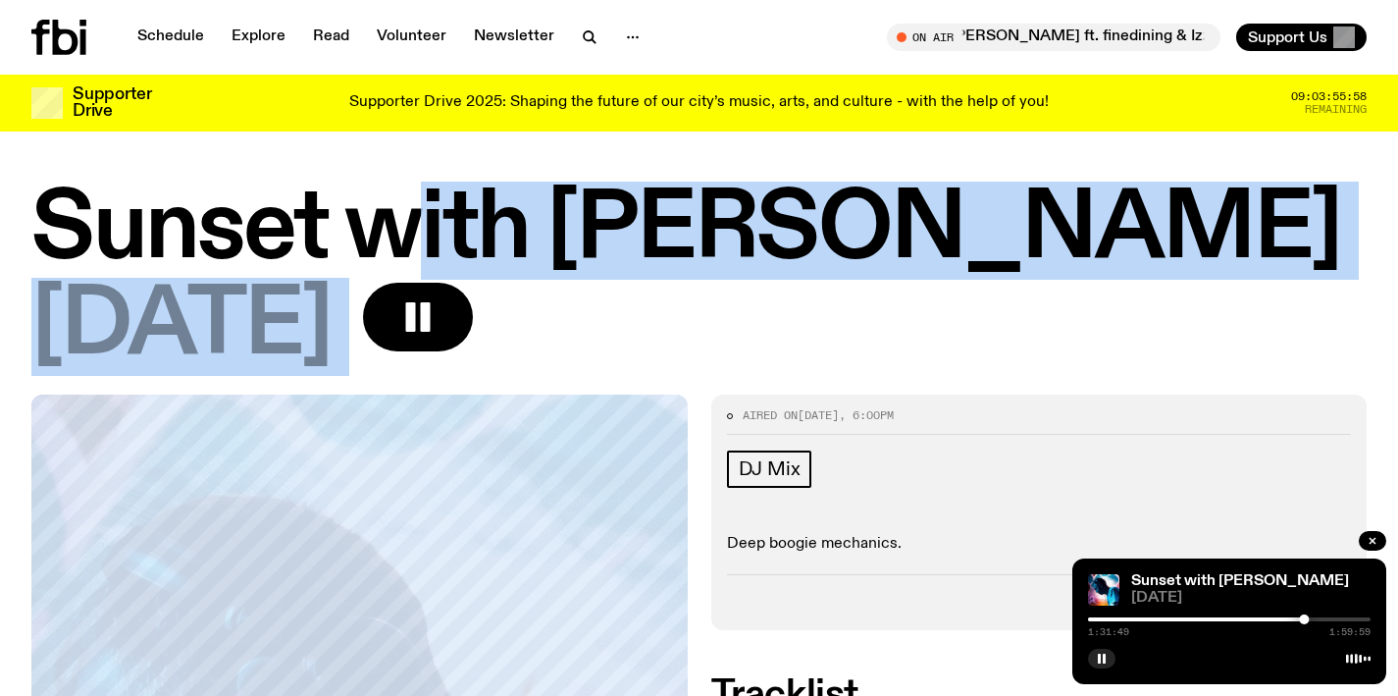
drag, startPoint x: 665, startPoint y: 343, endPoint x: 388, endPoint y: 199, distance: 312.9
click at [388, 200] on div "Sunset with [PERSON_NAME] [DATE]" at bounding box center [699, 278] width 1336 height 184
click at [388, 199] on h1 "Sunset with [PERSON_NAME]" at bounding box center [699, 230] width 1336 height 88
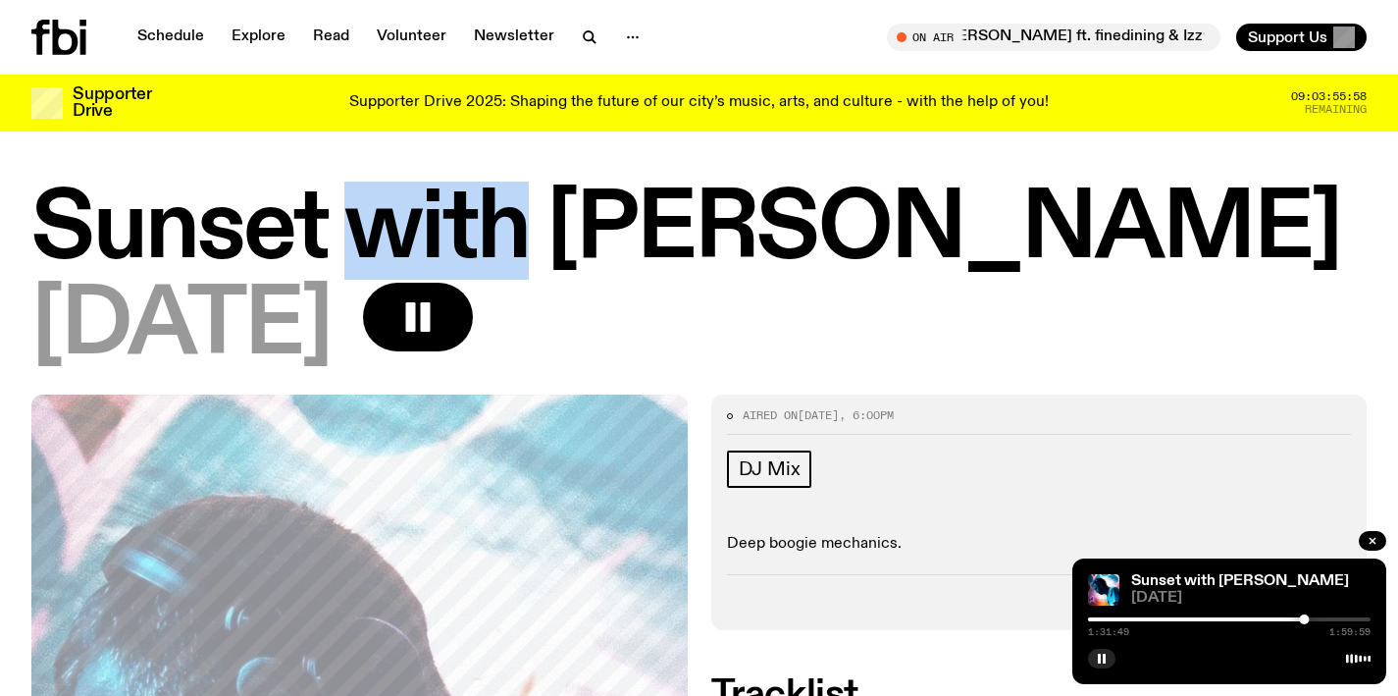
click at [388, 199] on h1 "Sunset with [PERSON_NAME]" at bounding box center [699, 230] width 1336 height 88
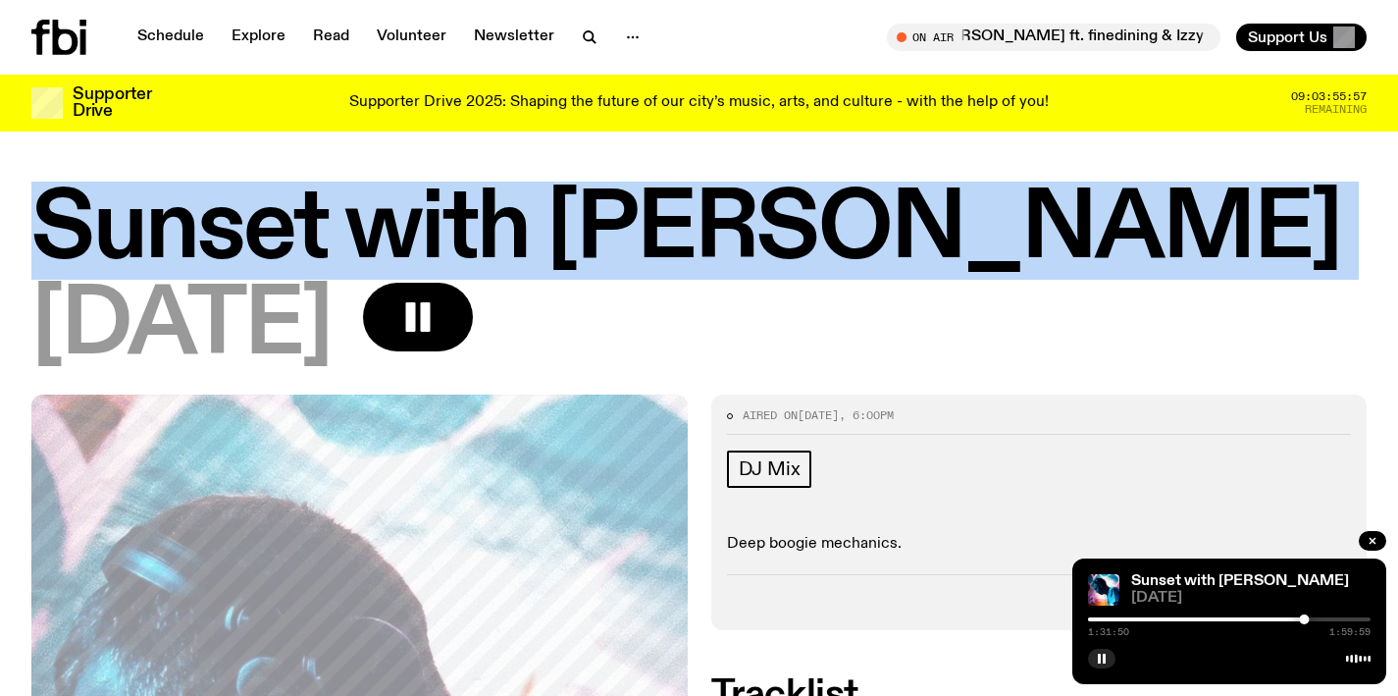
drag, startPoint x: 388, startPoint y: 199, endPoint x: 519, endPoint y: 244, distance: 139.0
click at [519, 244] on h1 "Sunset with [PERSON_NAME]" at bounding box center [699, 230] width 1336 height 88
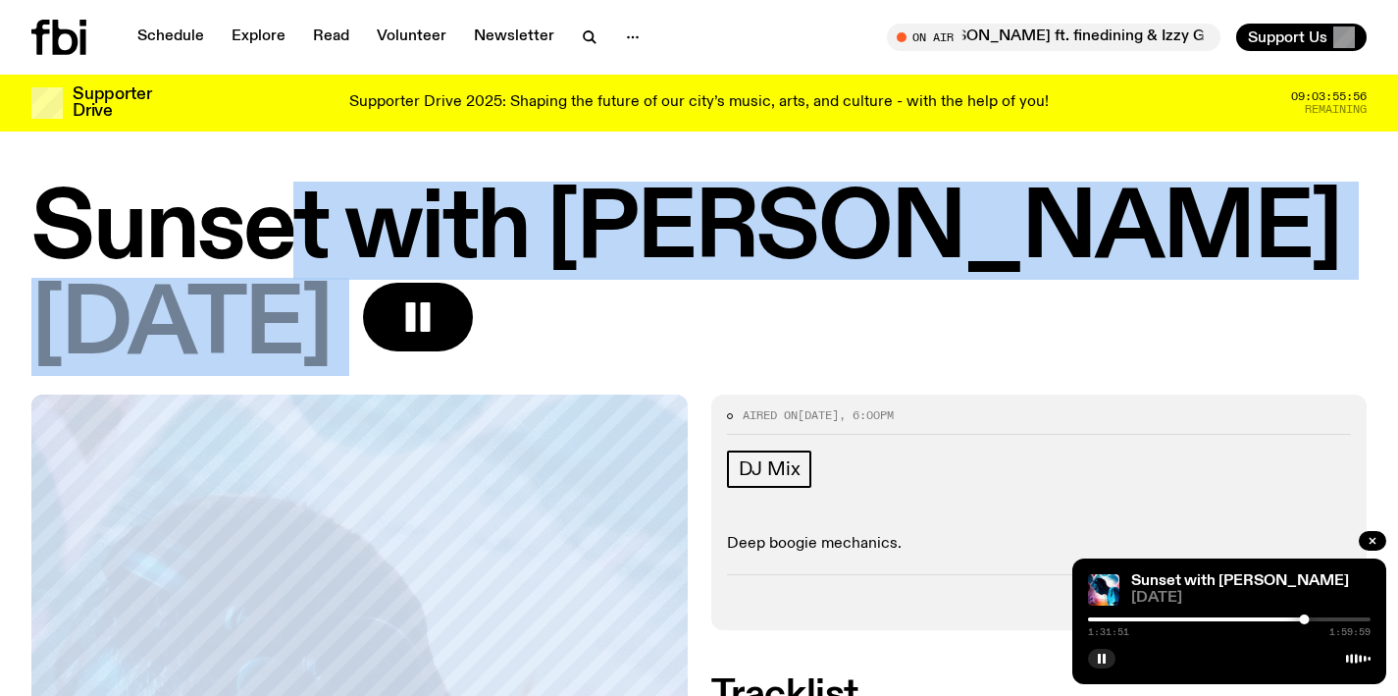
drag, startPoint x: 627, startPoint y: 299, endPoint x: 253, endPoint y: 233, distance: 379.8
click at [253, 233] on div "Sunset with [PERSON_NAME] [DATE]" at bounding box center [699, 278] width 1336 height 184
click at [253, 233] on h1 "Sunset with [PERSON_NAME]" at bounding box center [699, 230] width 1336 height 88
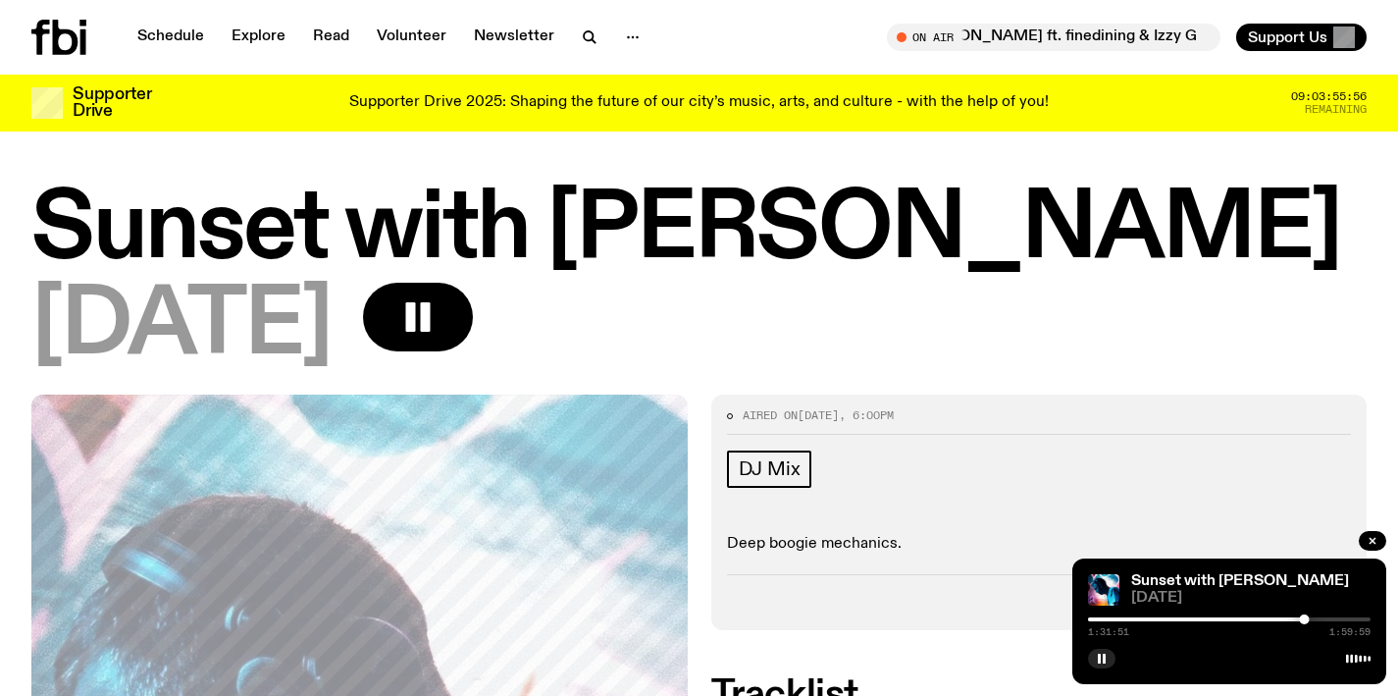
click at [253, 233] on h1 "Sunset with [PERSON_NAME]" at bounding box center [699, 230] width 1336 height 88
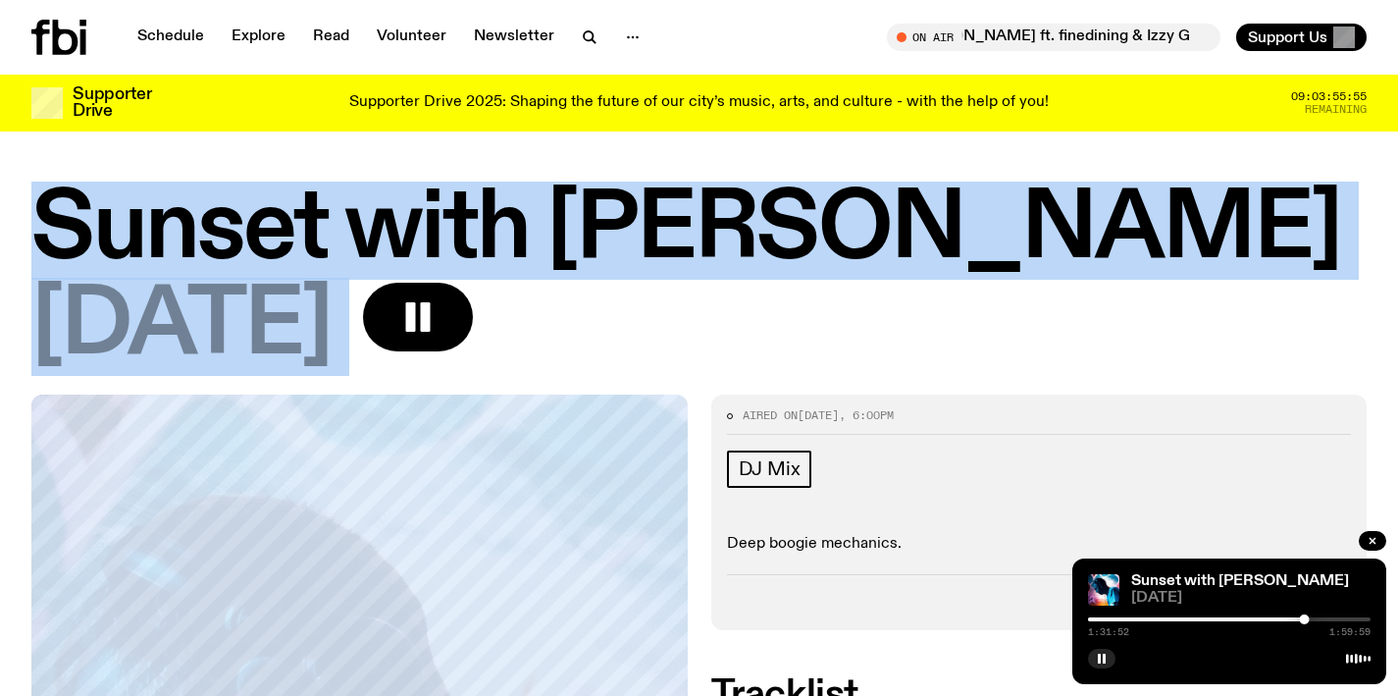
drag, startPoint x: 253, startPoint y: 233, endPoint x: 597, endPoint y: 315, distance: 353.2
click at [597, 315] on div "Sunset with [PERSON_NAME] [DATE]" at bounding box center [699, 278] width 1336 height 184
click at [597, 315] on div "[DATE]" at bounding box center [699, 327] width 1336 height 88
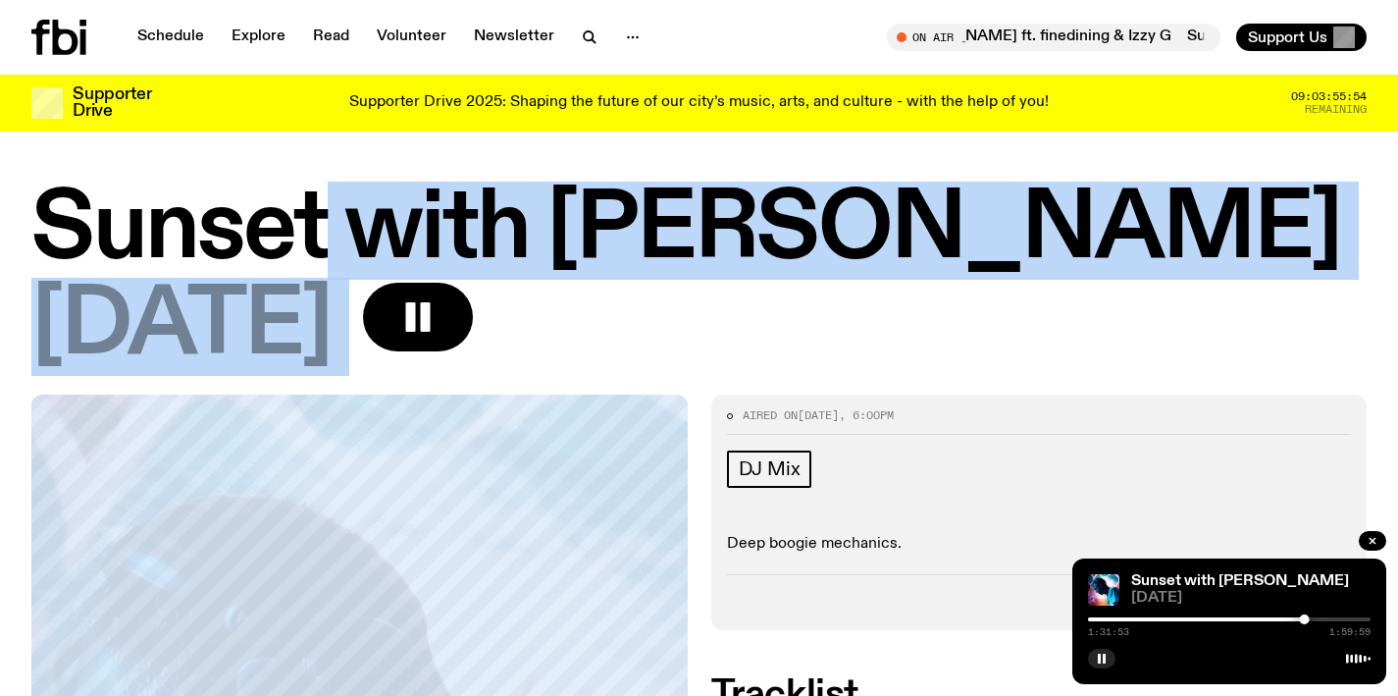
drag, startPoint x: 597, startPoint y: 315, endPoint x: 295, endPoint y: 199, distance: 322.8
click at [295, 199] on div "Sunset with [PERSON_NAME] [DATE]" at bounding box center [699, 278] width 1336 height 184
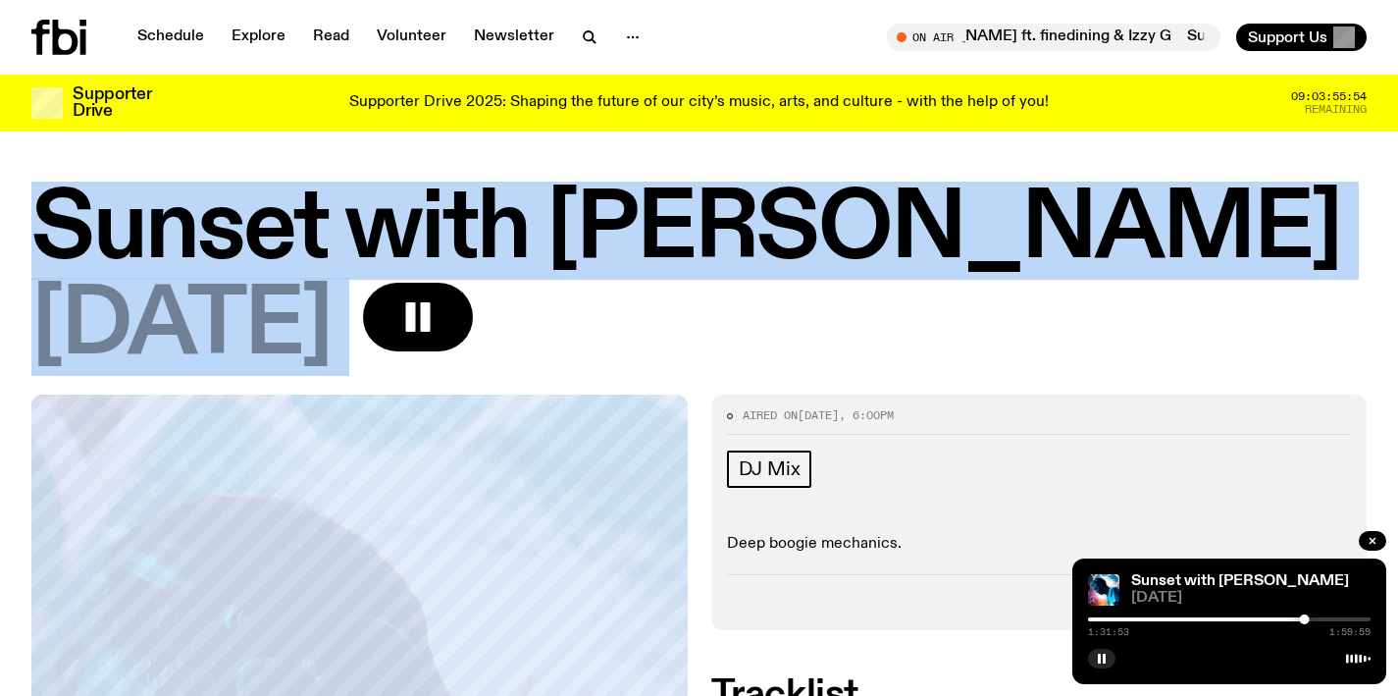
click at [295, 199] on h1 "Sunset with [PERSON_NAME]" at bounding box center [699, 230] width 1336 height 88
drag, startPoint x: 295, startPoint y: 199, endPoint x: 623, endPoint y: 306, distance: 344.8
click at [623, 306] on div "Sunset with [PERSON_NAME] [DATE]" at bounding box center [699, 278] width 1336 height 184
click at [623, 306] on div "[DATE]" at bounding box center [699, 327] width 1336 height 88
